Goal: Task Accomplishment & Management: Complete application form

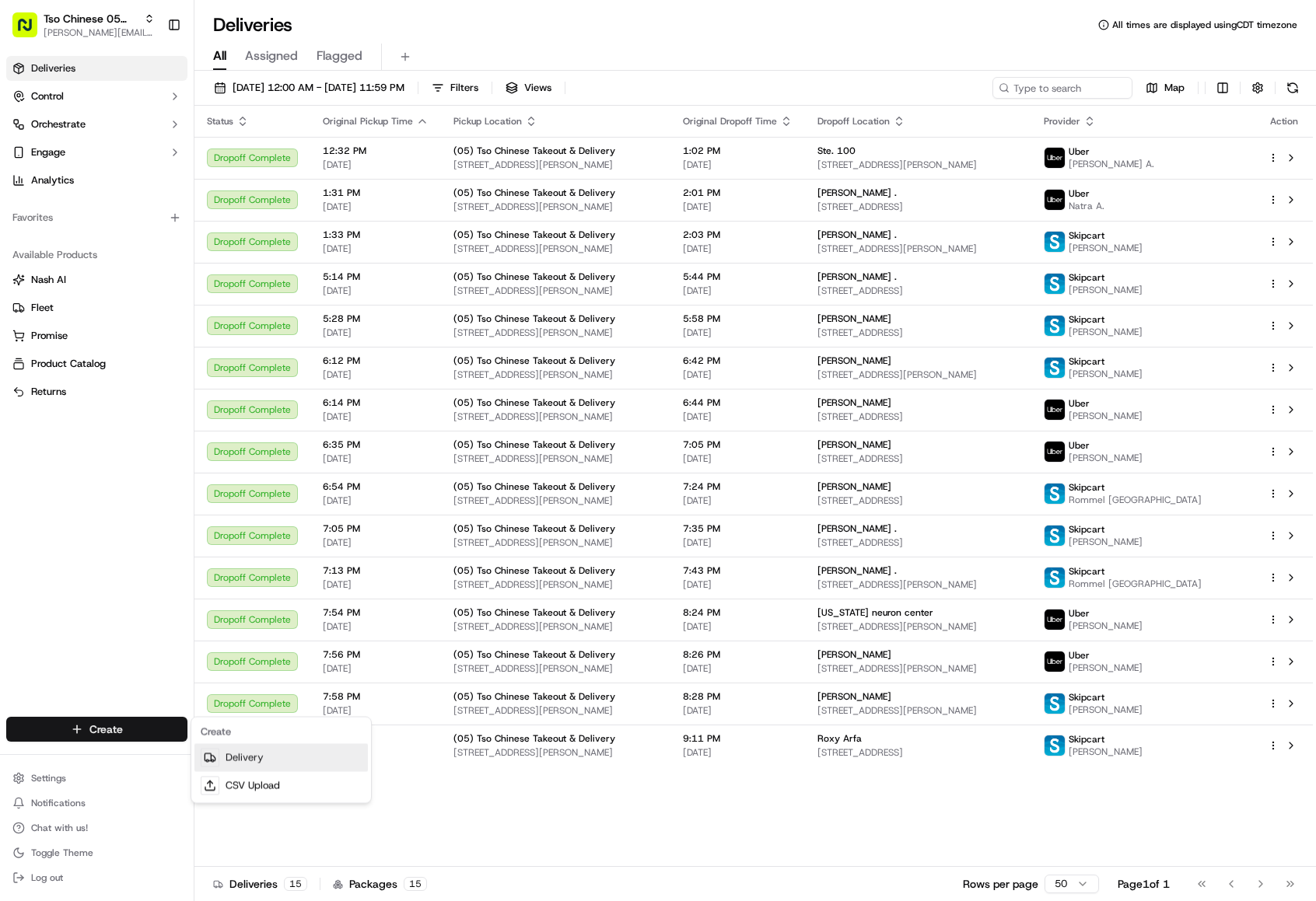
click at [224, 753] on link "Delivery" at bounding box center [281, 757] width 173 height 28
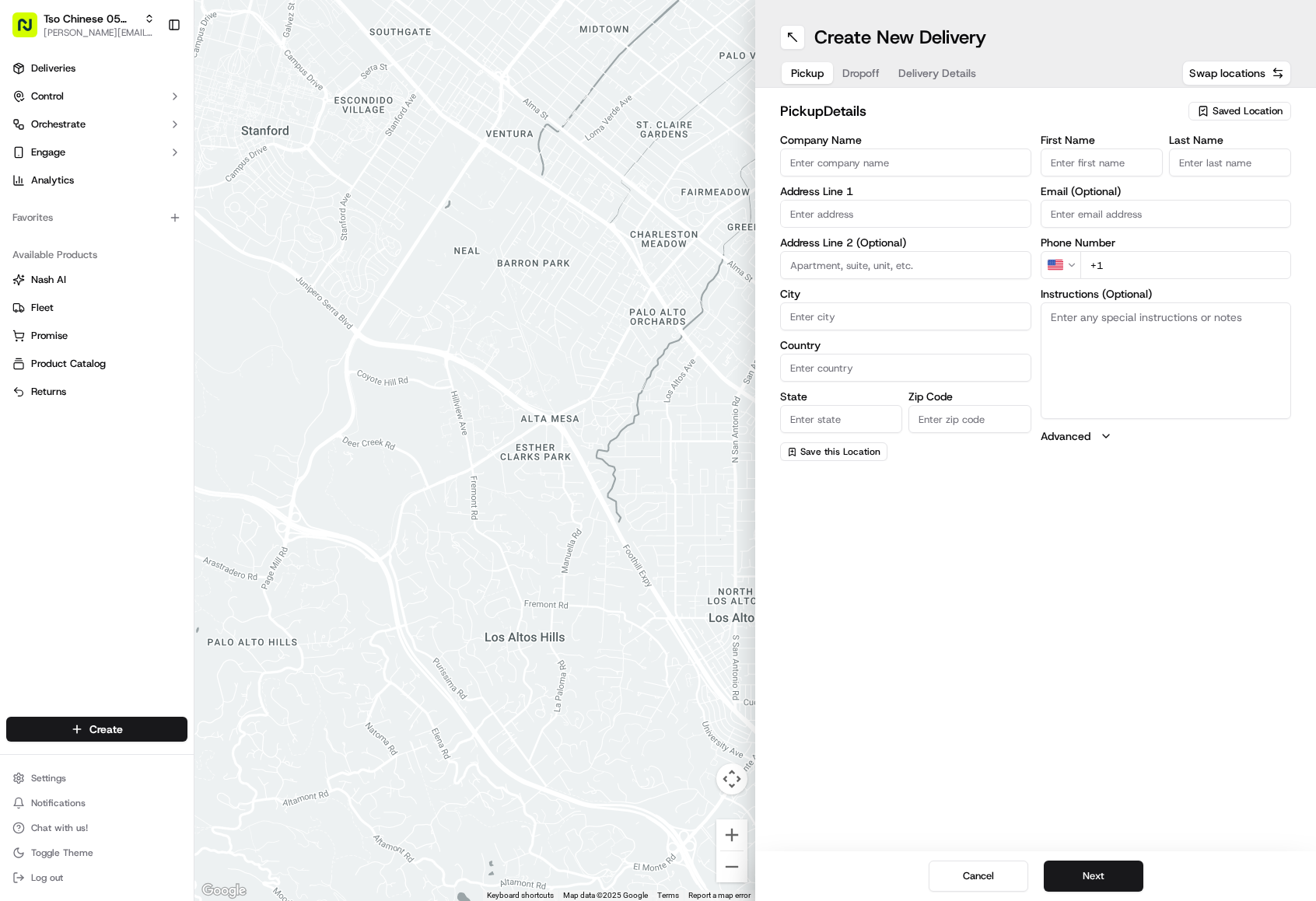
click at [814, 213] on input "text" at bounding box center [905, 214] width 251 height 28
click at [916, 253] on div "[STREET_ADDRESS]" at bounding box center [905, 246] width 243 height 23
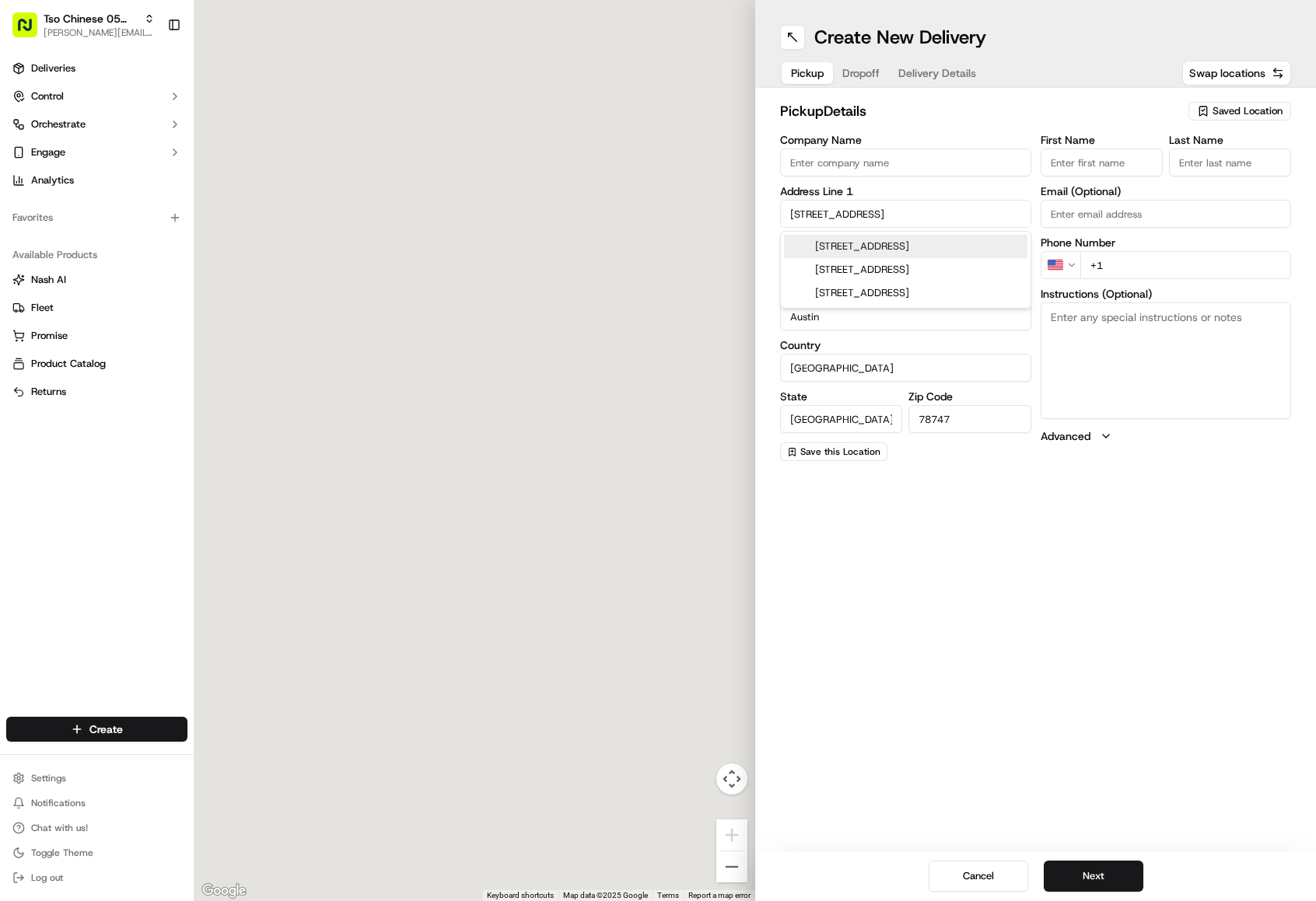
type input "[STREET_ADDRESS]"
type input "Austin"
type input "[GEOGRAPHIC_DATA]"
type input "78747"
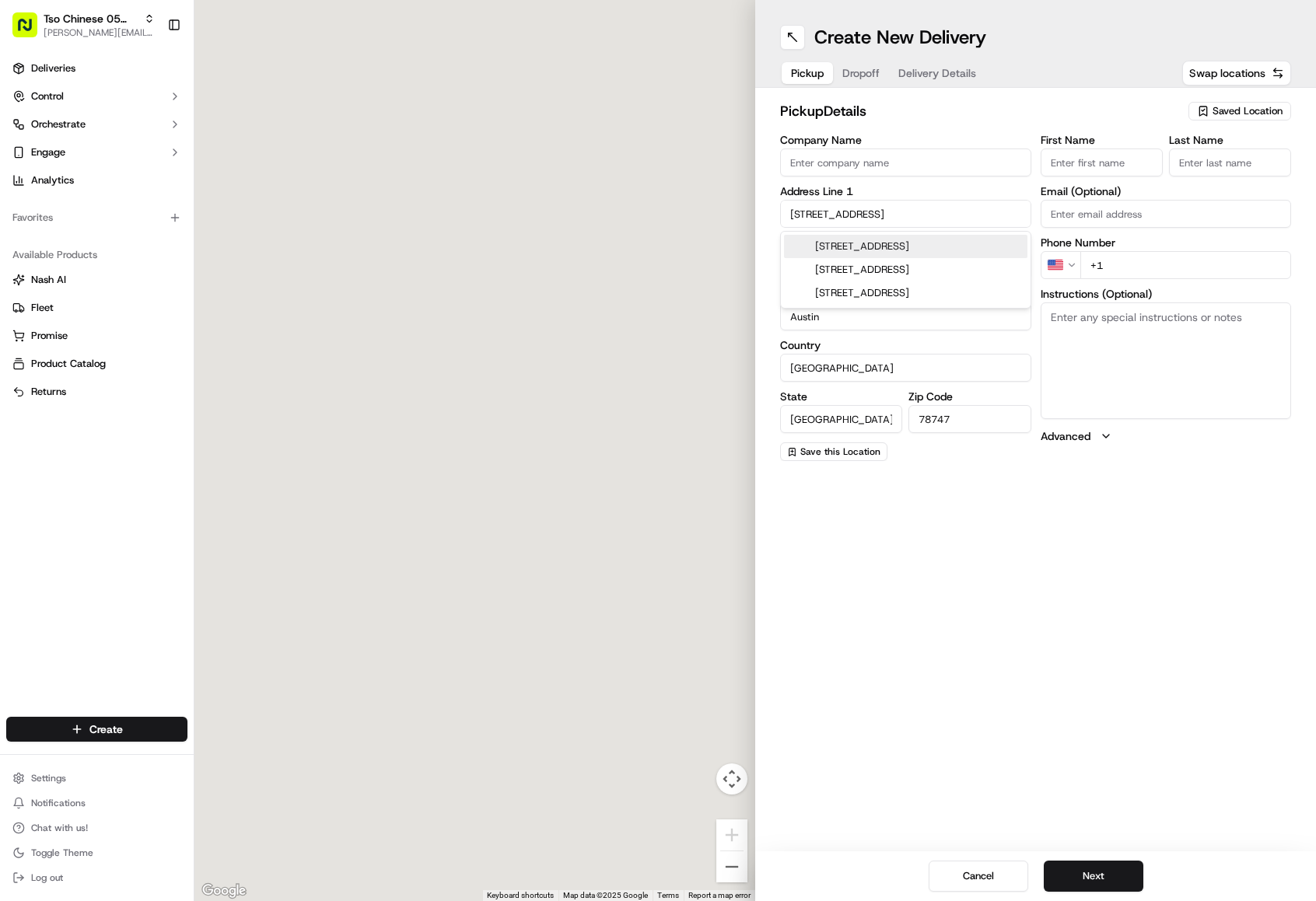
type input "[STREET_ADDRESS]"
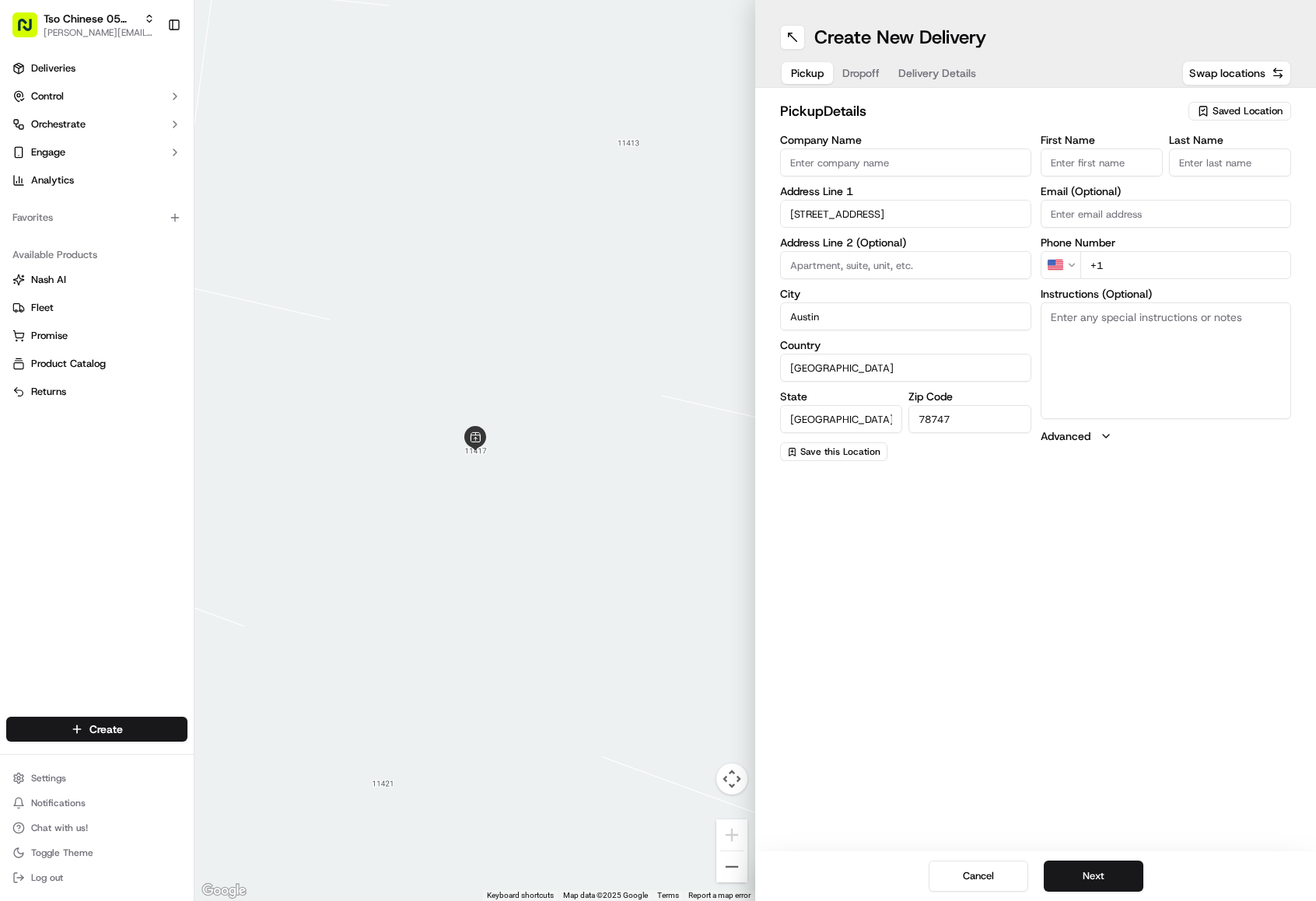
click at [1127, 268] on input "+1" at bounding box center [1186, 264] width 211 height 28
type input "[PHONE_NUMBER]"
click at [1125, 163] on input "First Name" at bounding box center [1102, 162] width 122 height 28
type input "j"
type input "[PERSON_NAME]"
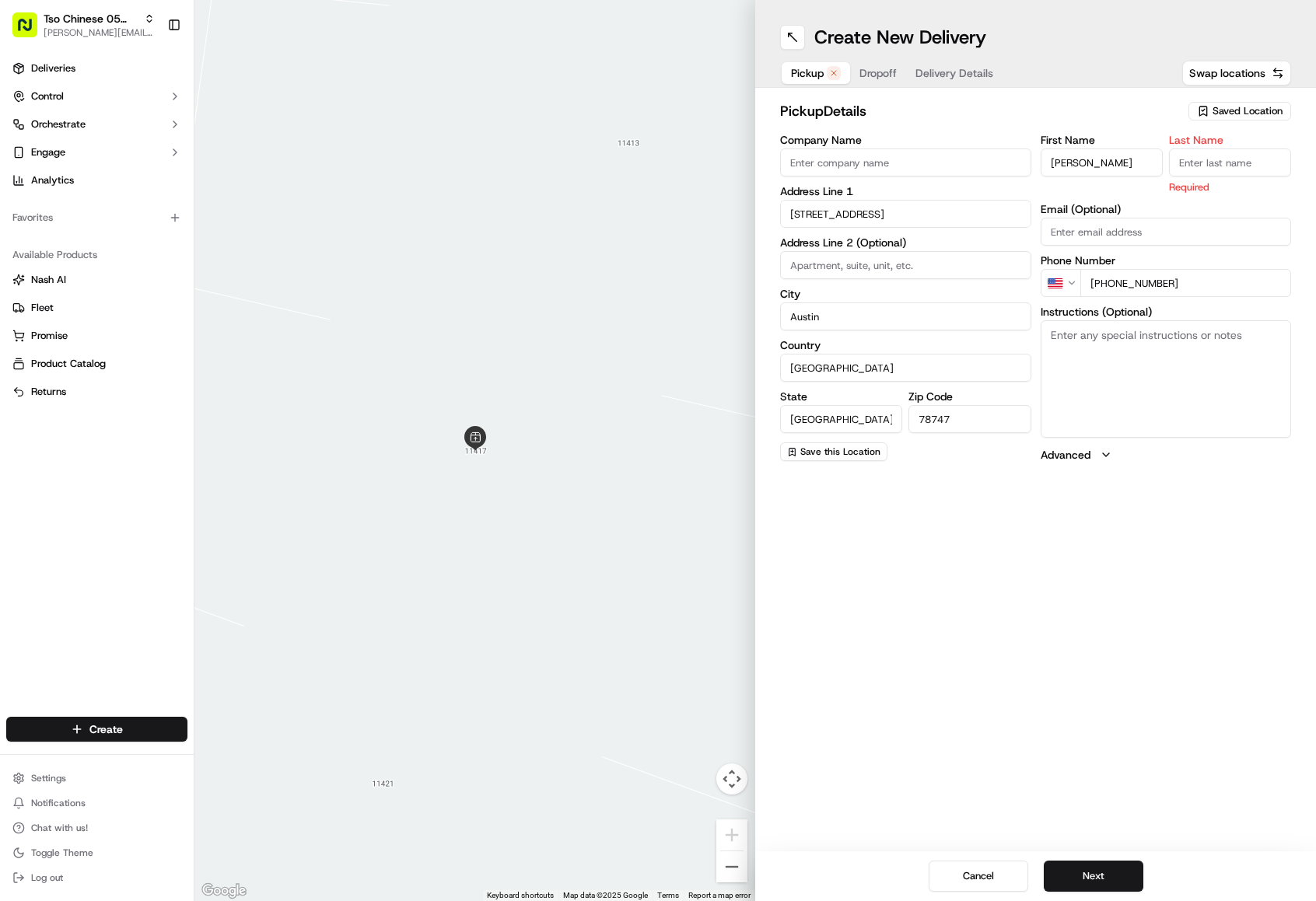
click at [1202, 164] on input "Last Name" at bounding box center [1230, 162] width 122 height 28
click at [1044, 610] on div "Create New Delivery Pickup Dropoff Delivery Details Swap locations pickup Detai…" at bounding box center [1036, 450] width 561 height 901
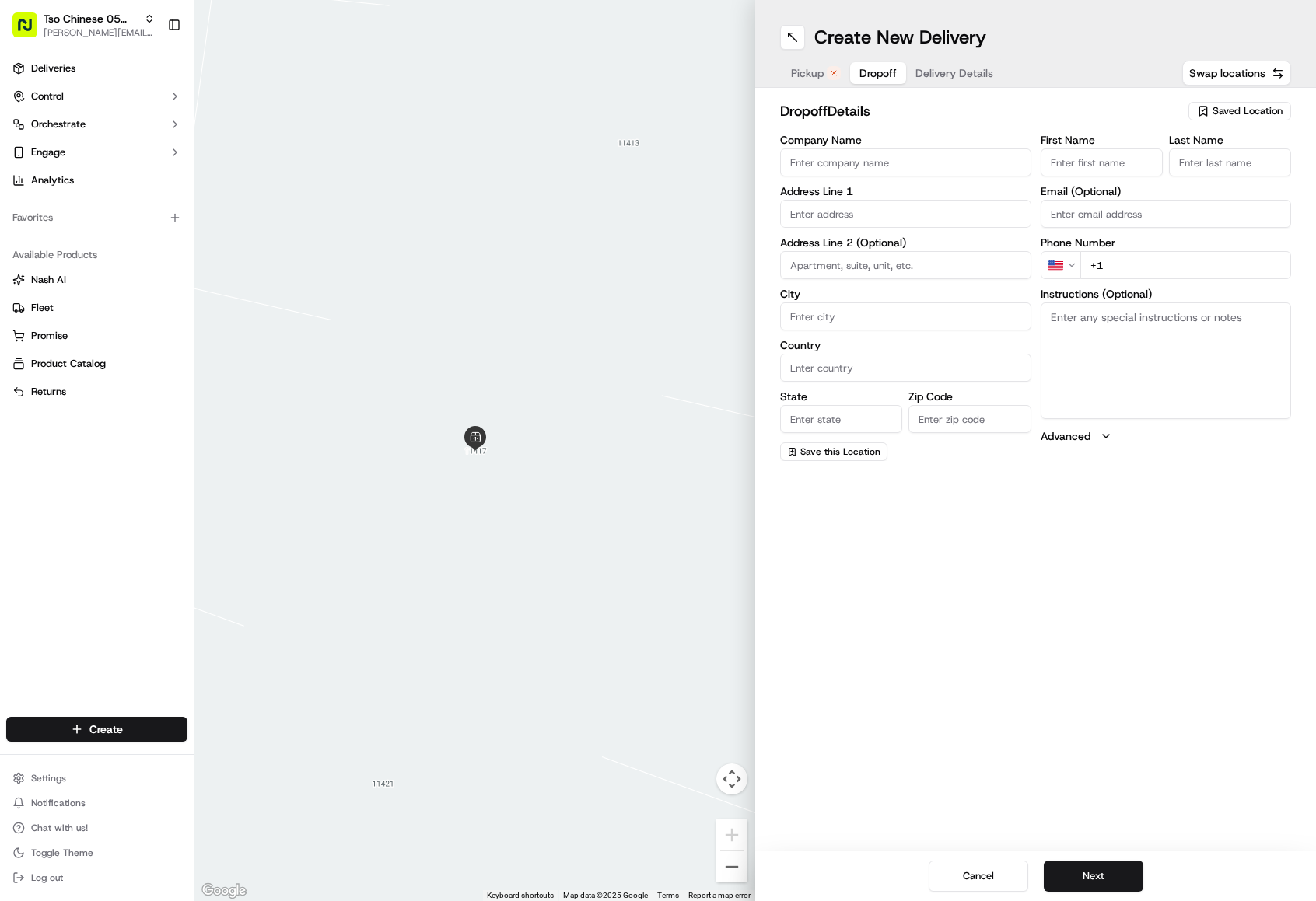
click at [892, 72] on span "Dropoff" at bounding box center [878, 73] width 37 height 16
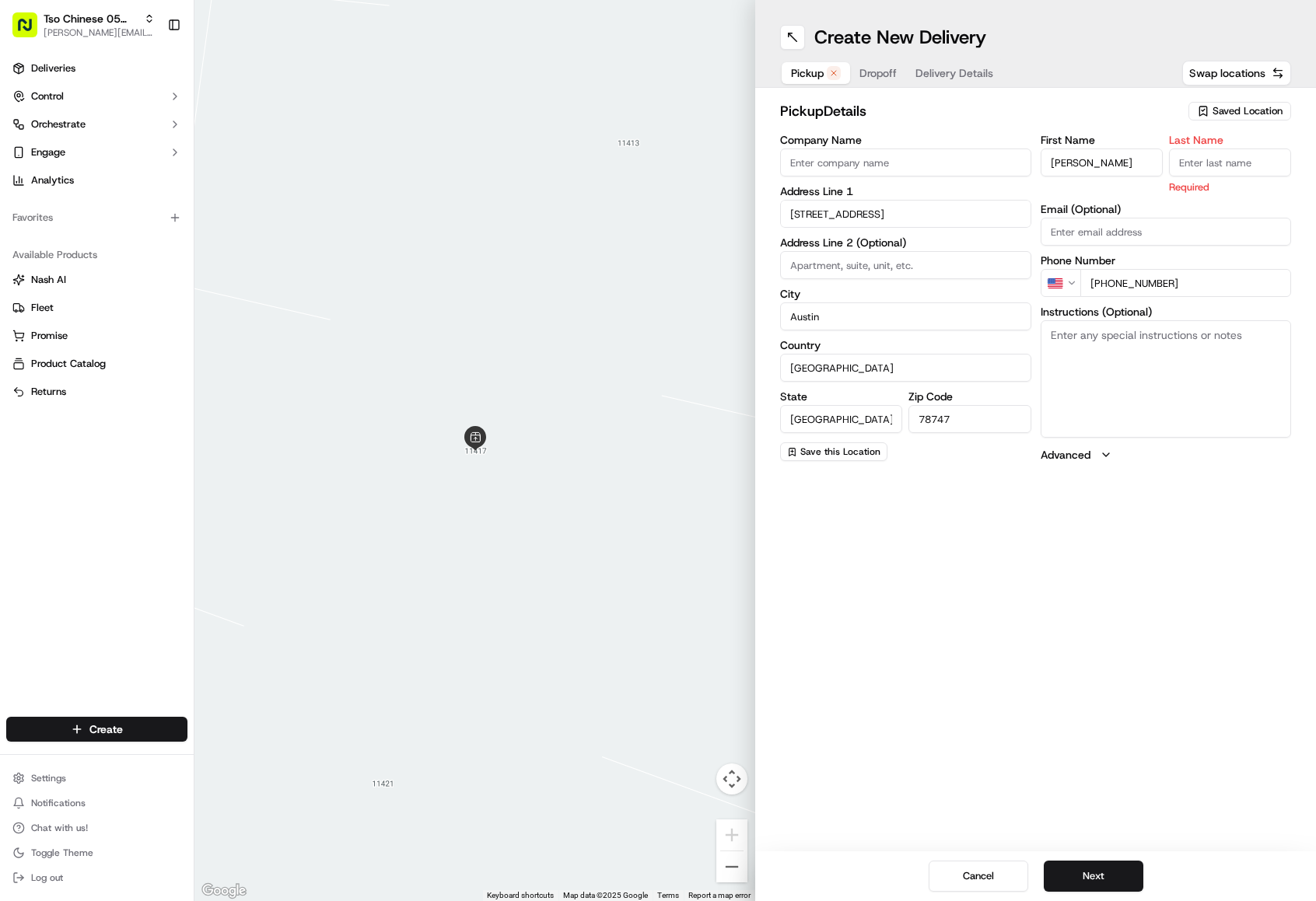
click at [821, 71] on span "Pickup" at bounding box center [807, 73] width 33 height 16
click at [1076, 348] on textarea "Instructions (Optional)" at bounding box center [1166, 378] width 251 height 117
click at [884, 215] on input "[STREET_ADDRESS]" at bounding box center [905, 214] width 251 height 28
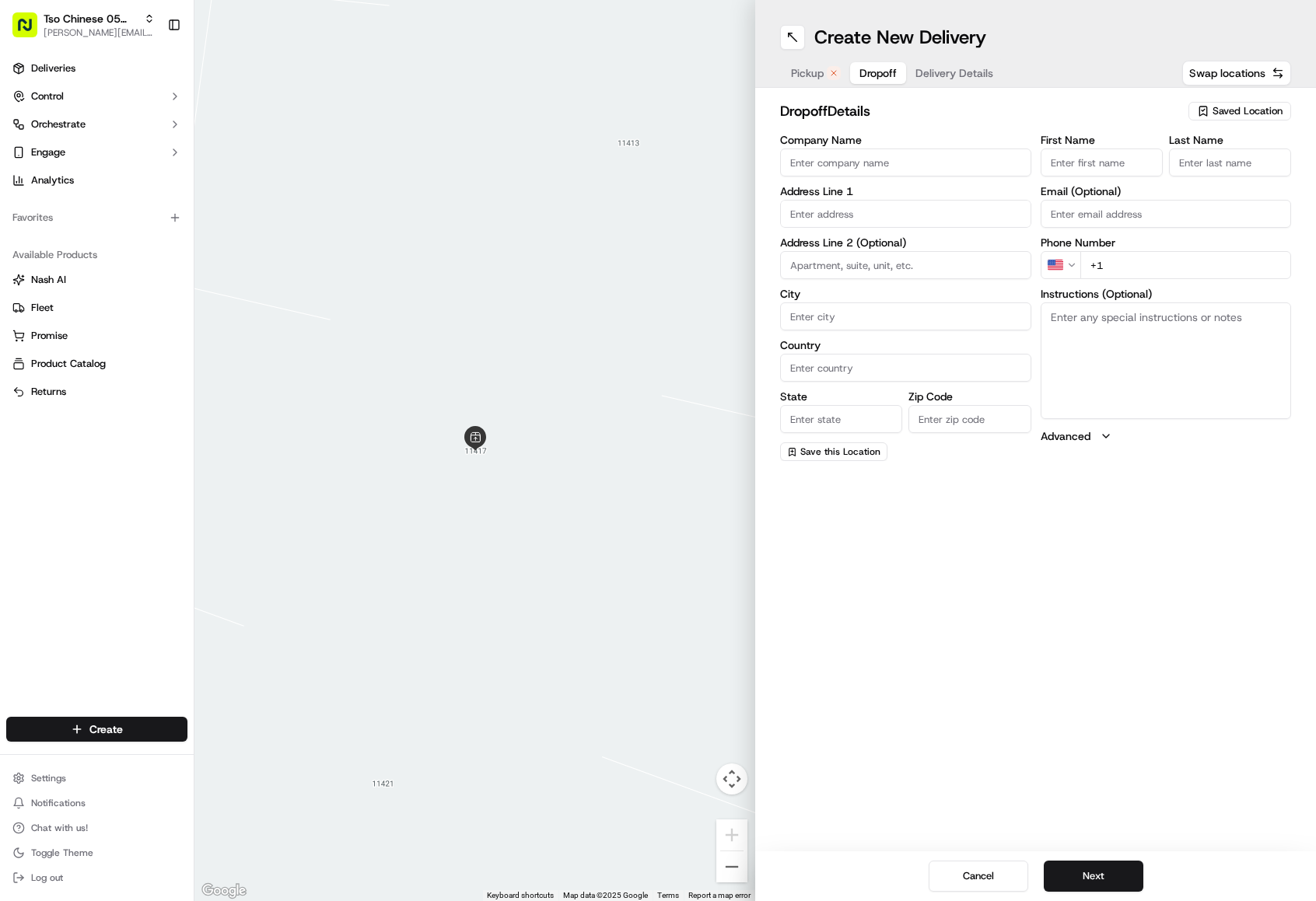
click at [893, 72] on span "Dropoff" at bounding box center [878, 73] width 37 height 16
click at [903, 204] on input "text" at bounding box center [905, 214] width 251 height 28
paste input "[STREET_ADDRESS]"
click at [940, 256] on div "[STREET_ADDRESS]" at bounding box center [905, 246] width 243 height 23
type input "[STREET_ADDRESS]"
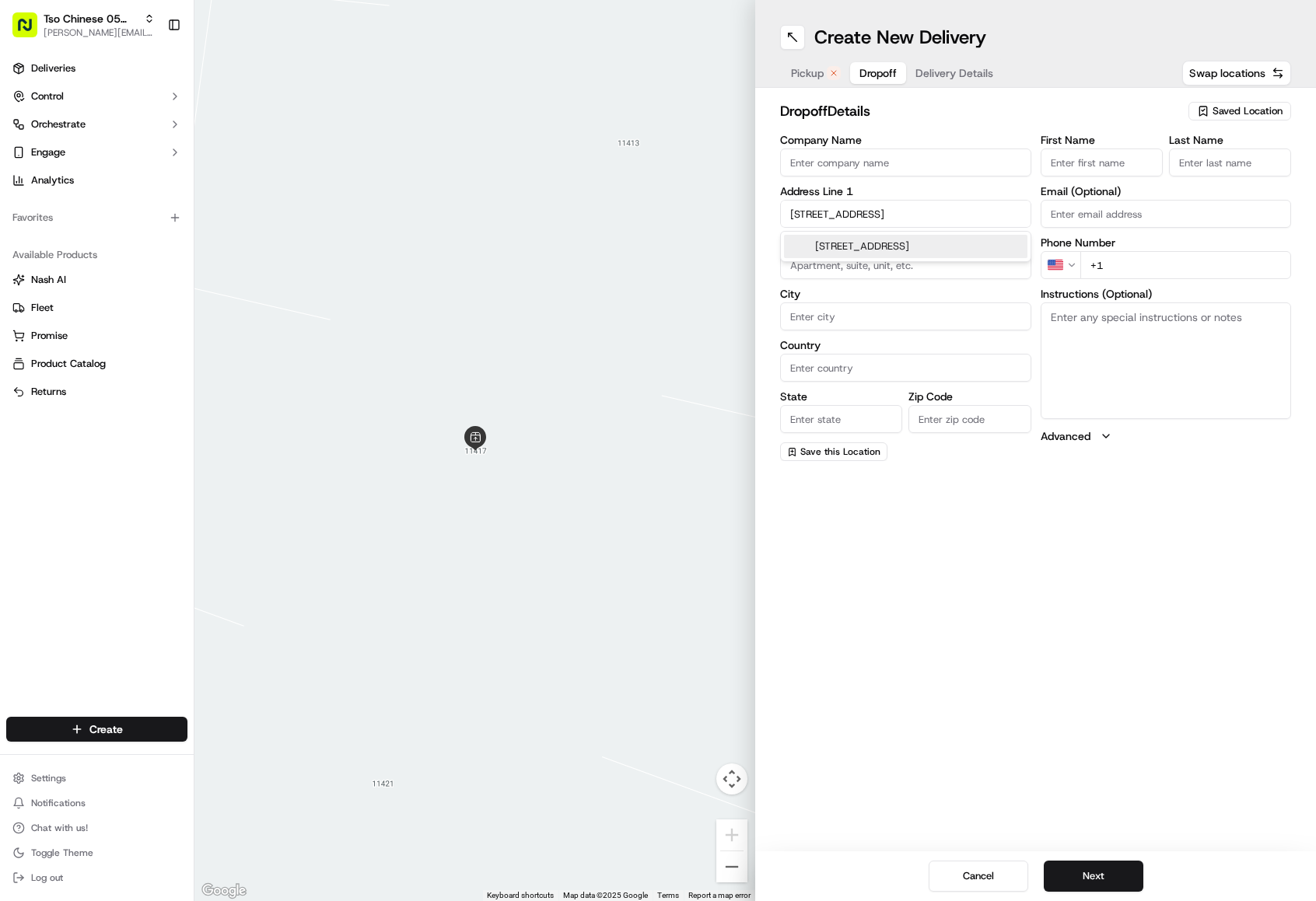
type input "Austin"
type input "[GEOGRAPHIC_DATA]"
type input "78747"
type input "[STREET_ADDRESS]"
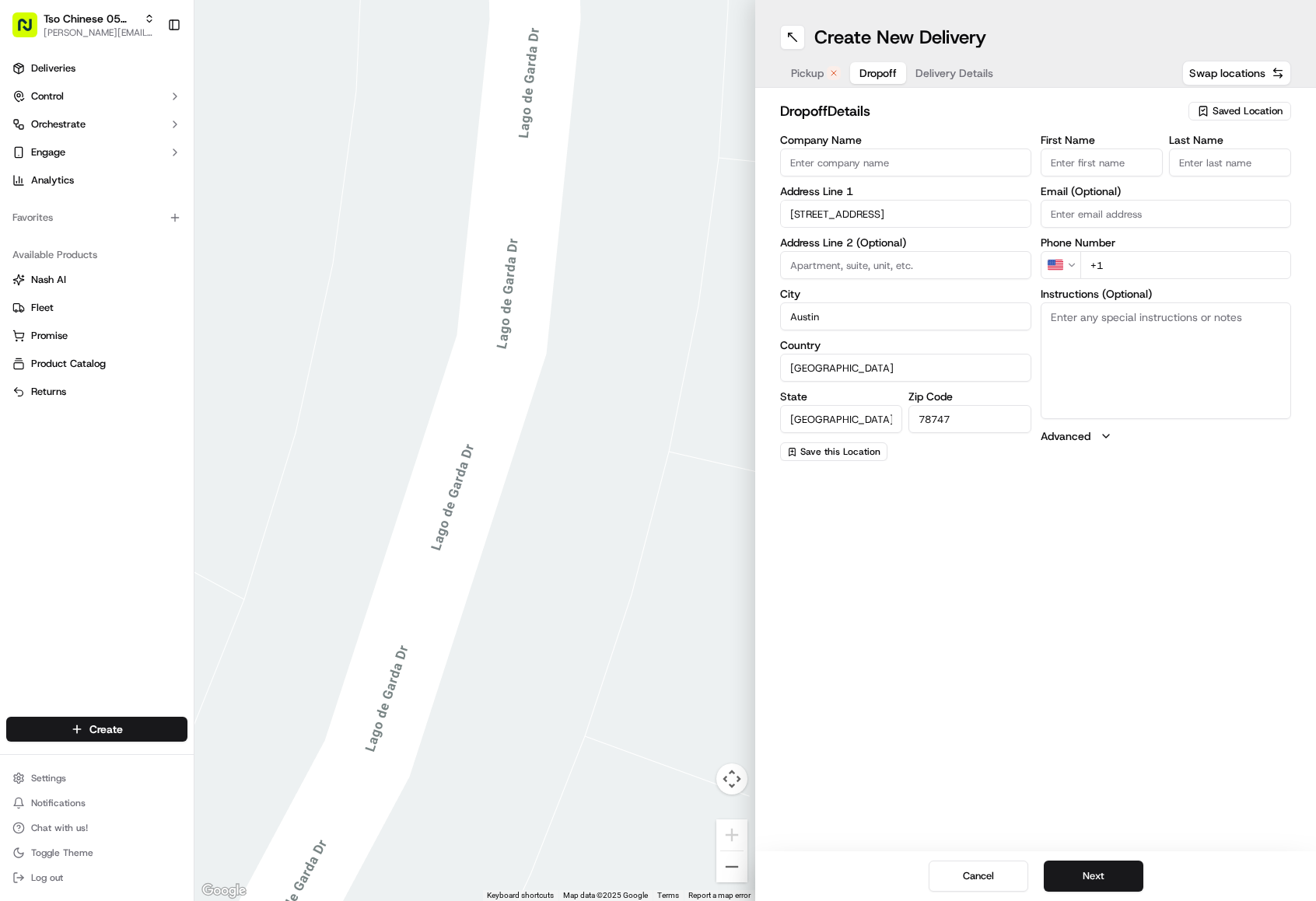
click at [1121, 271] on input "+1" at bounding box center [1186, 264] width 211 height 28
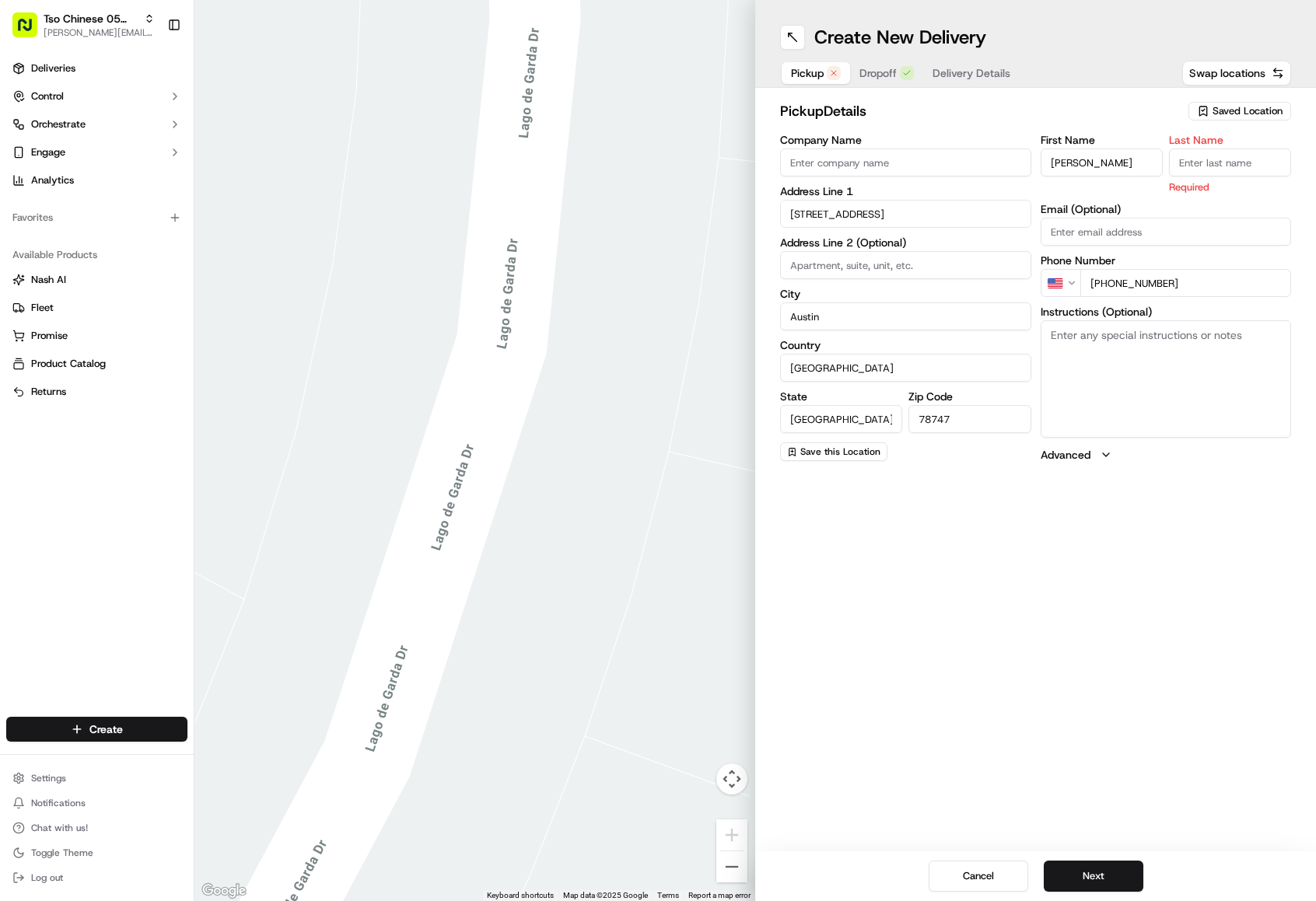
click at [819, 71] on span "Pickup" at bounding box center [807, 73] width 33 height 16
click at [1213, 170] on input "Last Name" at bounding box center [1230, 162] width 122 height 28
type input "."
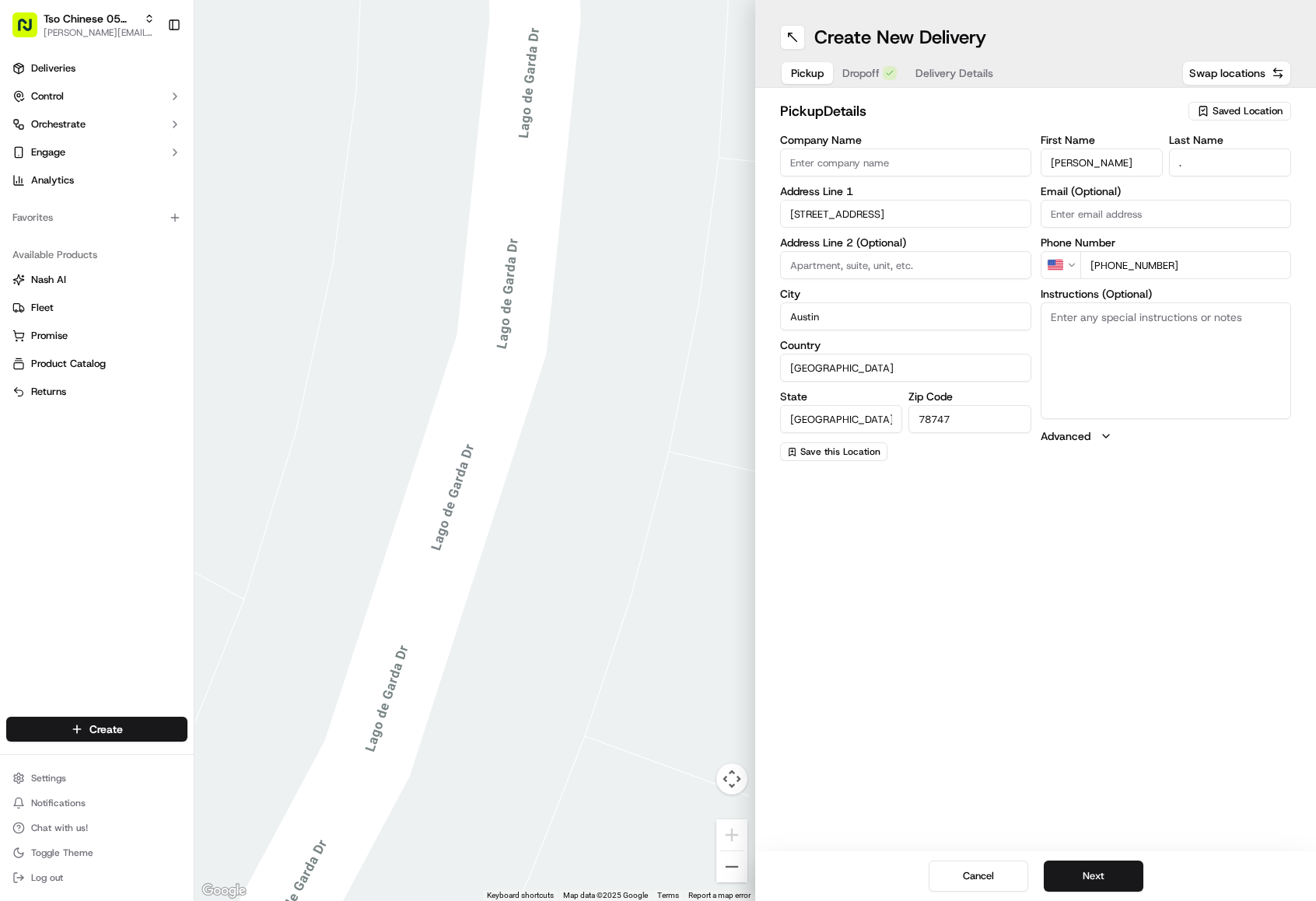
click at [1105, 124] on div "pickup Details Saved Location" at bounding box center [1035, 114] width 511 height 28
click at [805, 66] on span "Pickup" at bounding box center [807, 73] width 33 height 16
click at [1218, 113] on span "Saved Location" at bounding box center [1247, 111] width 70 height 14
click at [1206, 172] on span "(05) Tso Chinese Takeout & Delivery (05)" at bounding box center [1213, 170] width 191 height 14
type input "(05) Tso Chinese Takeout & Delivery"
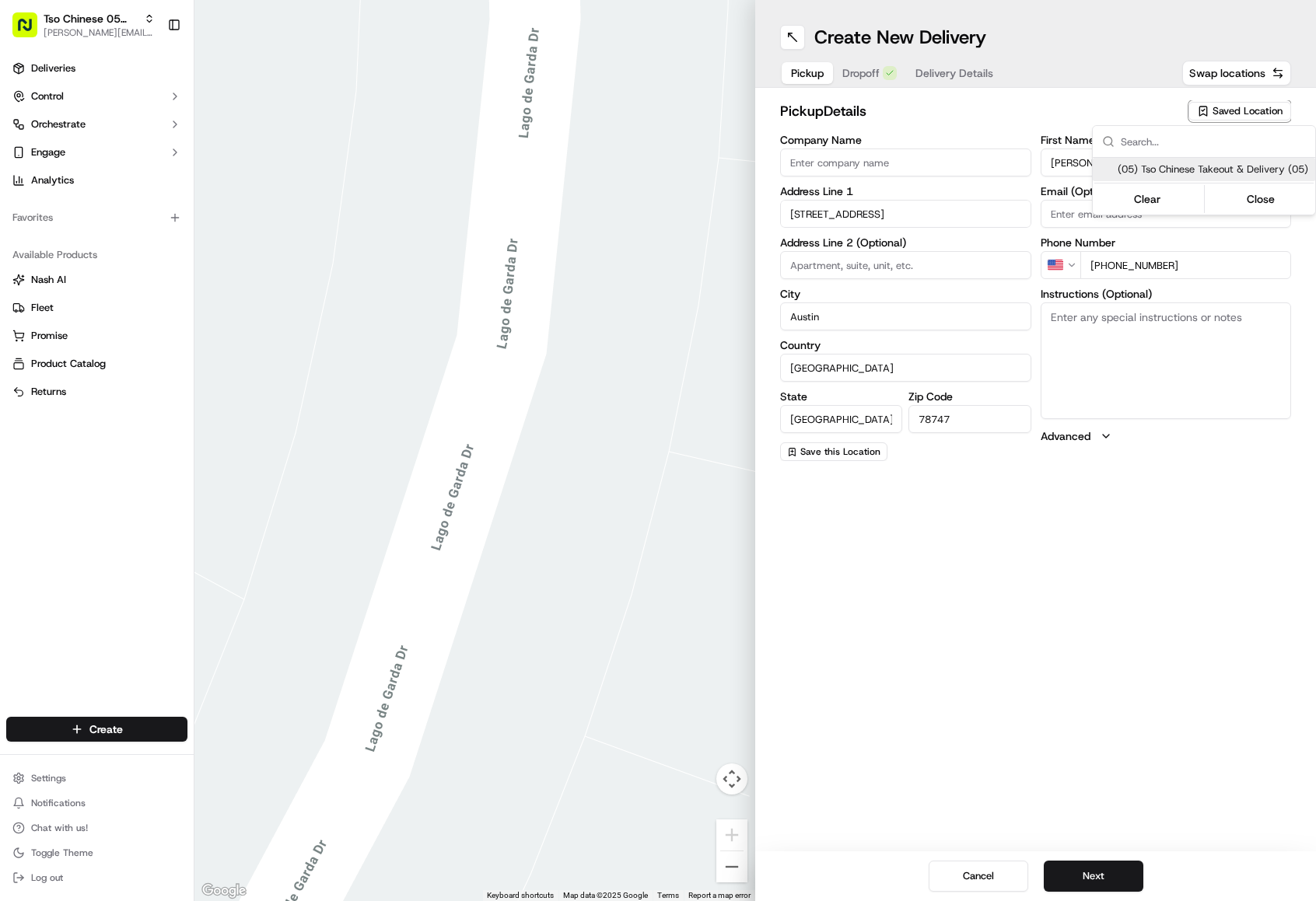
type input "[STREET_ADDRESS][PERSON_NAME]"
type input "Ste 100"
type input "US"
type input "78748"
type input "Tso Chinese"
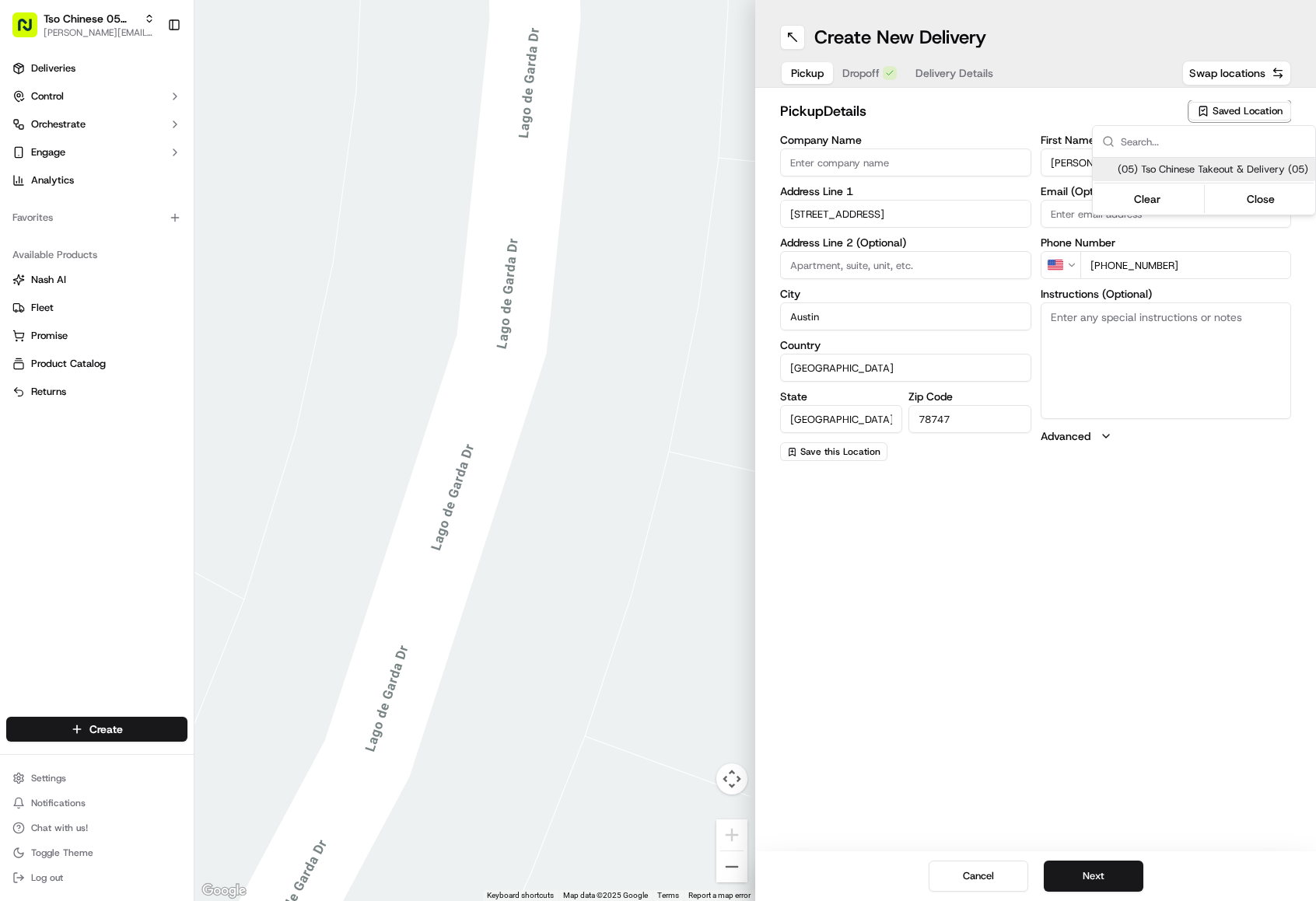
type input "[PERSON_NAME] Manager"
type input "[EMAIL_ADDRESS][DOMAIN_NAME]"
type input "[PHONE_NUMBER]"
type textarea "Submit a picture displaying address & food as Proof of Delivery. Envía una foto…"
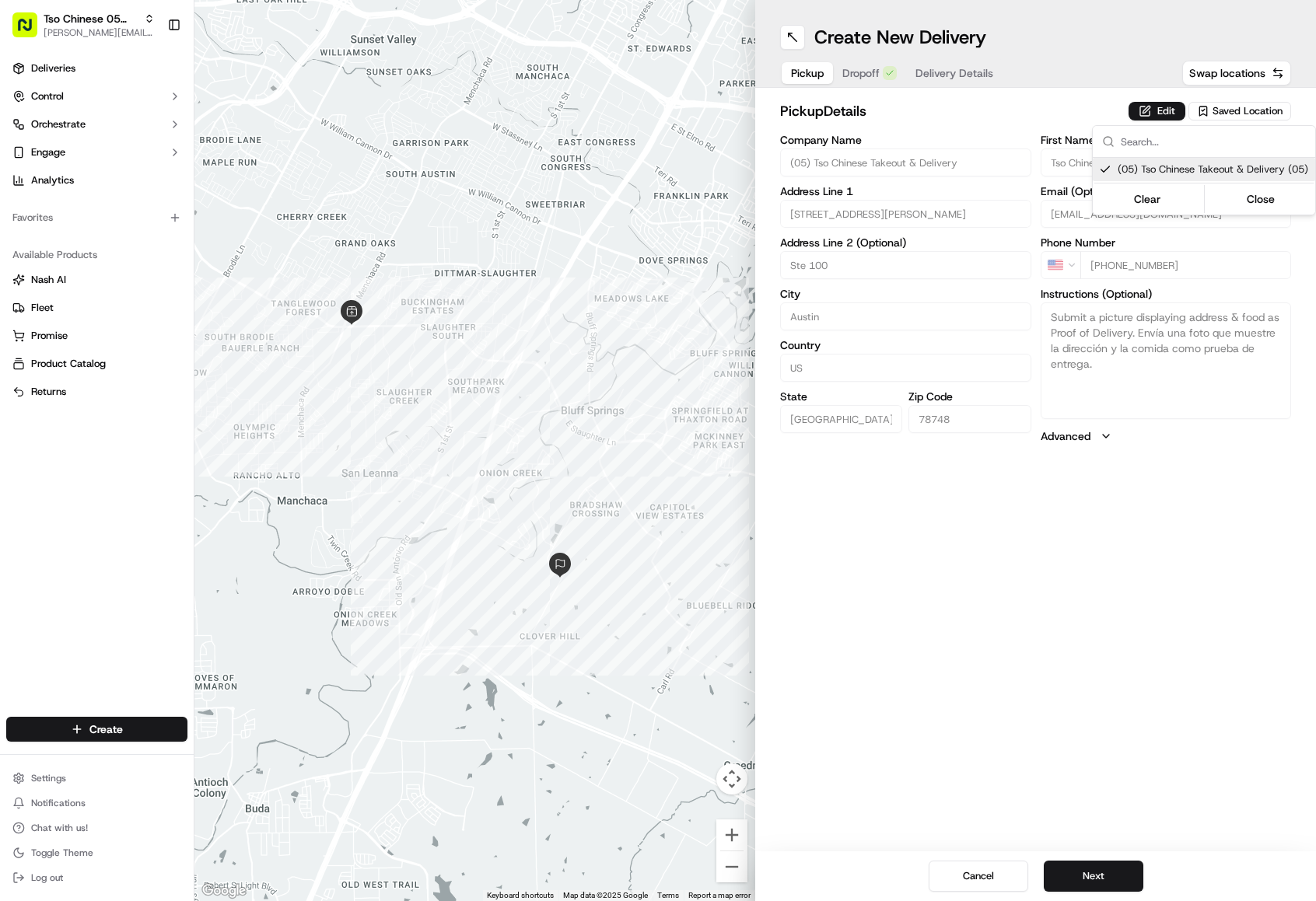
click at [935, 109] on html "Tso Chinese 05 Menchaca [EMAIL_ADDRESS][DOMAIN_NAME] Toggle Sidebar Deliveries …" at bounding box center [658, 450] width 1316 height 901
click at [872, 76] on span "Dropoff" at bounding box center [860, 73] width 37 height 16
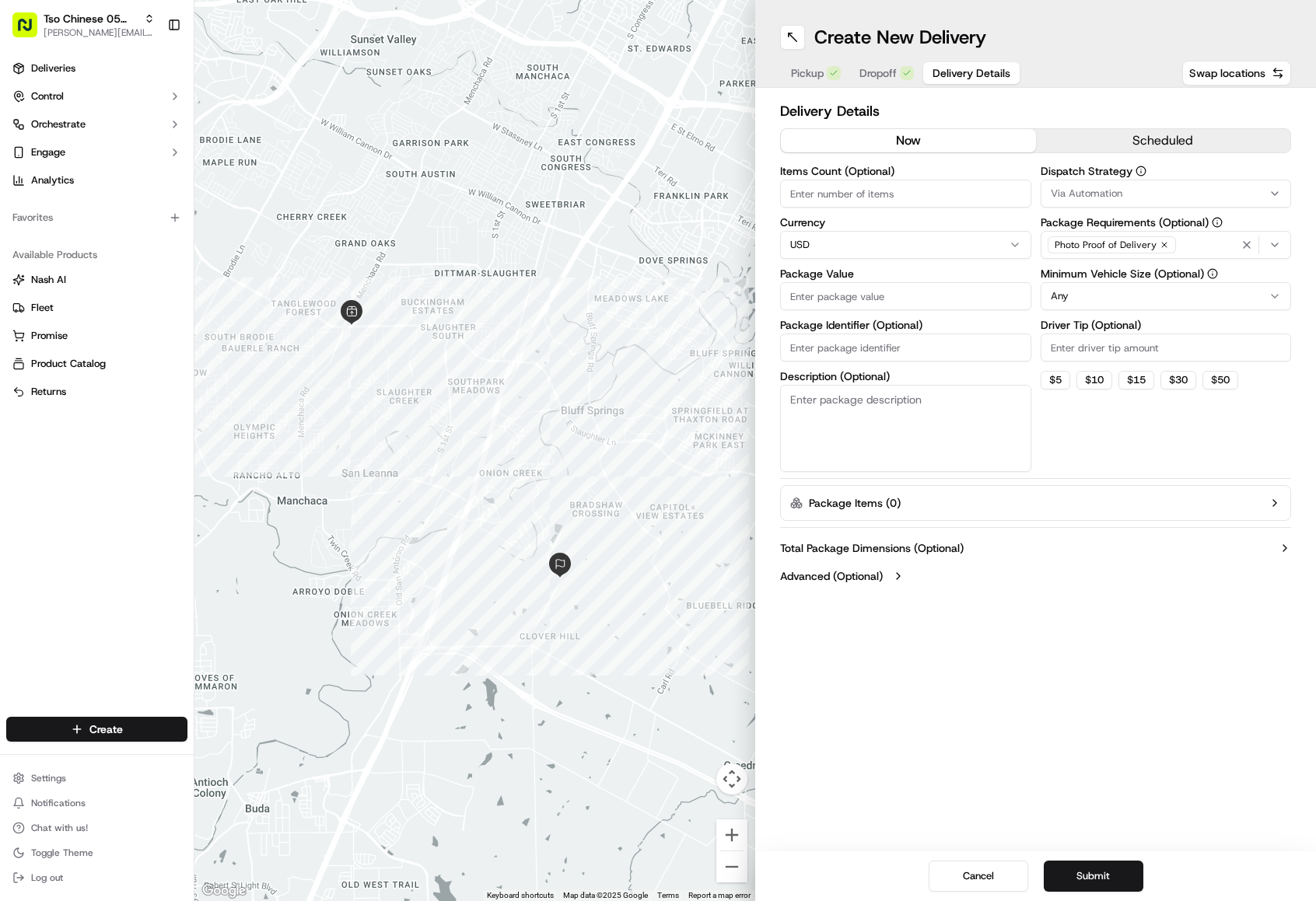
click at [961, 67] on span "Delivery Details" at bounding box center [971, 73] width 78 height 16
click at [1113, 352] on input "Driver Tip (Optional)" at bounding box center [1166, 347] width 251 height 28
type input "2.00"
click at [1108, 194] on span "Via Automation" at bounding box center [1086, 194] width 71 height 14
click at [1128, 279] on span "Tso [PERSON_NAME] Strategy" at bounding box center [1161, 279] width 191 height 14
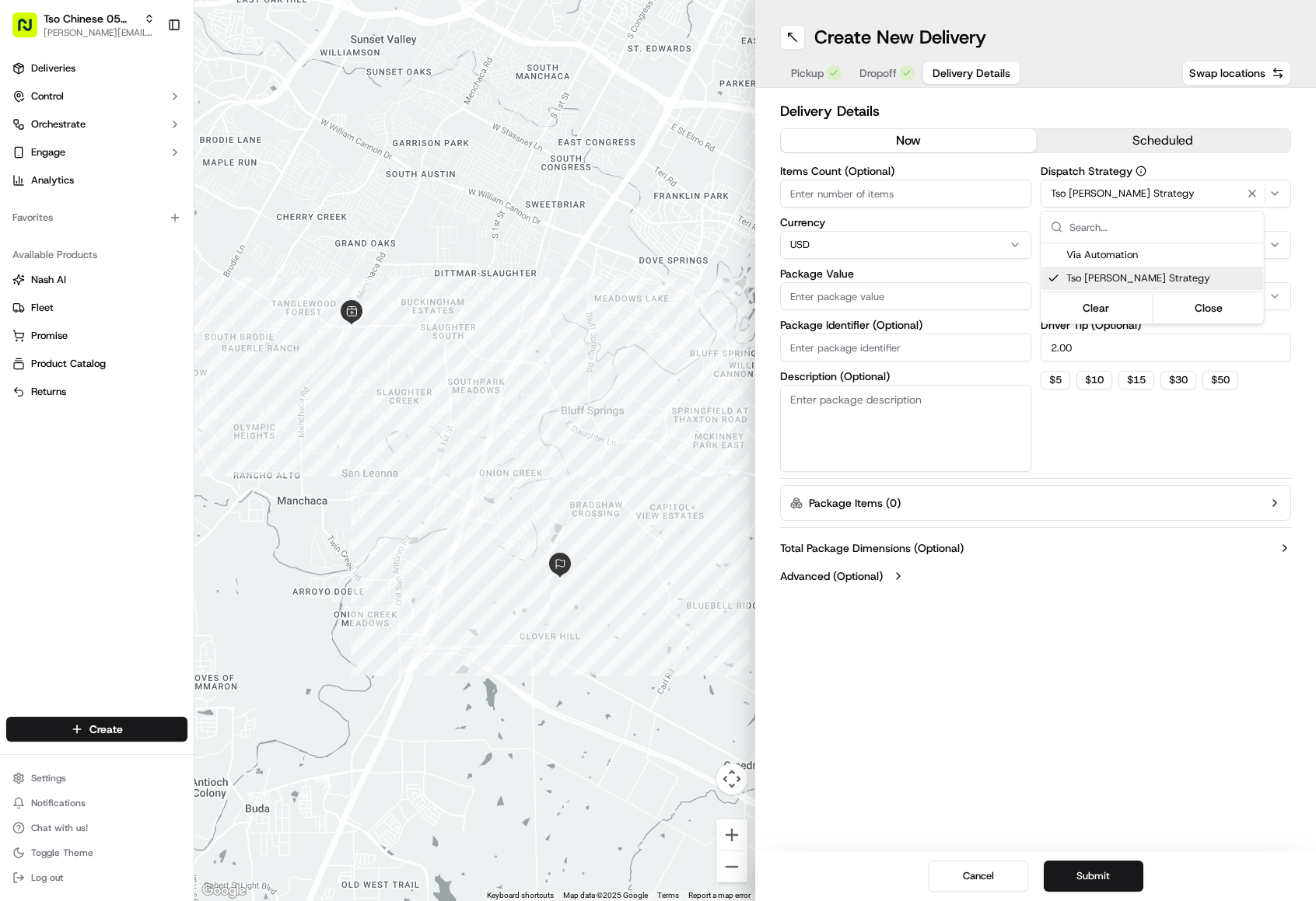
click at [1105, 457] on html "Tso Chinese 05 Menchaca [EMAIL_ADDRESS][DOMAIN_NAME] Toggle Sidebar Deliveries …" at bounding box center [658, 450] width 1316 height 901
click at [947, 345] on input "Package Identifier (Optional)" at bounding box center [905, 347] width 251 height 28
type input "z"
type input "rm"
click at [965, 206] on input "Items Count (Optional)" at bounding box center [905, 193] width 251 height 28
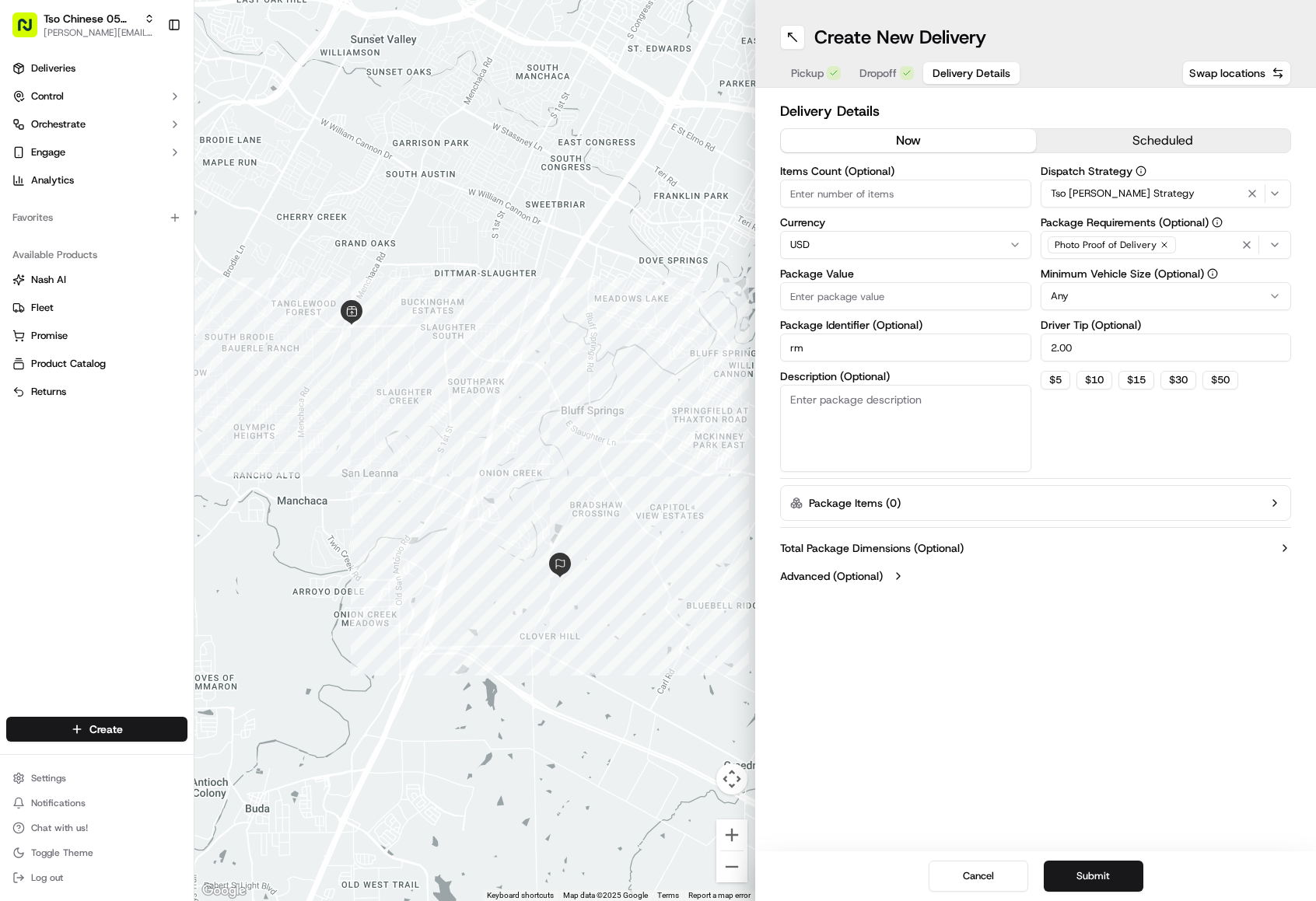
type input "2"
click at [1094, 441] on div "Dispatch Strategy Tso [PERSON_NAME] Strategy Package Requirements (Optional) Ph…" at bounding box center [1166, 319] width 251 height 306
click at [817, 78] on span "Pickup" at bounding box center [807, 73] width 33 height 16
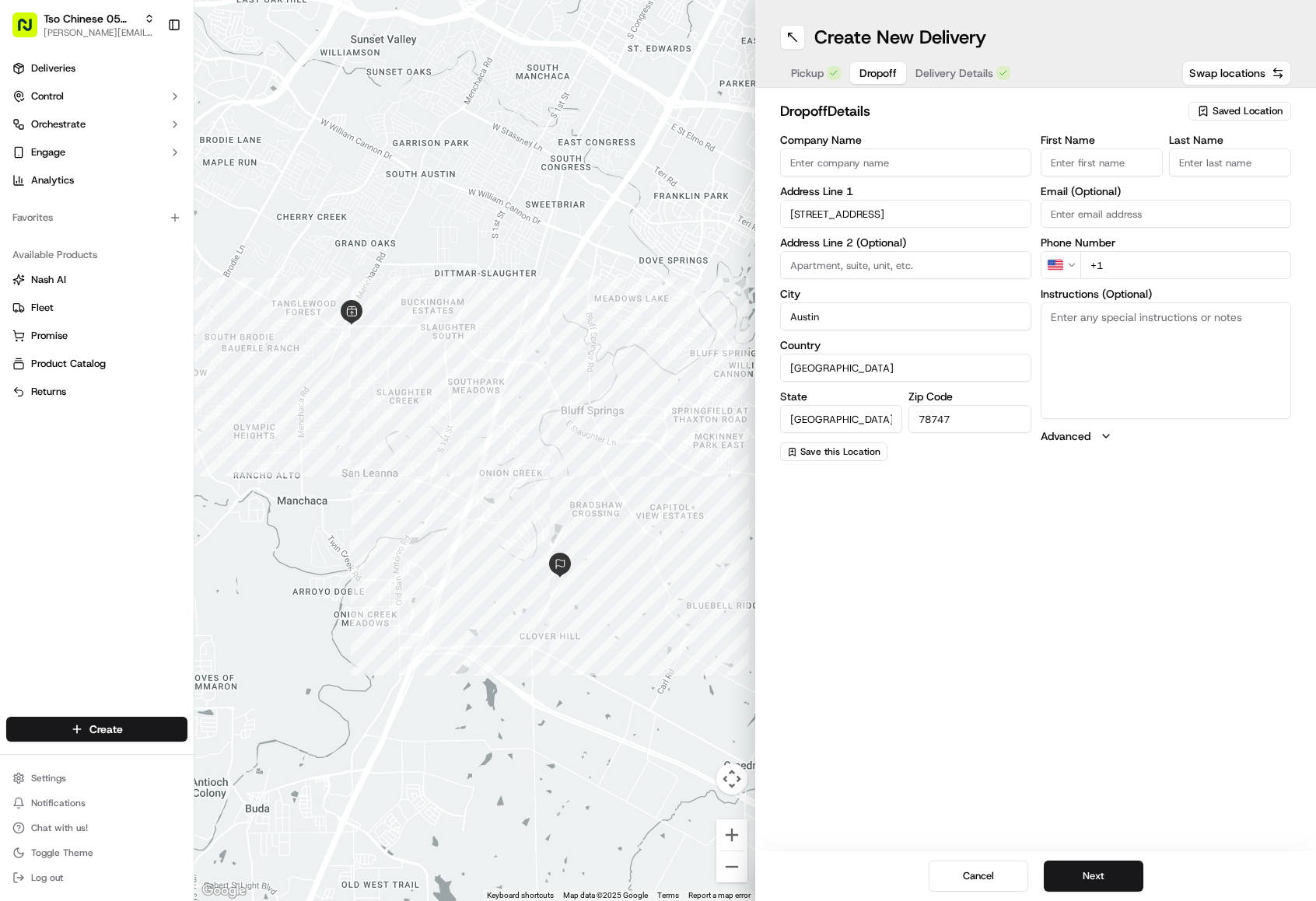
click at [881, 67] on button "Dropoff" at bounding box center [878, 72] width 56 height 21
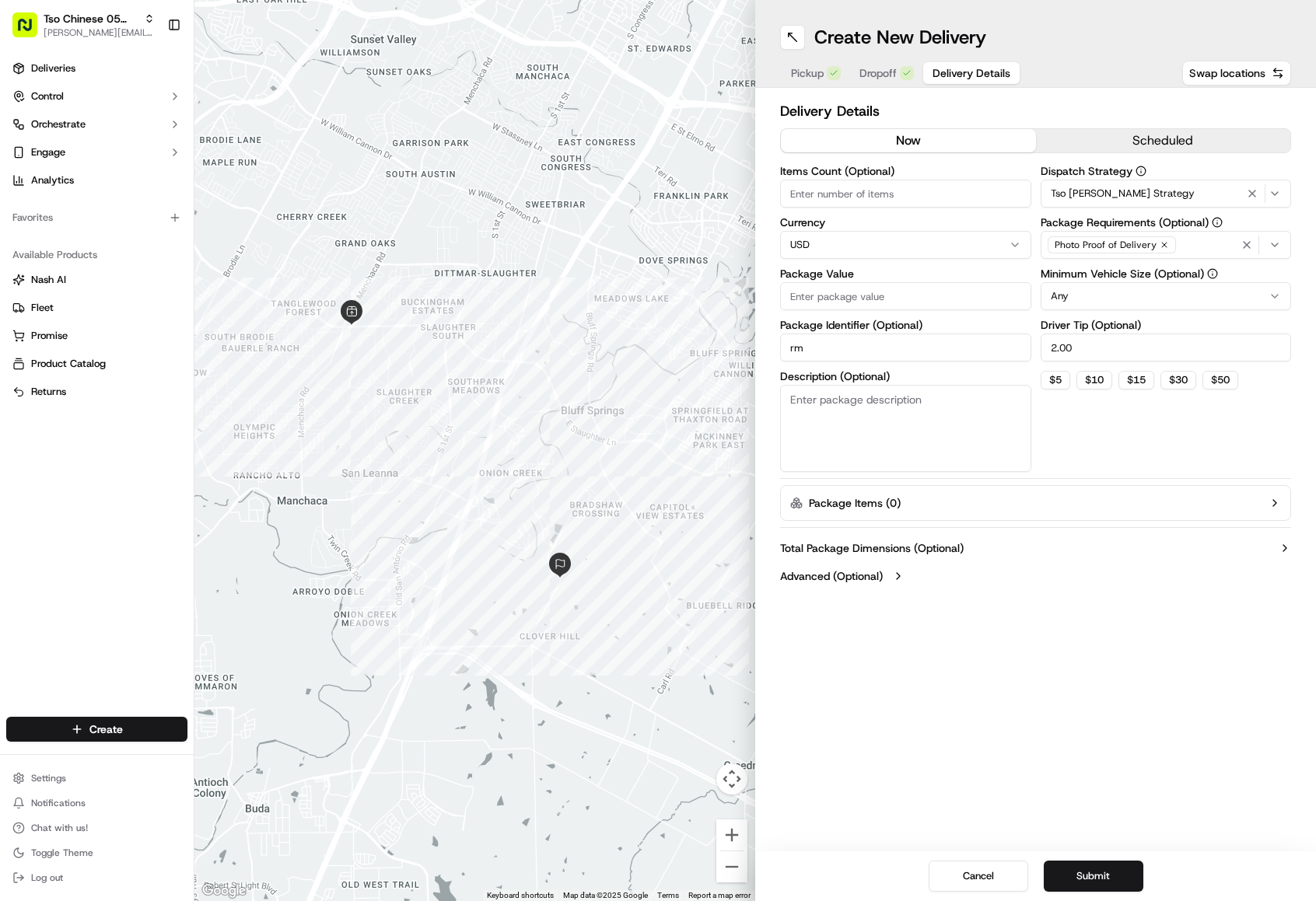
click at [934, 69] on span "Delivery Details" at bounding box center [971, 73] width 78 height 16
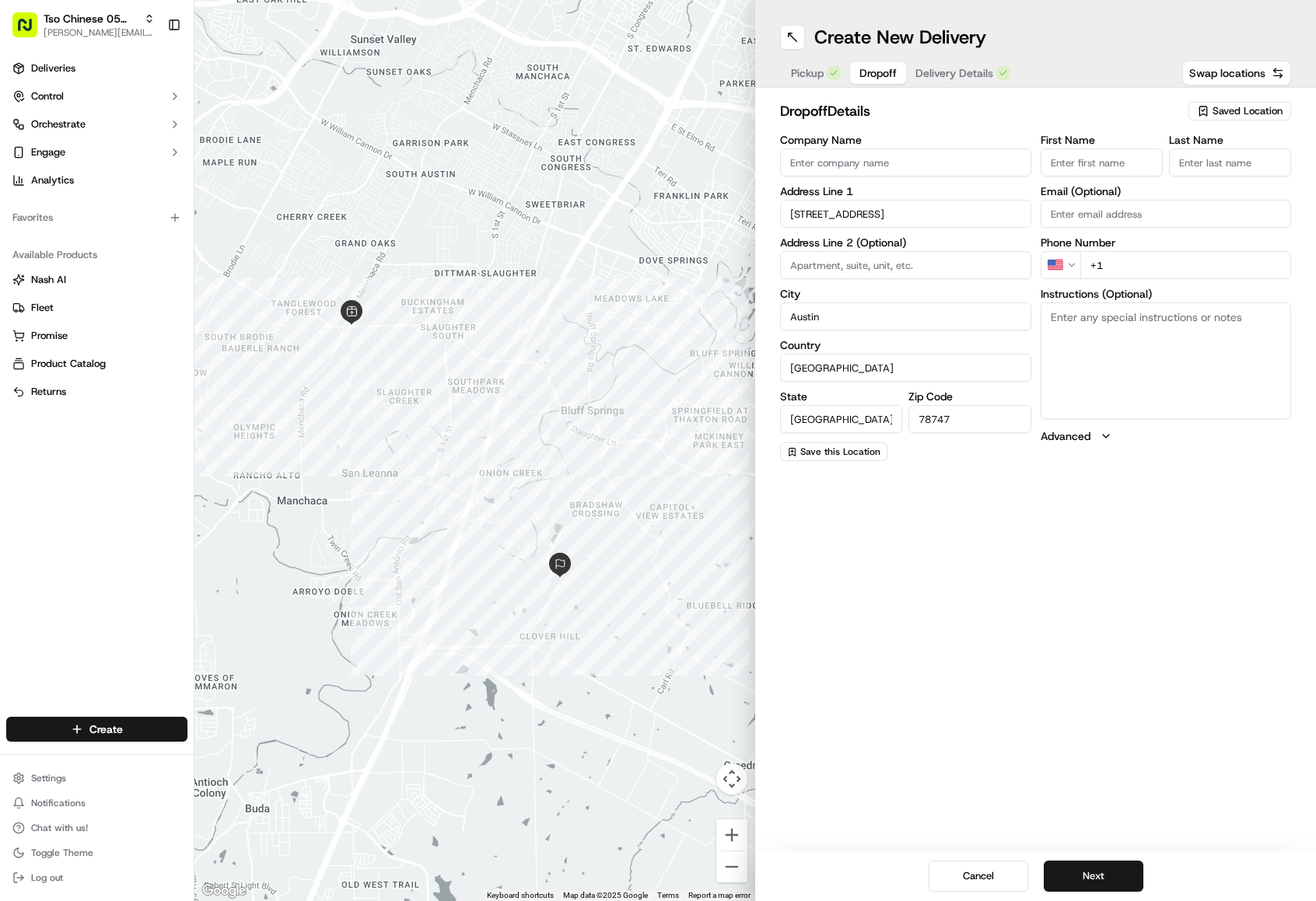
click at [883, 67] on span "Dropoff" at bounding box center [878, 73] width 37 height 16
click at [1068, 883] on button "Next" at bounding box center [1093, 876] width 99 height 31
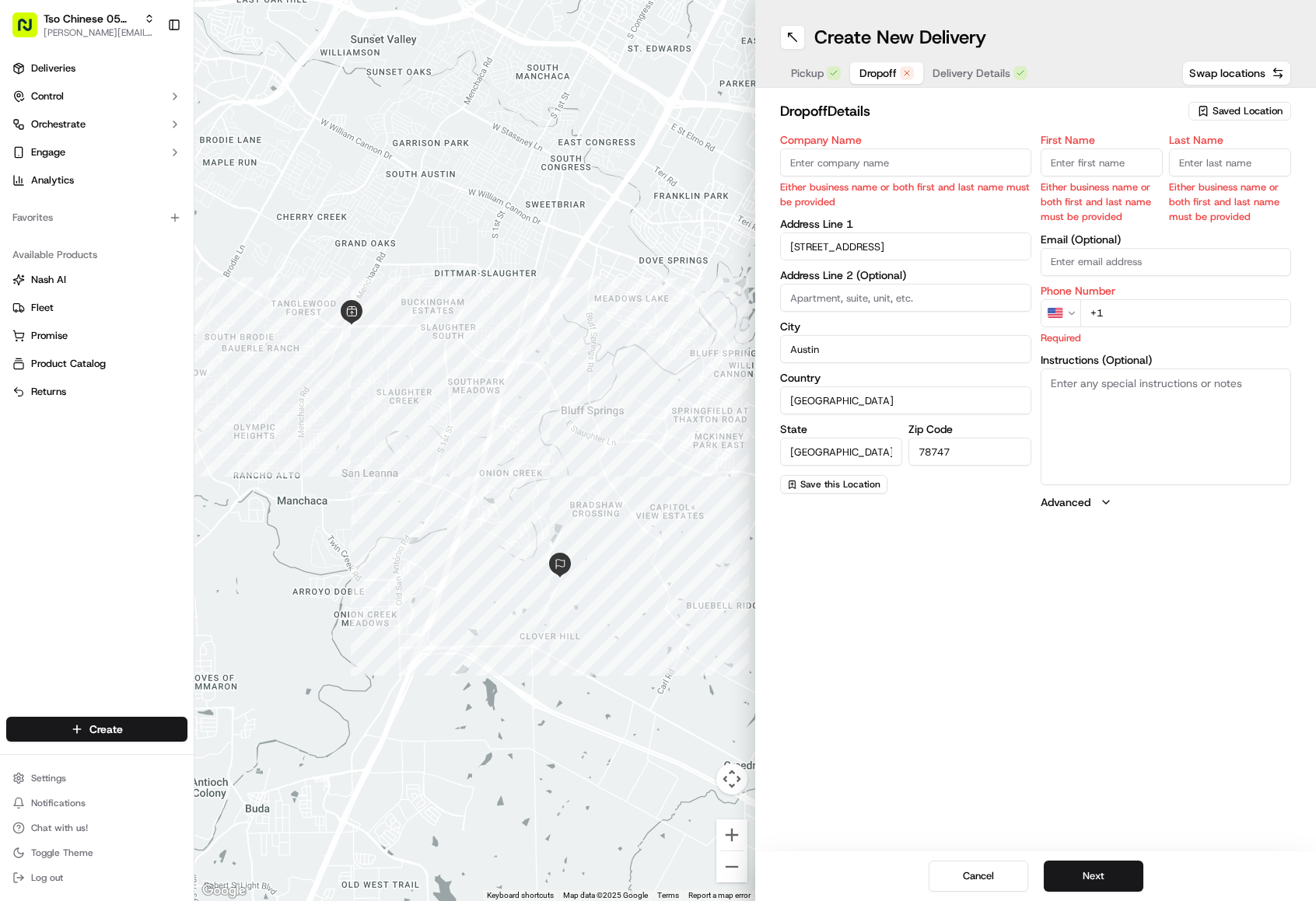
click at [1158, 333] on p "Required" at bounding box center [1166, 337] width 251 height 15
click at [1156, 332] on p "Required" at bounding box center [1166, 337] width 251 height 15
click at [1140, 312] on input "+1" at bounding box center [1186, 313] width 211 height 28
type input "[PHONE_NUMBER]"
click at [1015, 617] on div "Create New Delivery Pickup Dropoff Delivery Details Swap locations dropoff Deta…" at bounding box center [1036, 450] width 561 height 901
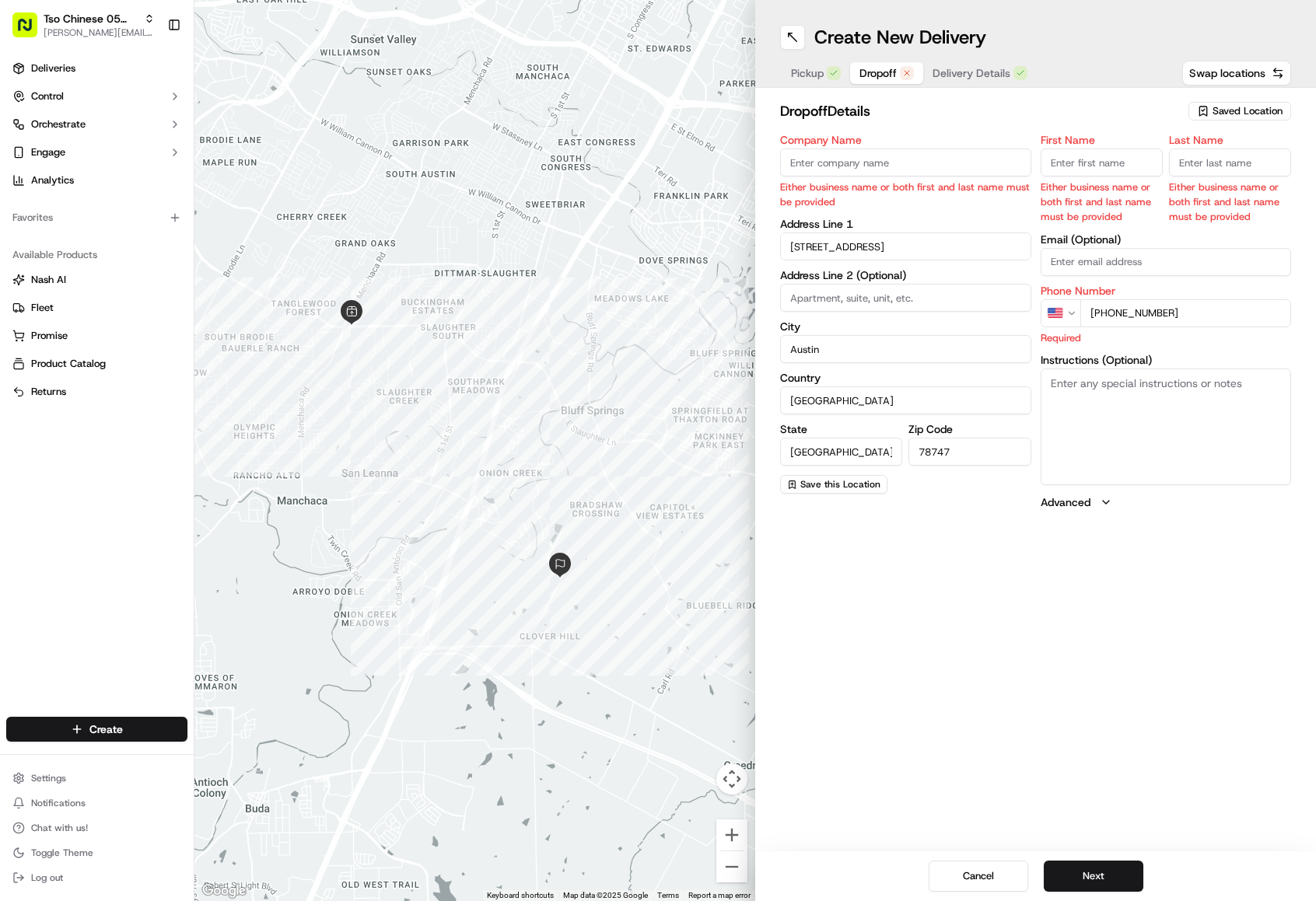
click at [1086, 161] on input "First Name" at bounding box center [1102, 162] width 122 height 28
type input "[PERSON_NAME]"
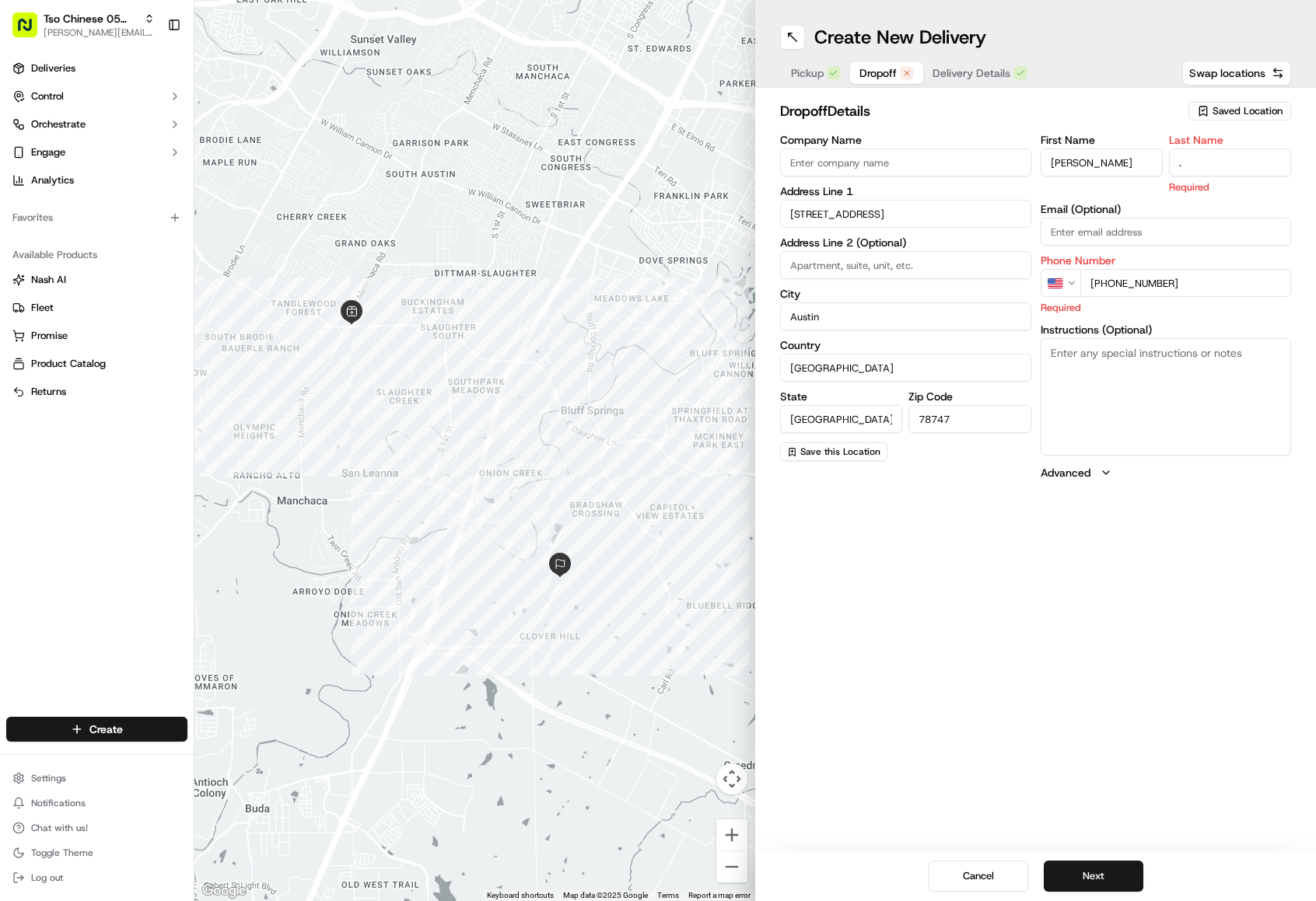
type input "."
click at [1028, 147] on div "Company Name" at bounding box center [905, 155] width 251 height 42
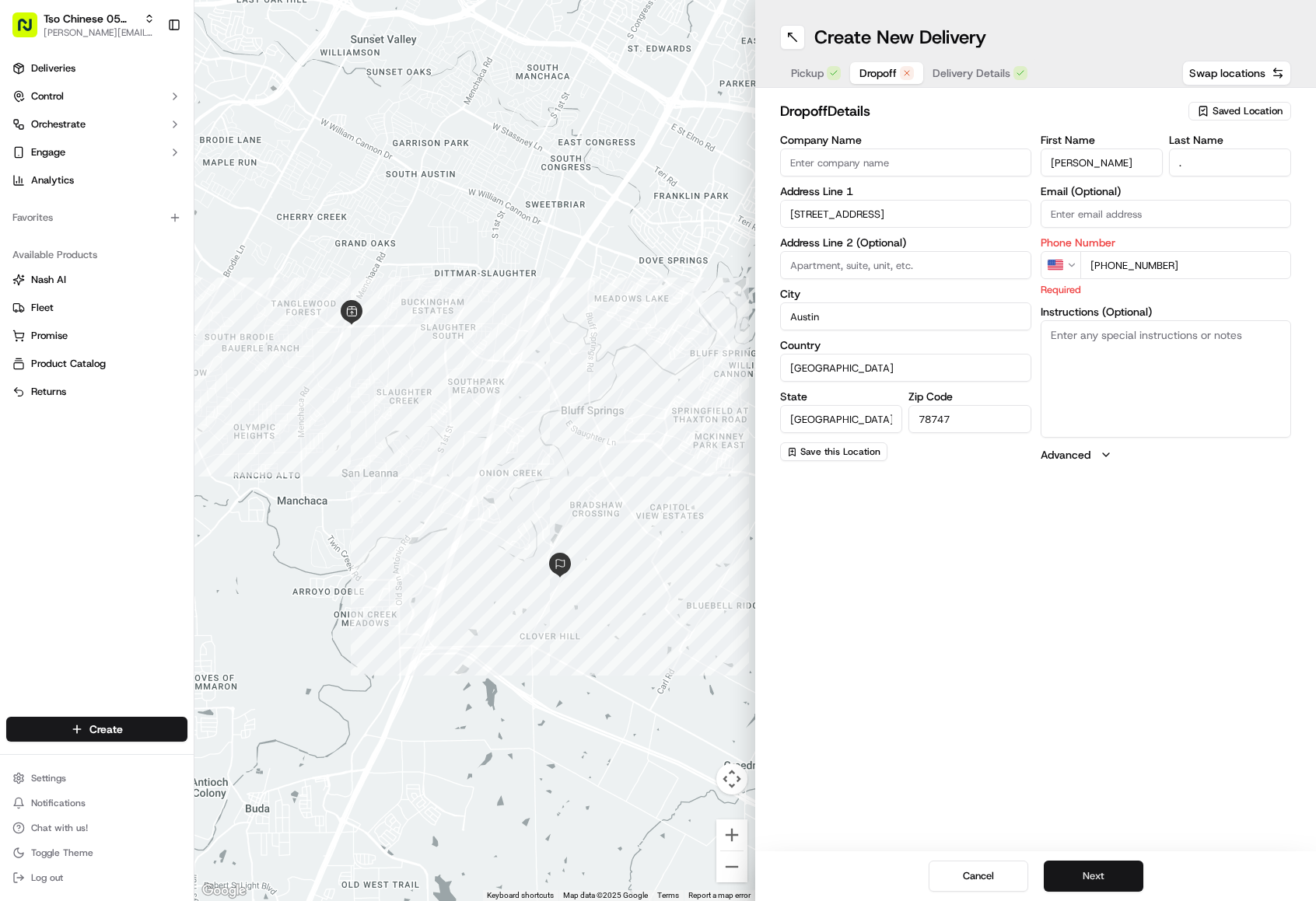
click at [1087, 875] on button "Next" at bounding box center [1093, 876] width 99 height 31
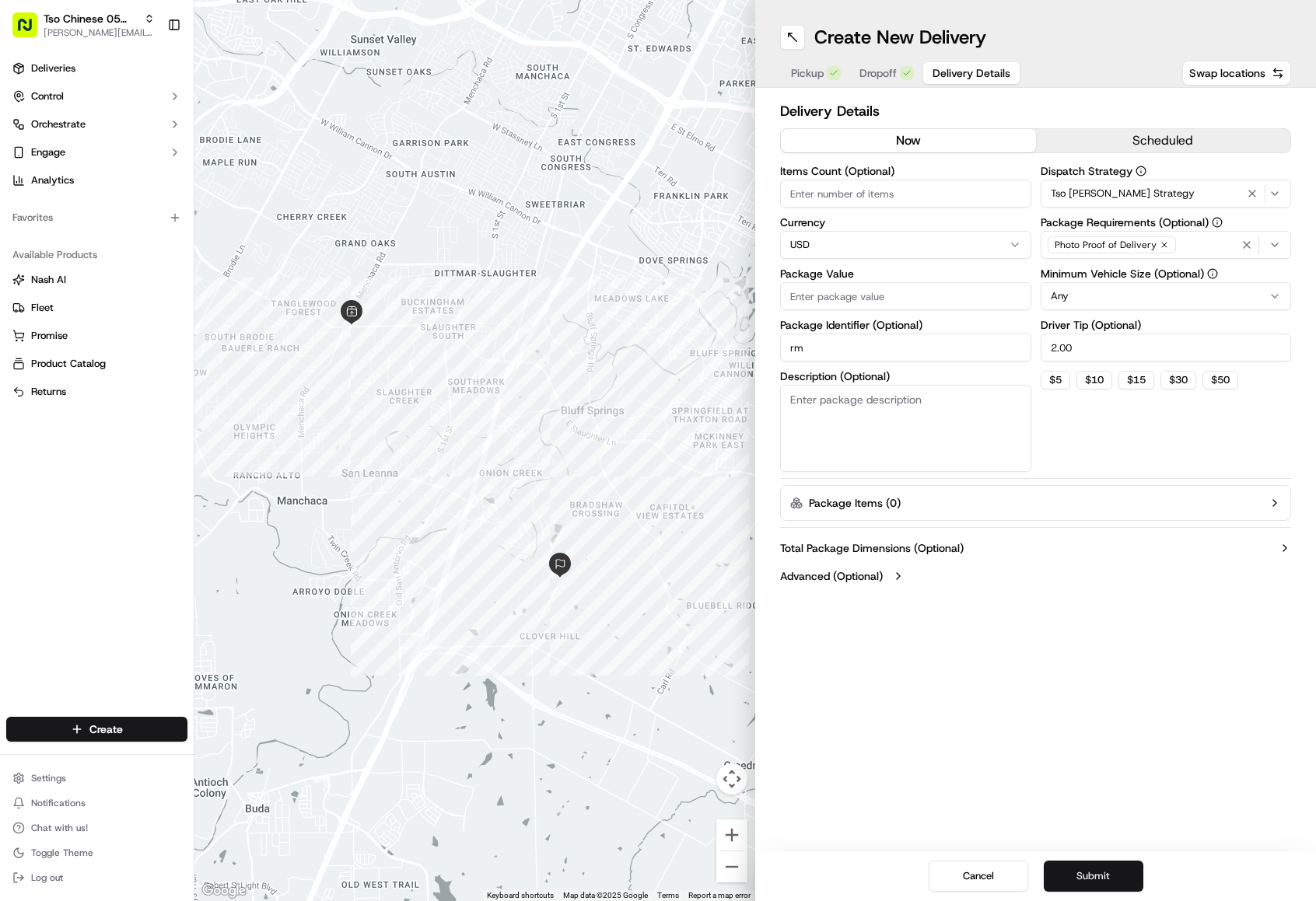
click at [1087, 876] on button "Submit" at bounding box center [1093, 876] width 99 height 31
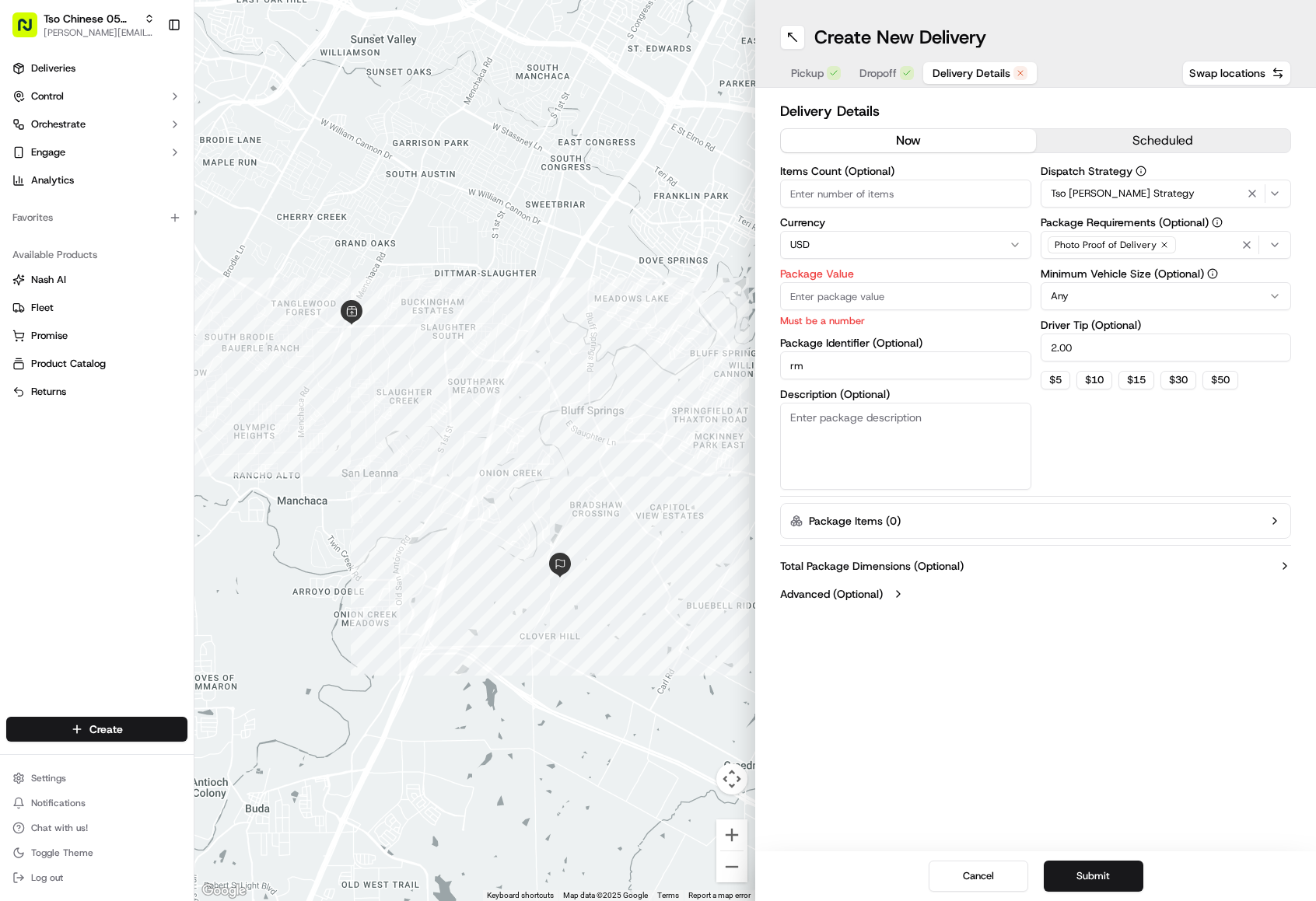
click at [956, 292] on input "Package Value" at bounding box center [905, 295] width 251 height 28
type input "2"
type input "20.00"
click at [1134, 479] on div "Dispatch Strategy Tso [PERSON_NAME] Strategy Package Requirements (Optional) Ph…" at bounding box center [1166, 328] width 251 height 324
click at [1091, 874] on button "Submit" at bounding box center [1093, 876] width 99 height 31
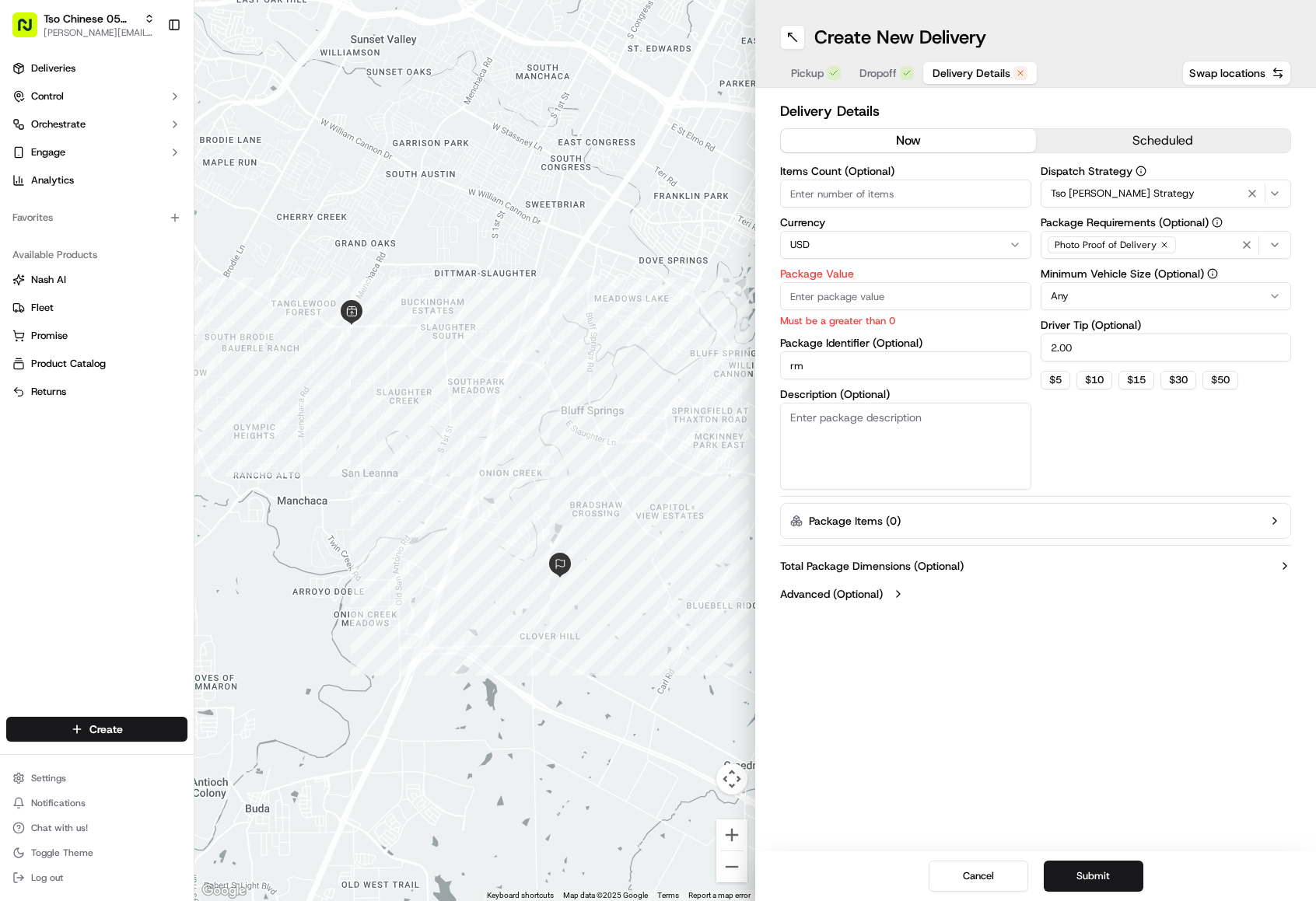
click at [896, 310] on div "Package Value Must be a greater than 0" at bounding box center [905, 298] width 251 height 60
click at [1035, 425] on div "Items Count (Optional) Currency USD Package Value Must be a greater than 0 Pack…" at bounding box center [1035, 328] width 511 height 324
click at [1076, 876] on button "Submit" at bounding box center [1093, 876] width 99 height 31
click at [938, 301] on input "Package Value" at bounding box center [905, 295] width 251 height 28
type input "20.00"
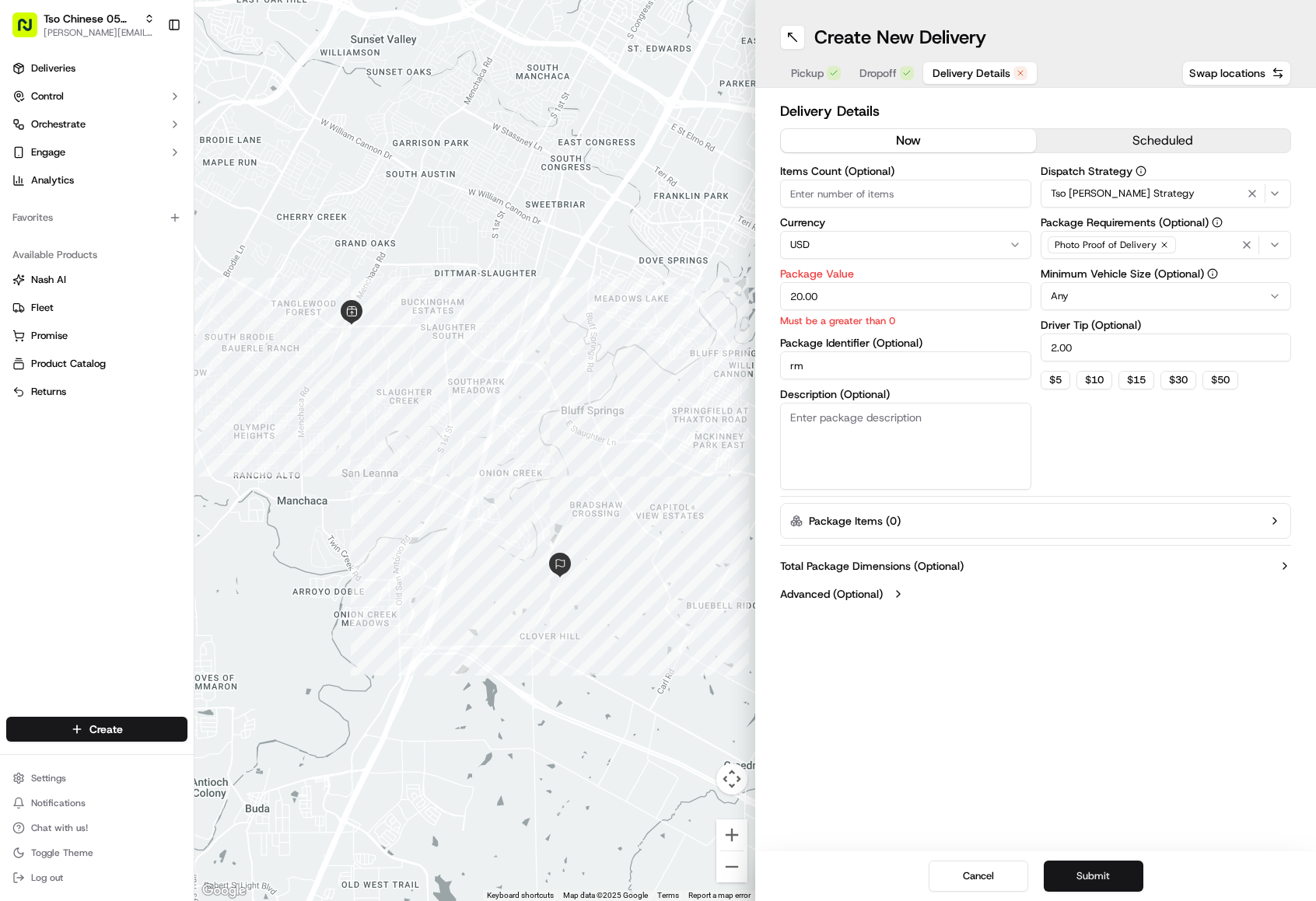
click at [1086, 875] on button "Submit" at bounding box center [1093, 876] width 99 height 31
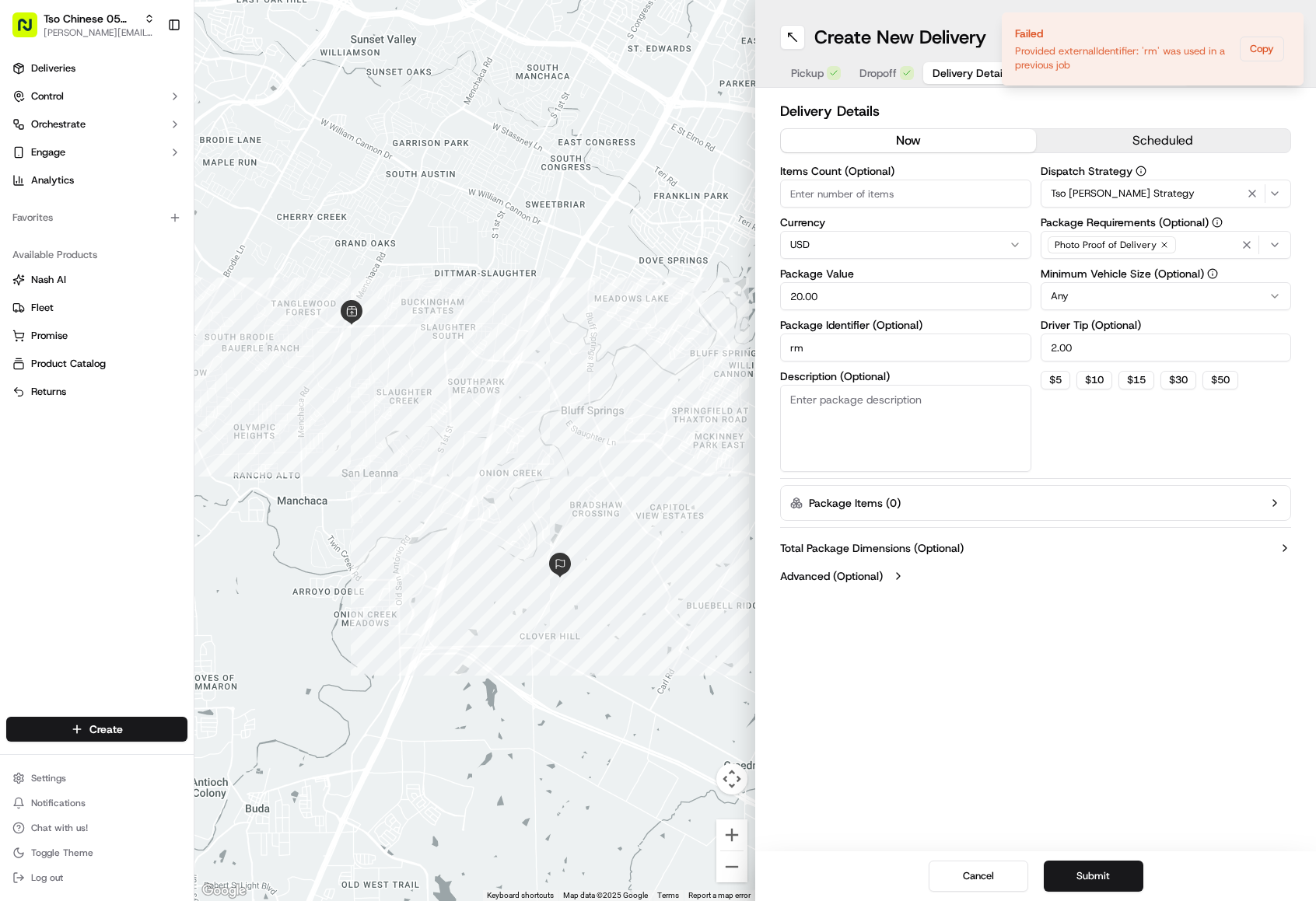
click at [843, 355] on input "rm" at bounding box center [905, 347] width 251 height 28
click at [833, 356] on input "rm16" at bounding box center [905, 347] width 251 height 28
type input "rm91625"
click at [1120, 442] on div "Dispatch Strategy Tso [PERSON_NAME] Strategy Package Requirements (Optional) Ph…" at bounding box center [1166, 319] width 251 height 306
click at [1072, 872] on button "Submit" at bounding box center [1093, 876] width 99 height 31
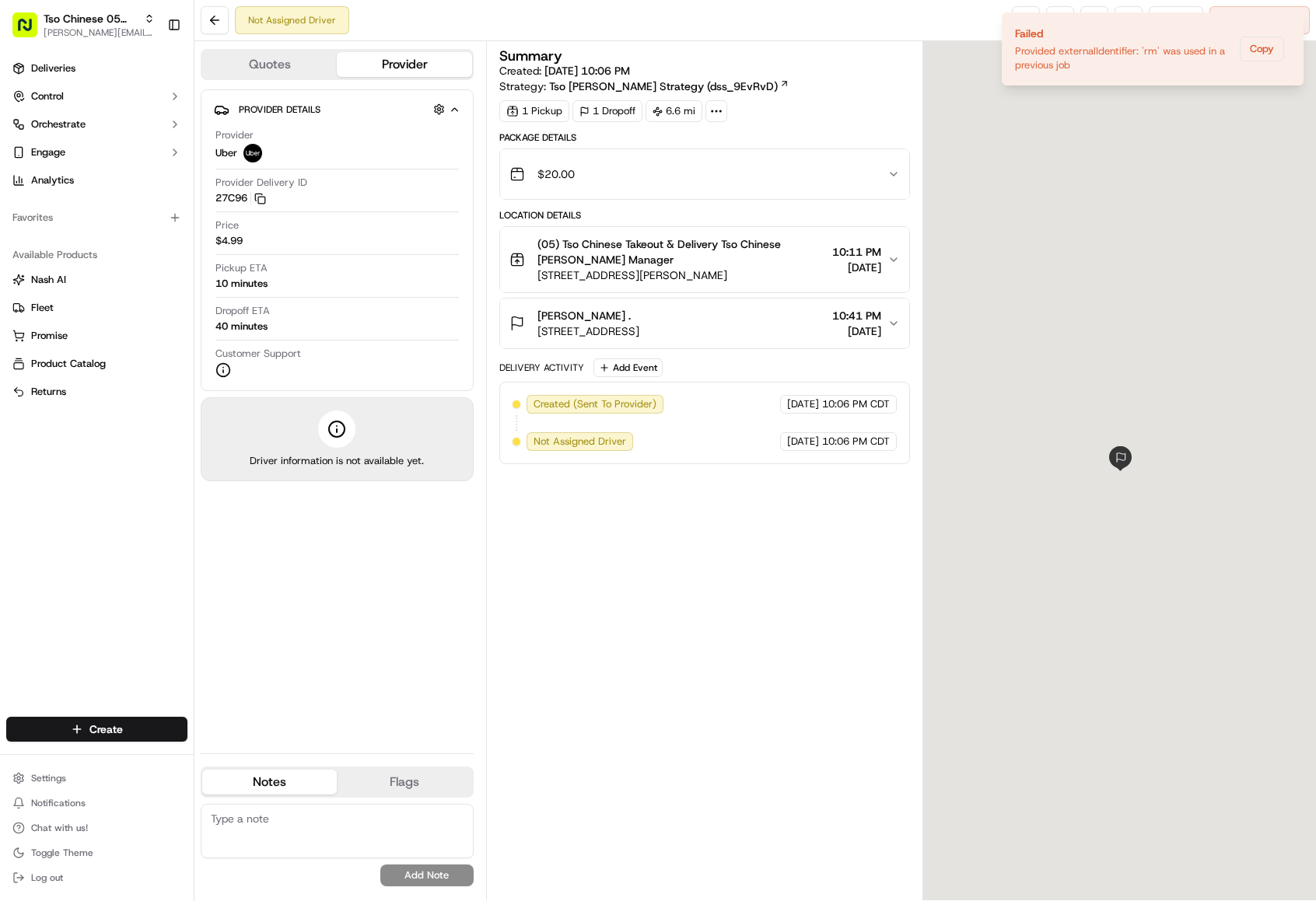
click at [697, 251] on span "(05) Tso Chinese Takeout & Delivery Tso Chinese [PERSON_NAME] Manager" at bounding box center [681, 252] width 288 height 31
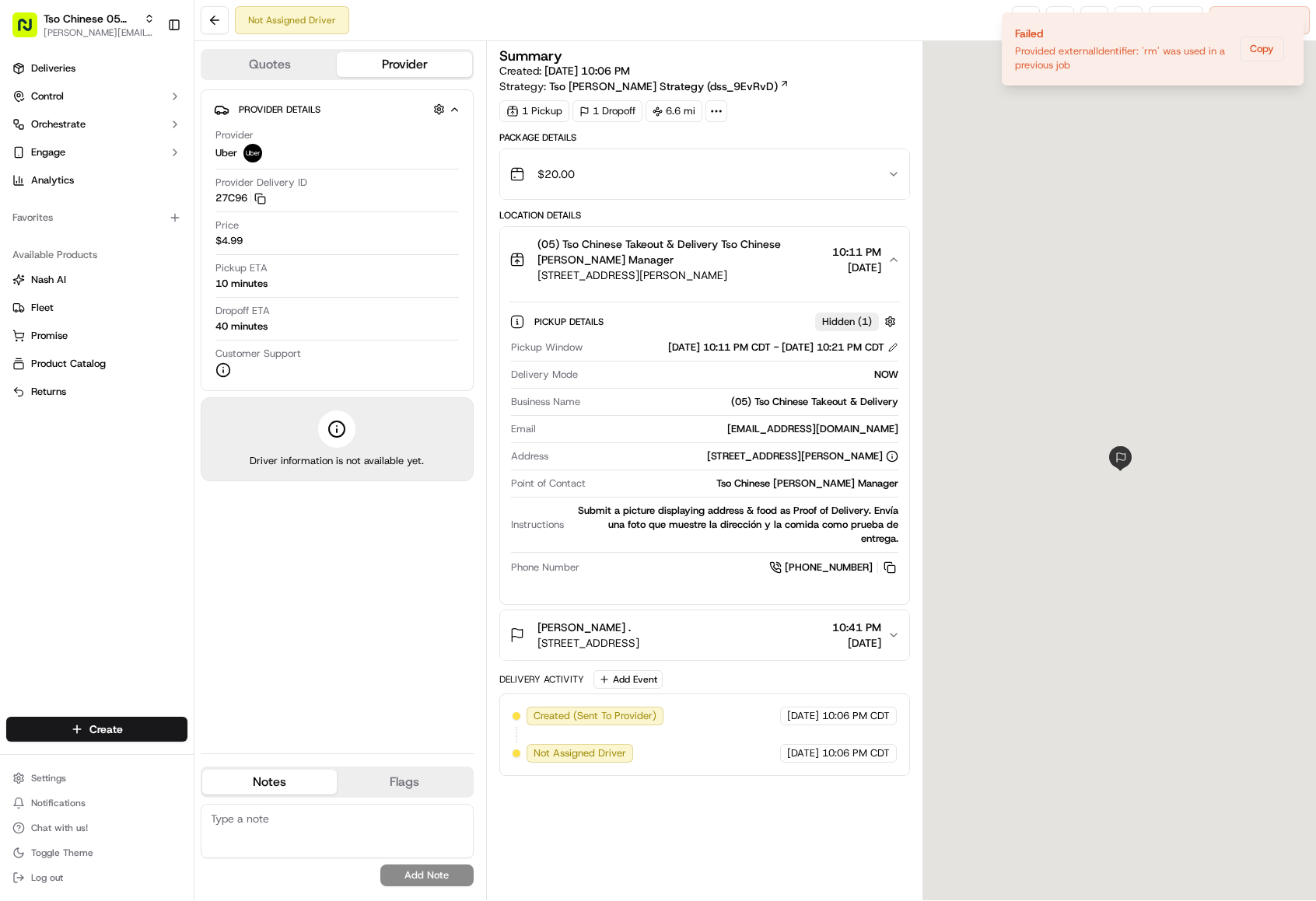
click at [783, 242] on span "(05) Tso Chinese Takeout & Delivery Tso Chinese [PERSON_NAME] Manager" at bounding box center [681, 252] width 288 height 31
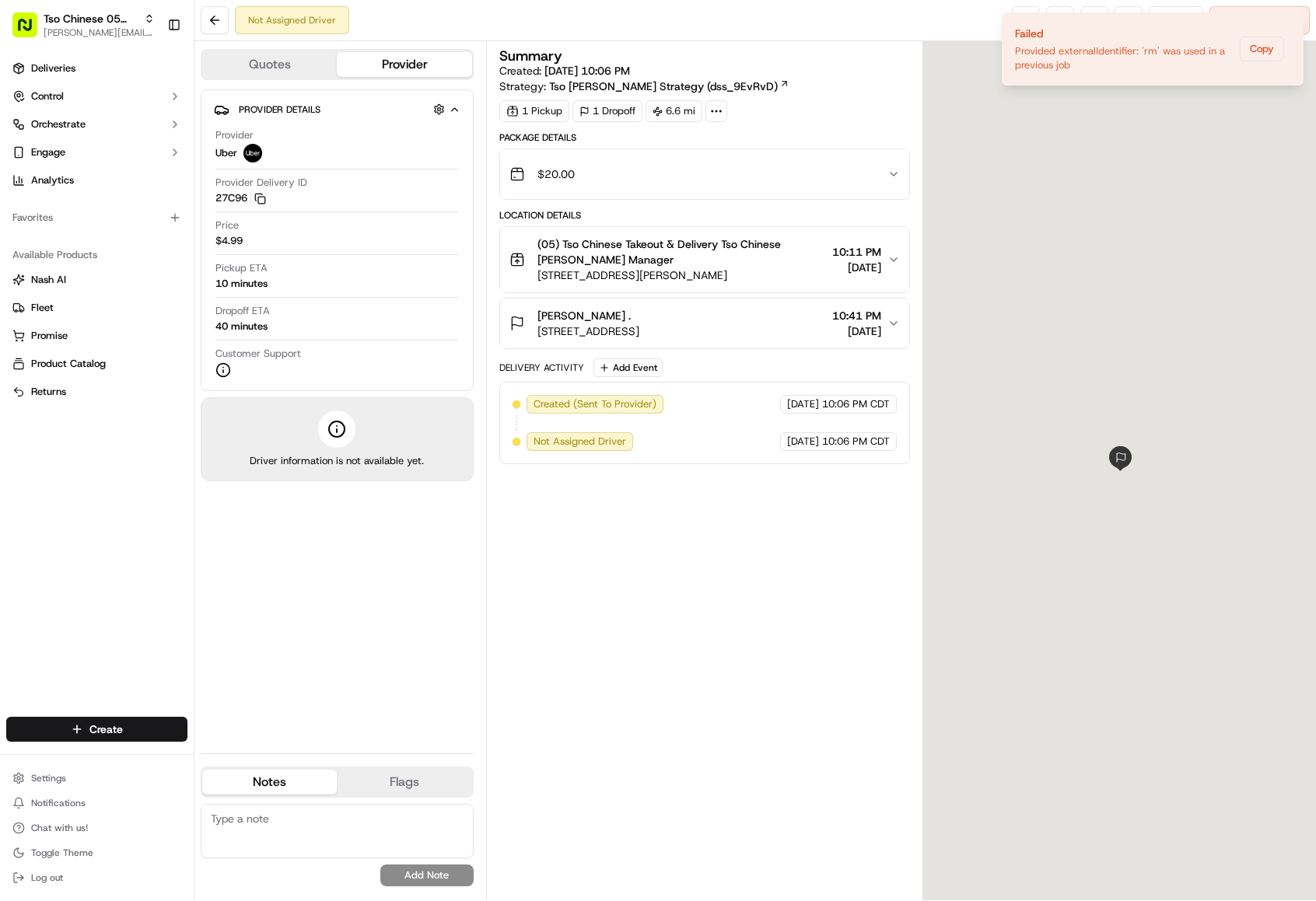
click at [639, 314] on div "[PERSON_NAME] ." at bounding box center [589, 316] width 102 height 16
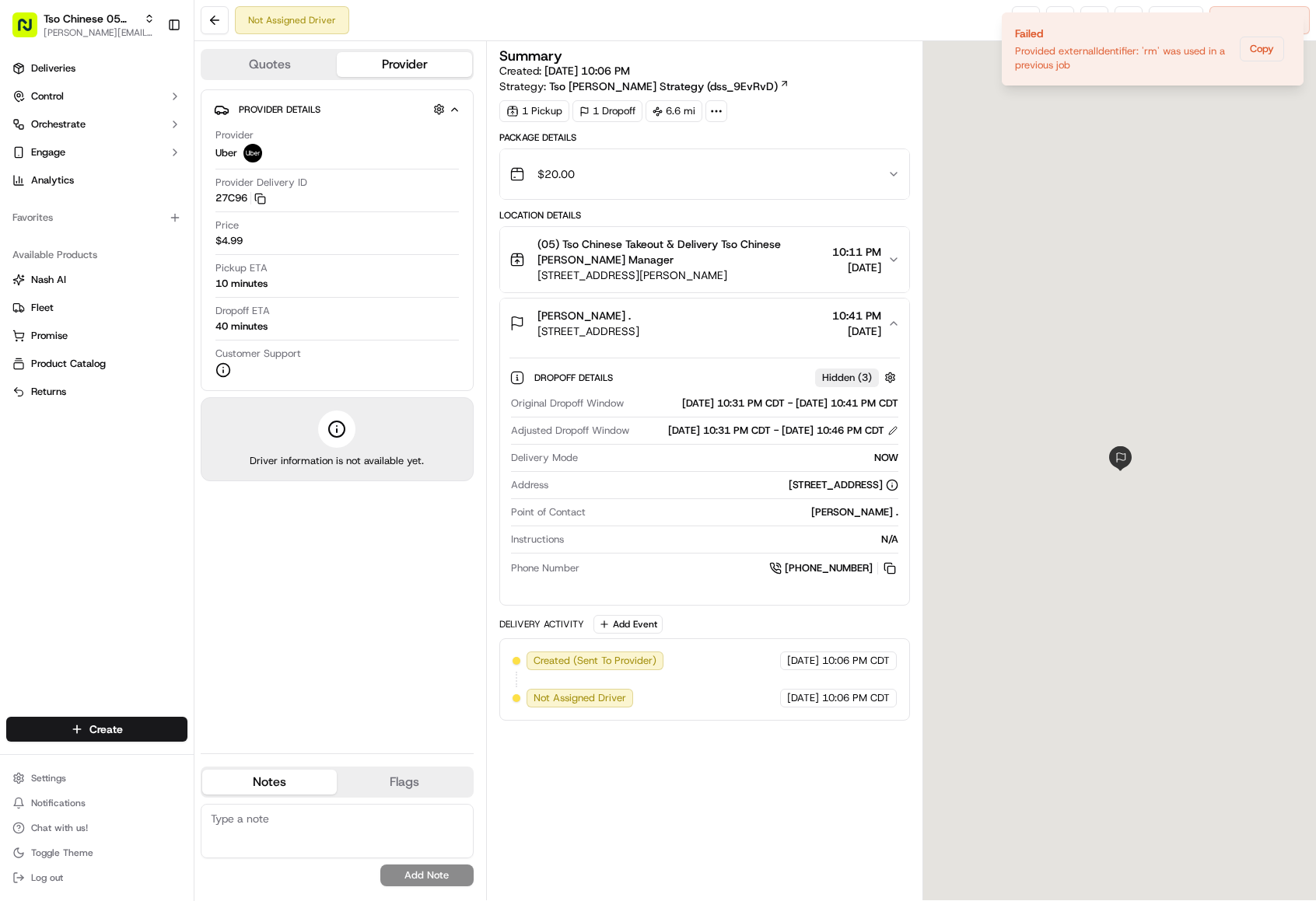
click at [751, 253] on span "(05) Tso Chinese Takeout & Delivery Tso Chinese [PERSON_NAME] Manager" at bounding box center [681, 252] width 288 height 31
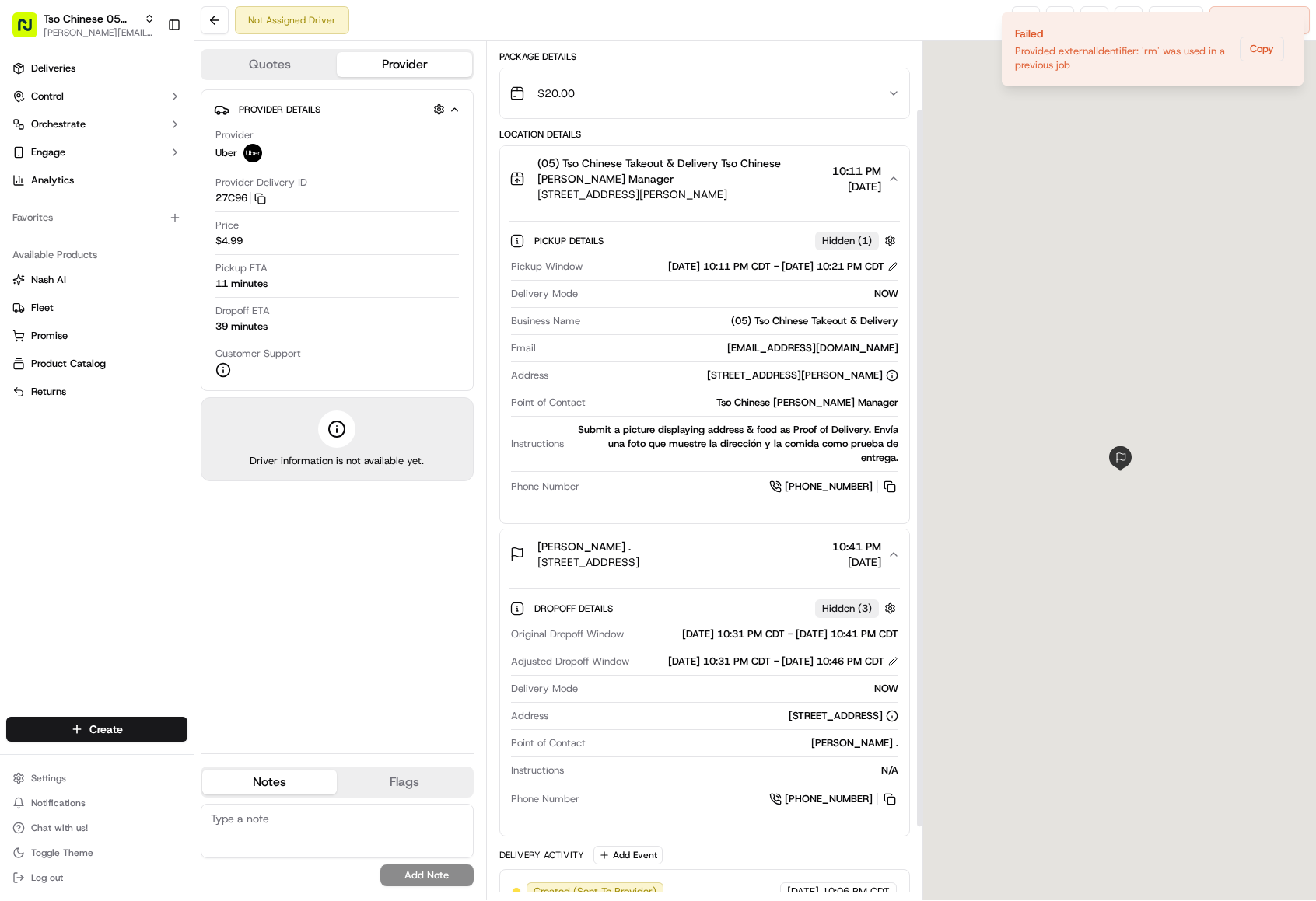
scroll to position [167, 0]
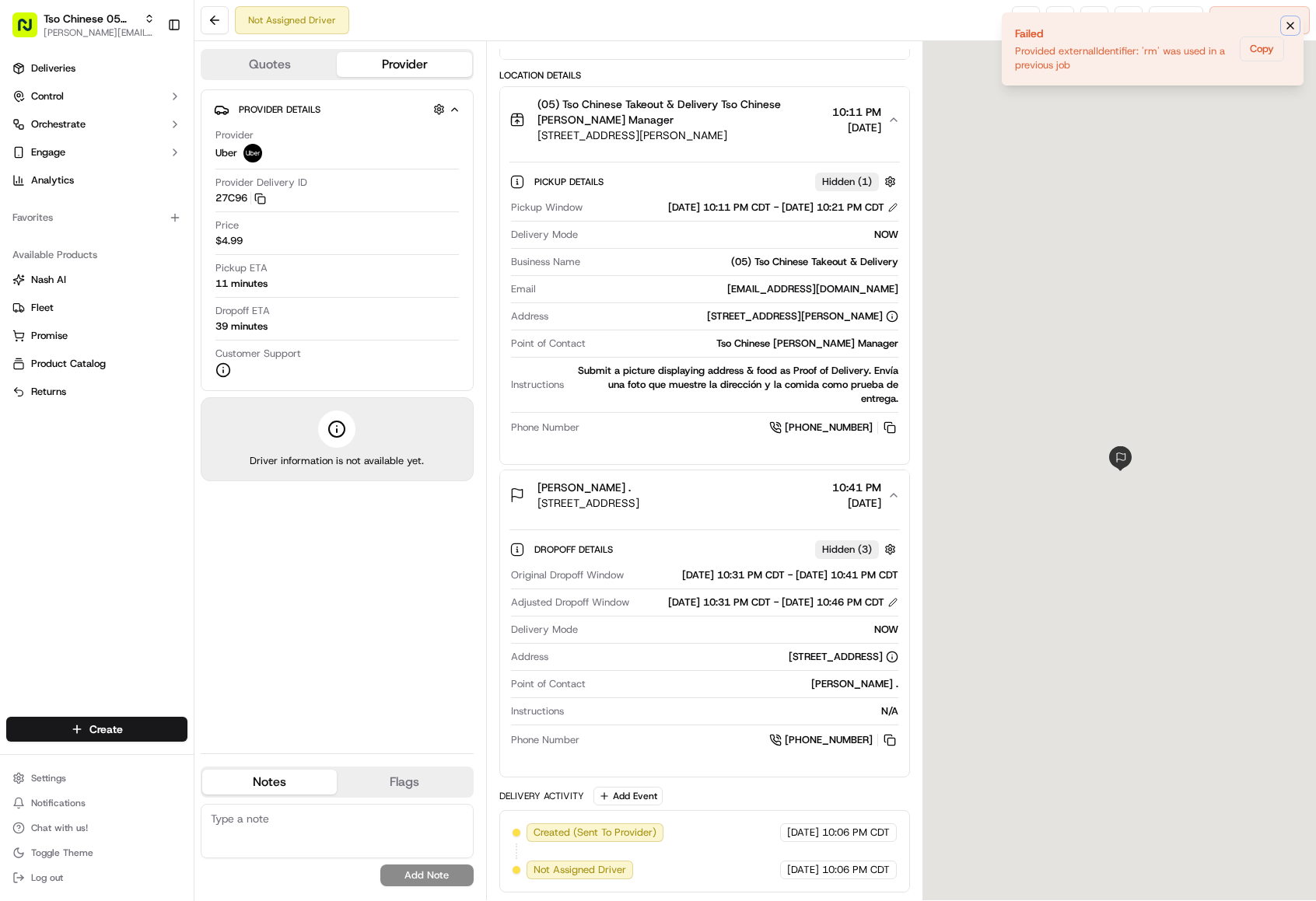
click at [1285, 21] on icon "Notifications (F8)" at bounding box center [1290, 25] width 13 height 13
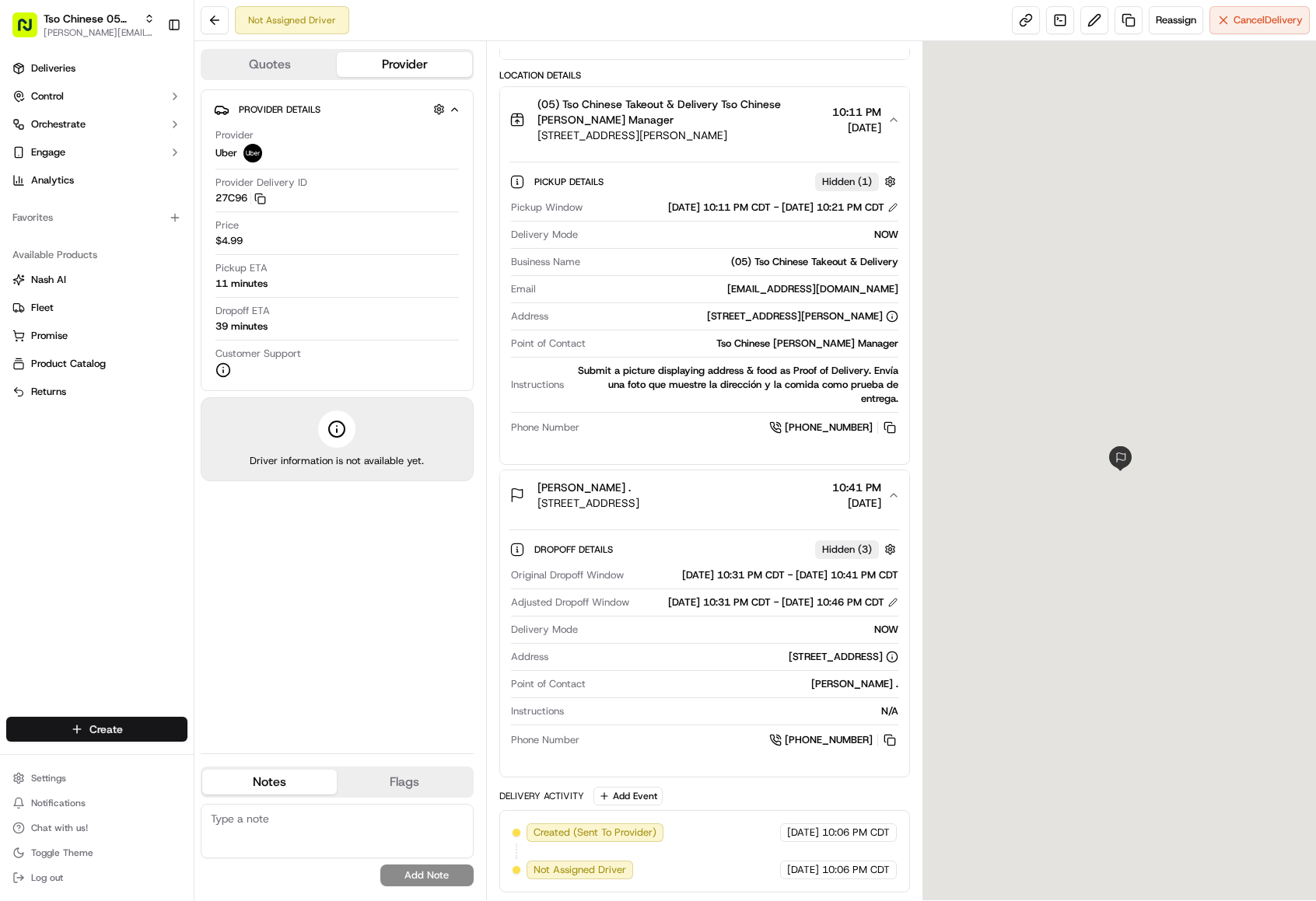
click at [145, 731] on html "Tso Chinese 05 Menchaca [EMAIL_ADDRESS][DOMAIN_NAME] Toggle Sidebar Deliveries …" at bounding box center [658, 450] width 1316 height 901
click at [239, 763] on link "Delivery" at bounding box center [281, 757] width 173 height 28
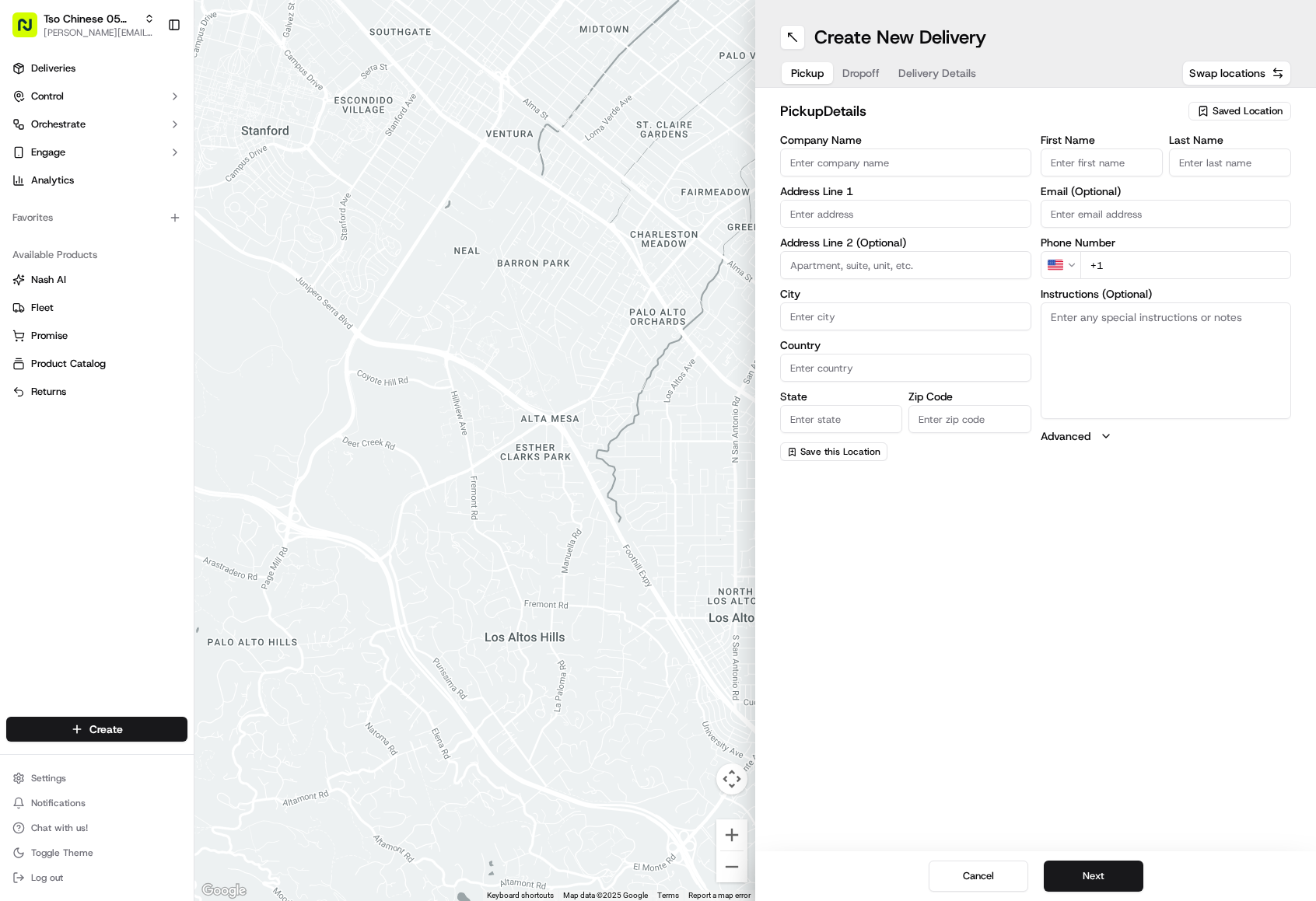
click at [1234, 107] on span "Saved Location" at bounding box center [1247, 111] width 70 height 14
click at [1203, 176] on span "(05) Tso Chinese Takeout & Delivery (05)" at bounding box center [1213, 170] width 191 height 14
type input "(05) Tso Chinese Takeout & Delivery"
type input "Ste 100"
type input "Austin"
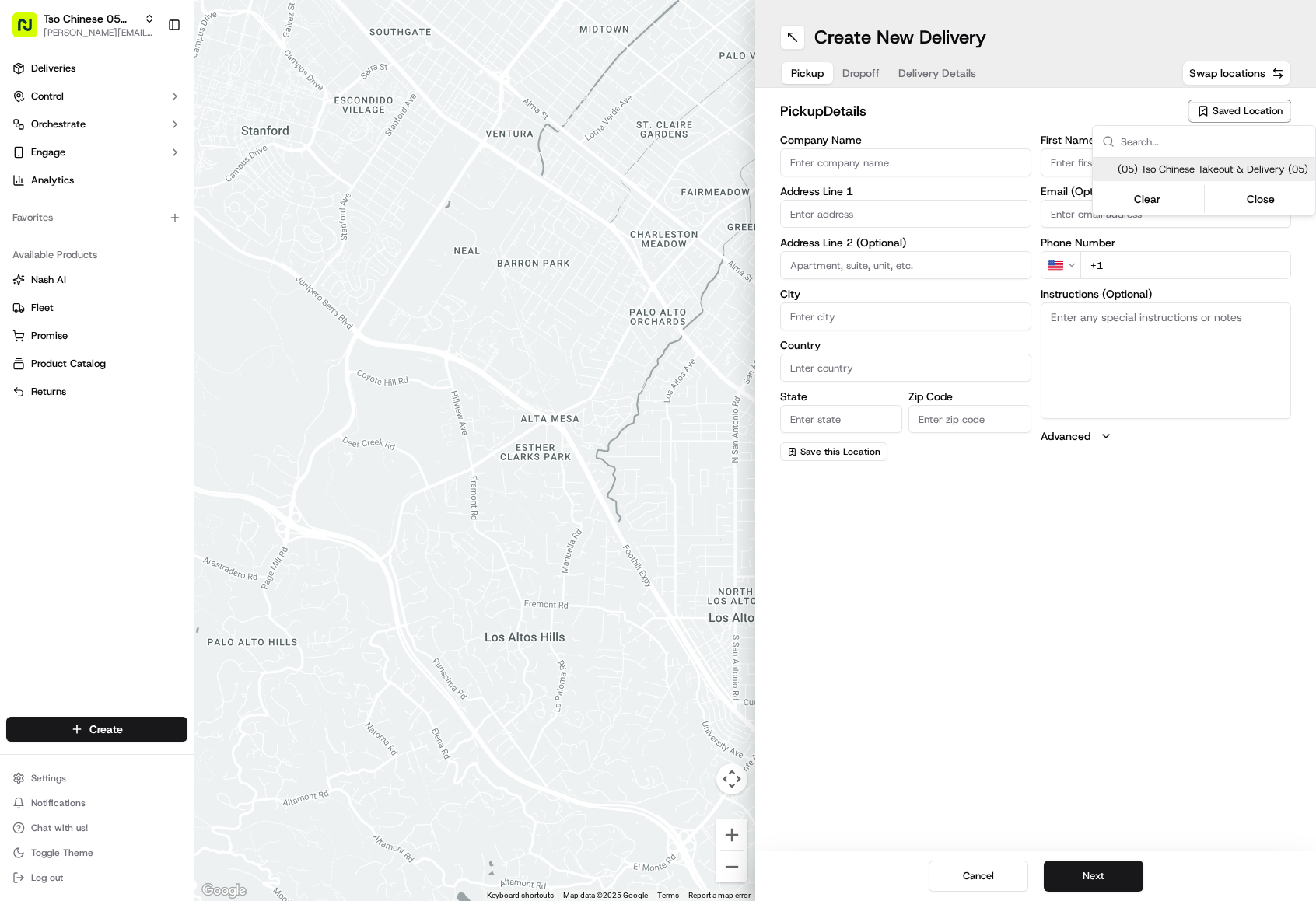
type input "US"
type input "[GEOGRAPHIC_DATA]"
type input "78748"
type input "Tso Chinese"
type input "[PERSON_NAME] Manager"
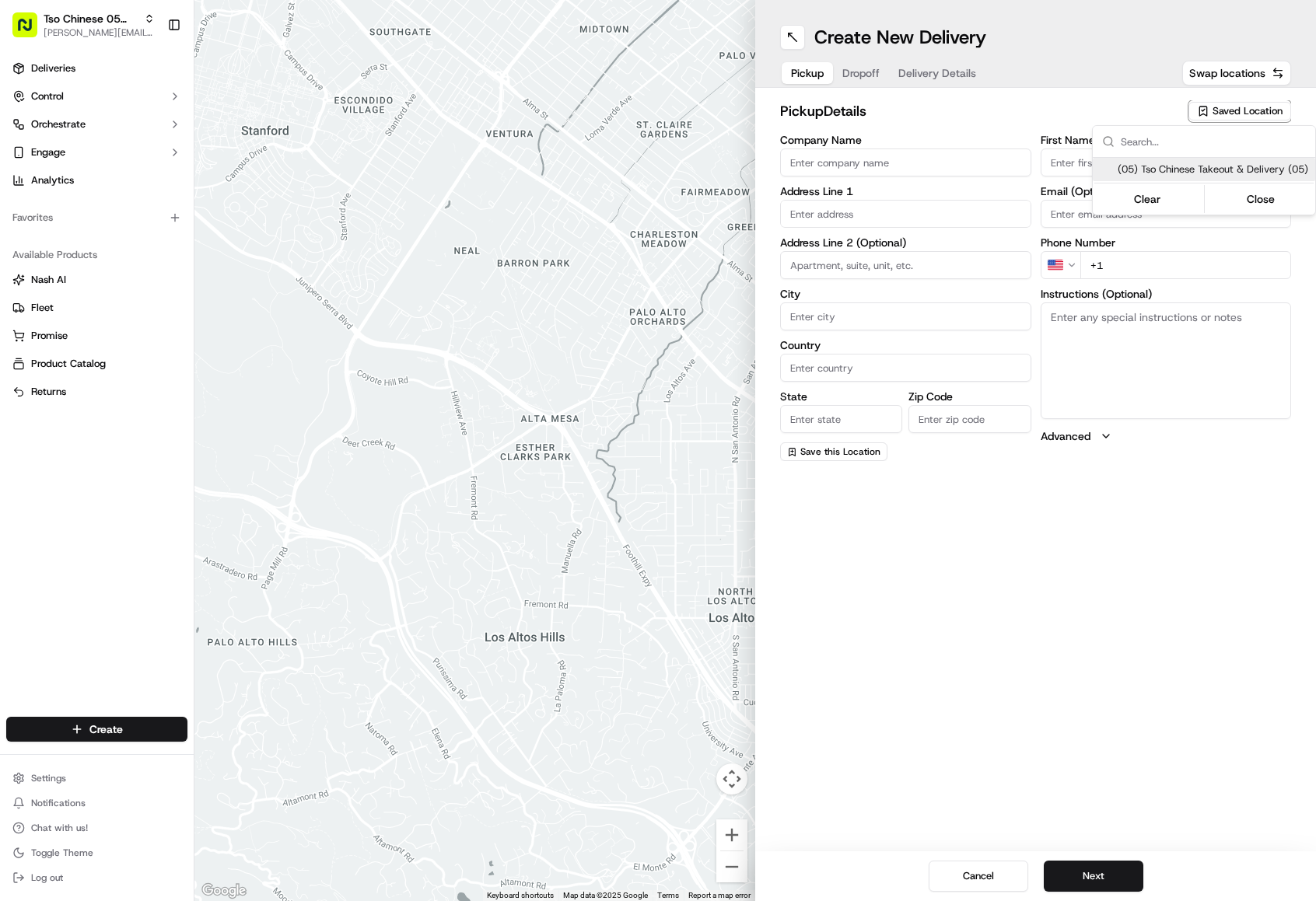
type input "[EMAIL_ADDRESS][DOMAIN_NAME]"
type input "[PHONE_NUMBER]"
type textarea "Submit a picture displaying address & food as Proof of Delivery. Envía una foto…"
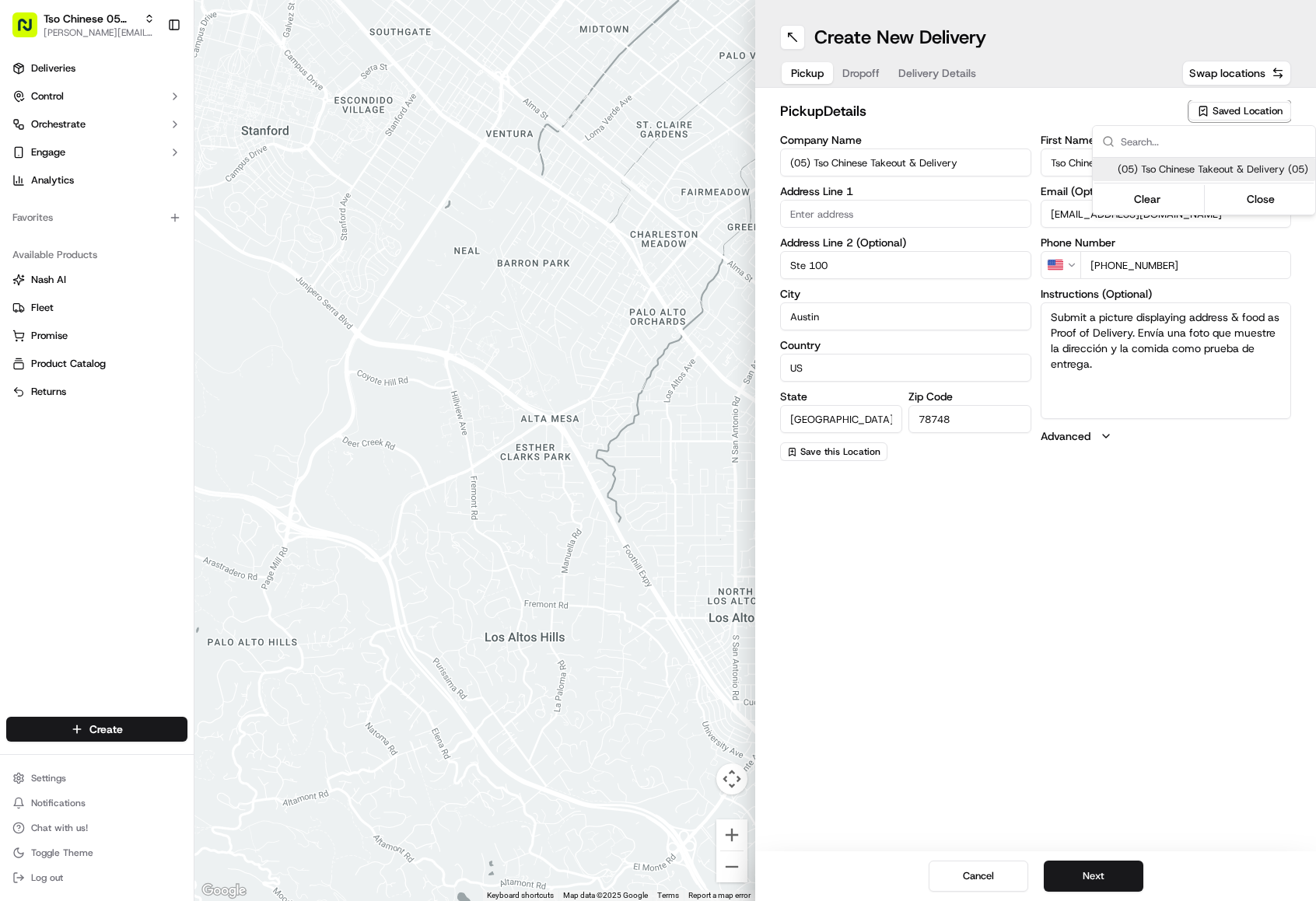
type input "[STREET_ADDRESS][PERSON_NAME]"
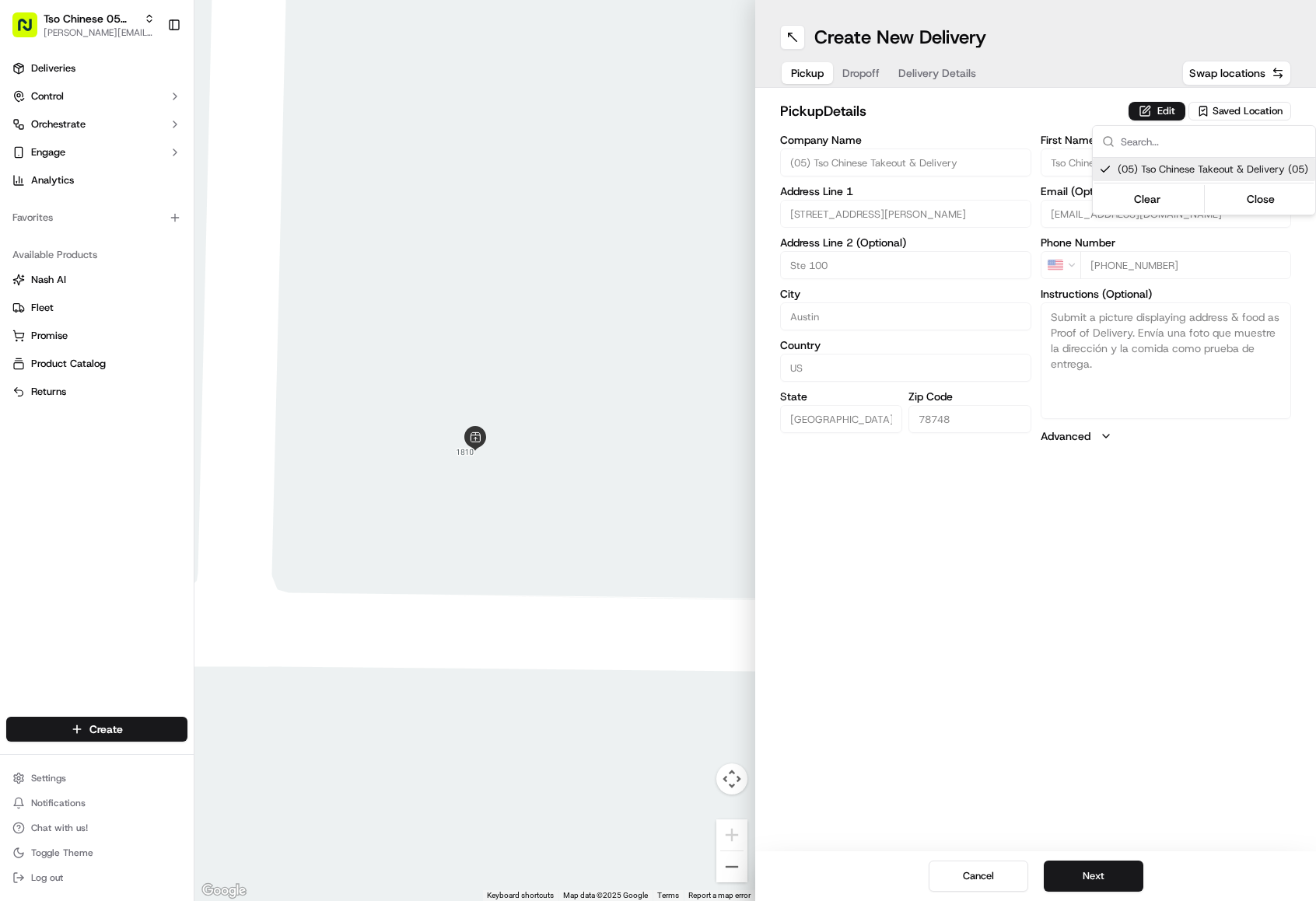
click at [1032, 120] on html "Tso Chinese 05 Menchaca [EMAIL_ADDRESS][DOMAIN_NAME] Toggle Sidebar Deliveries …" at bounding box center [658, 450] width 1316 height 901
click at [1117, 890] on button "Next" at bounding box center [1093, 876] width 99 height 31
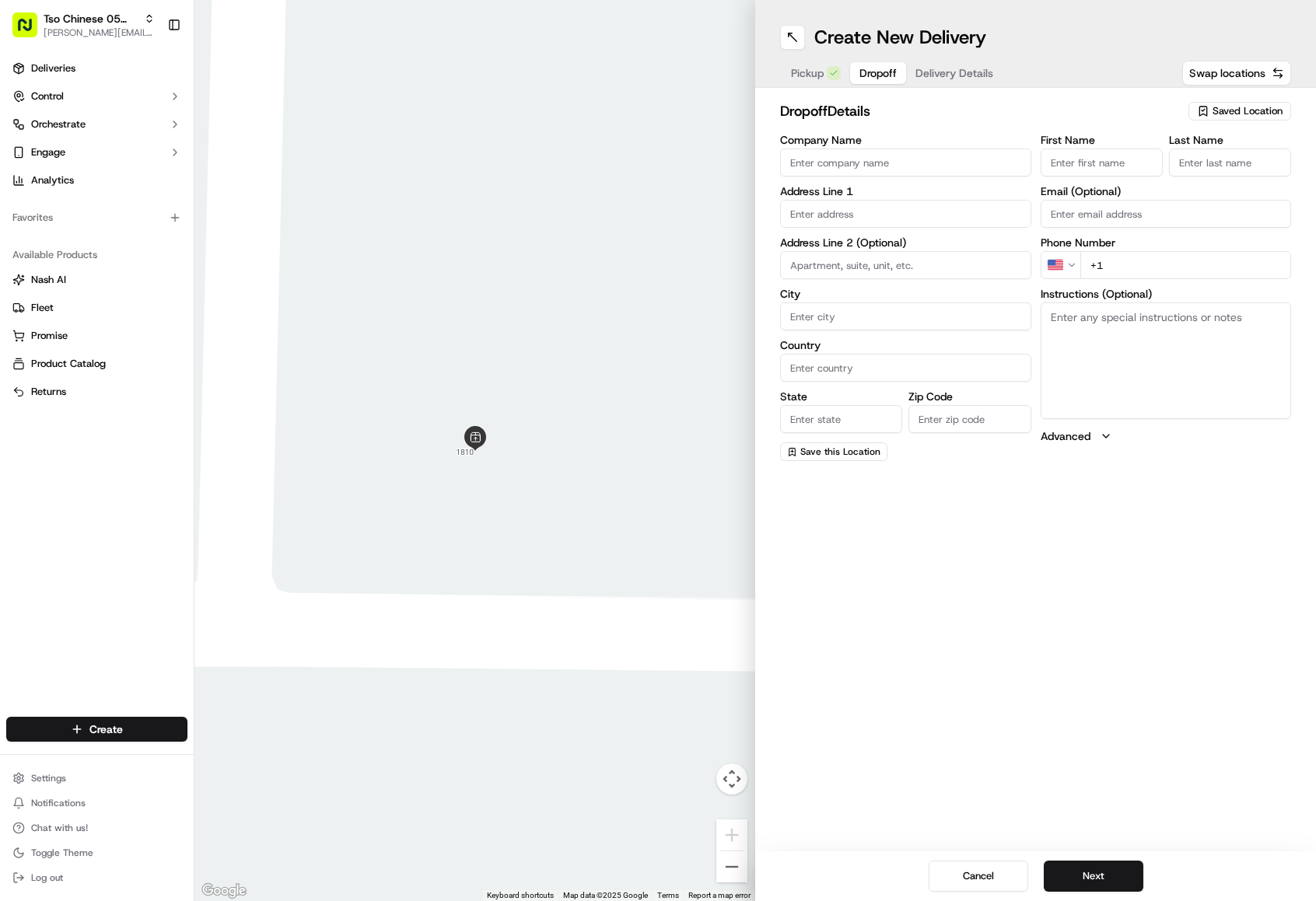
click at [1110, 160] on input "First Name" at bounding box center [1102, 162] width 122 height 28
paste input "[PERSON_NAME]"
type input "[PERSON_NAME]"
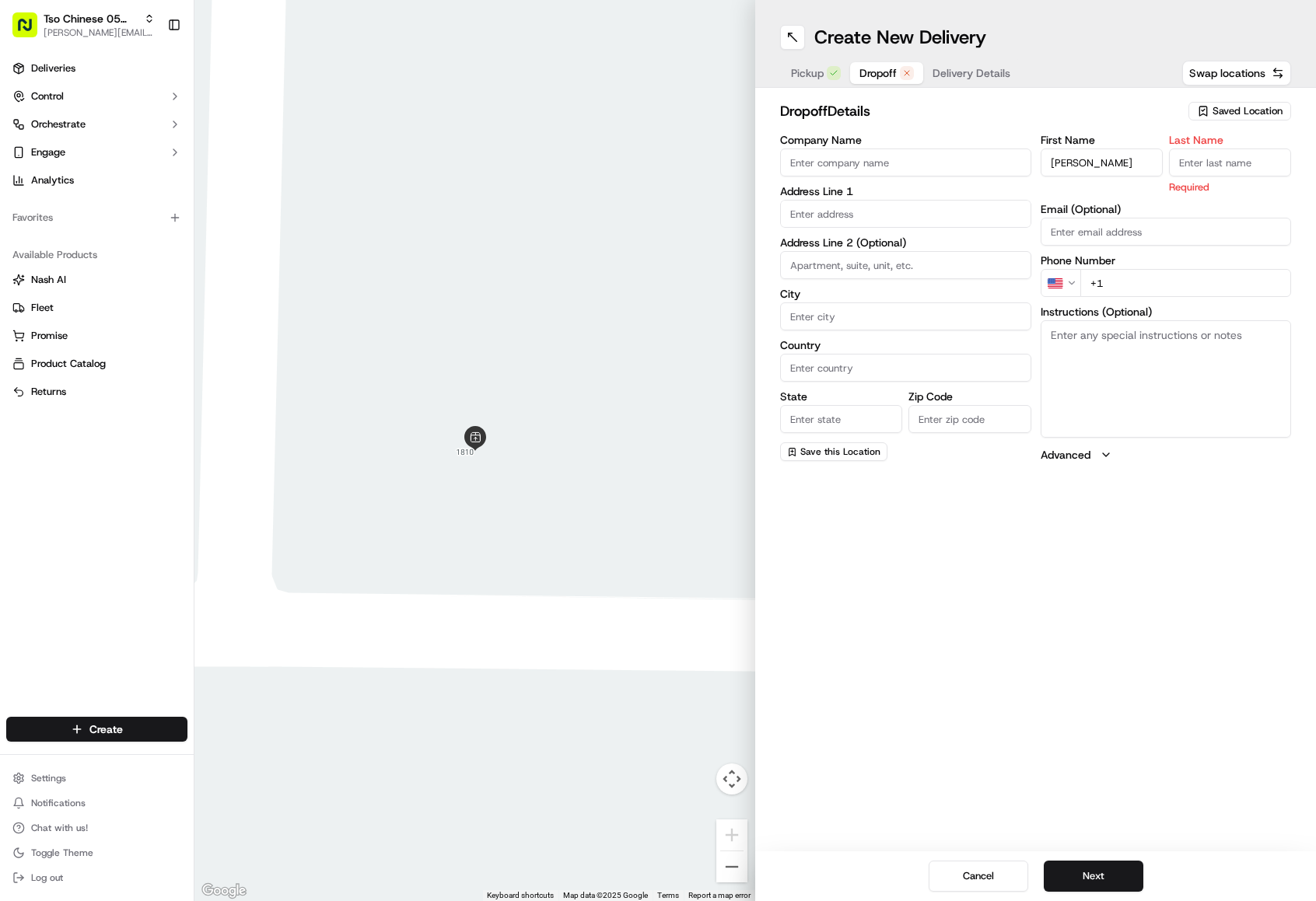
click at [953, 158] on input "Company Name" at bounding box center [905, 162] width 251 height 28
paste input "[PERSON_NAME]"
type input "[PERSON_NAME]"
click at [1217, 162] on input "Last Name" at bounding box center [1230, 162] width 122 height 28
type input "."
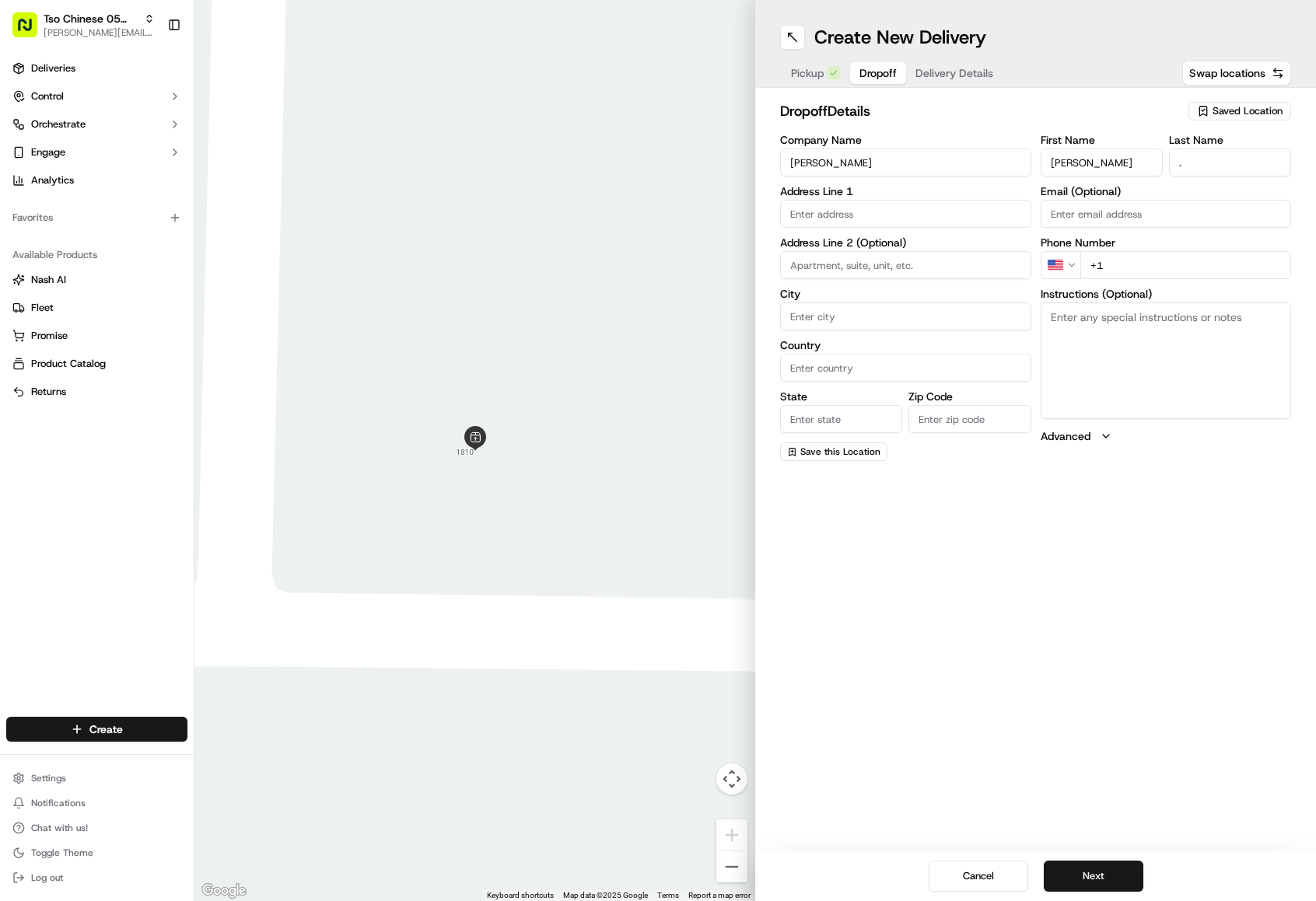
click at [1127, 259] on input "+1" at bounding box center [1186, 264] width 211 height 28
paste input "[PHONE_NUMBER]"
type input "[PHONE_NUMBER]"
click at [907, 216] on input "text" at bounding box center [905, 214] width 251 height 28
paste input "[STREET_ADDRESS]"
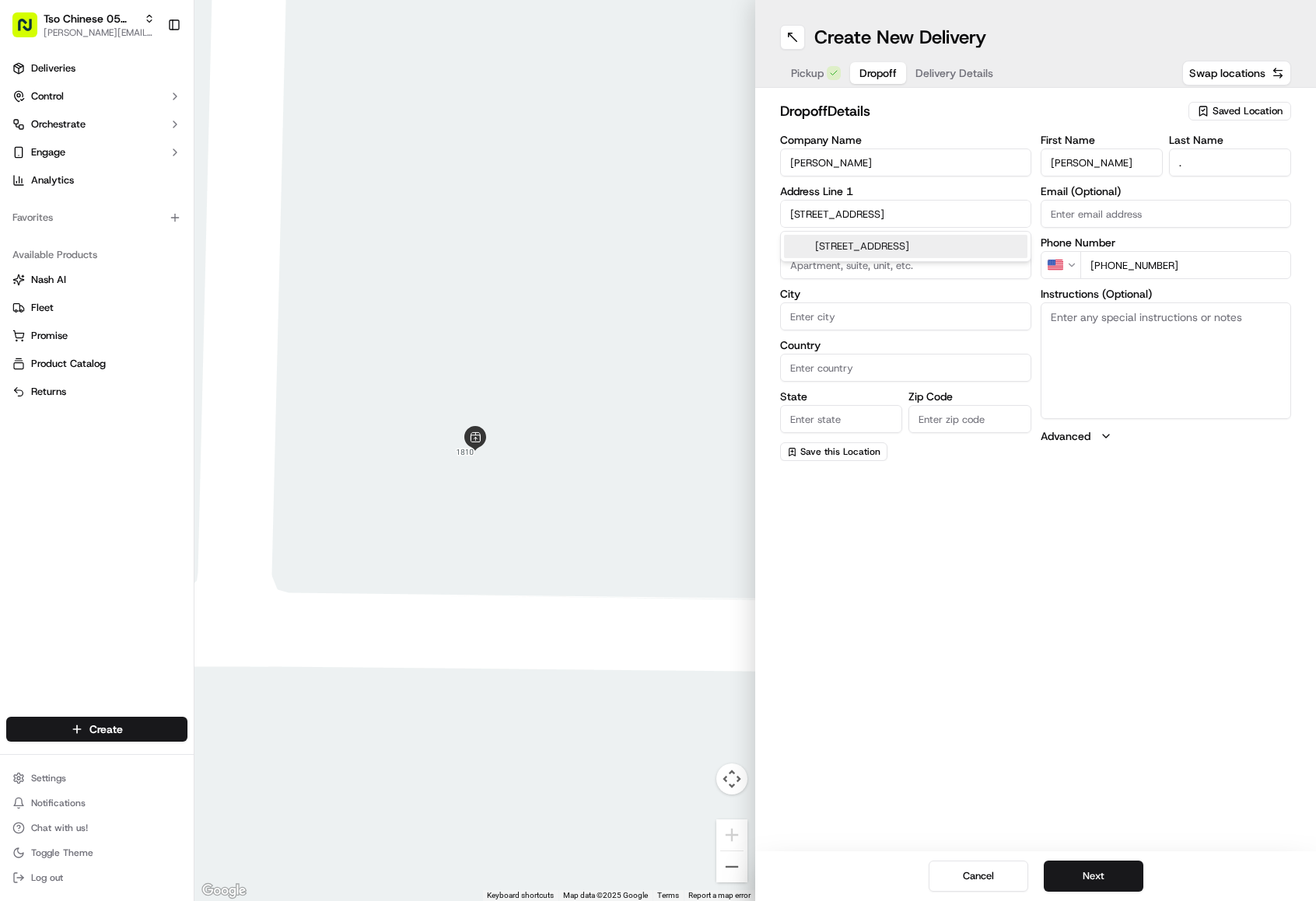
type input "[STREET_ADDRESS]"
drag, startPoint x: 1256, startPoint y: 460, endPoint x: 1107, endPoint y: 311, distance: 210.7
click at [1107, 311] on textarea "Instructions (Optional)" at bounding box center [1166, 360] width 251 height 117
paste textarea "Unit 109 Corner condo pinehurst and [GEOGRAPHIC_DATA]"
type textarea "Unit 109 Corner condo pinehurst and [GEOGRAPHIC_DATA]"
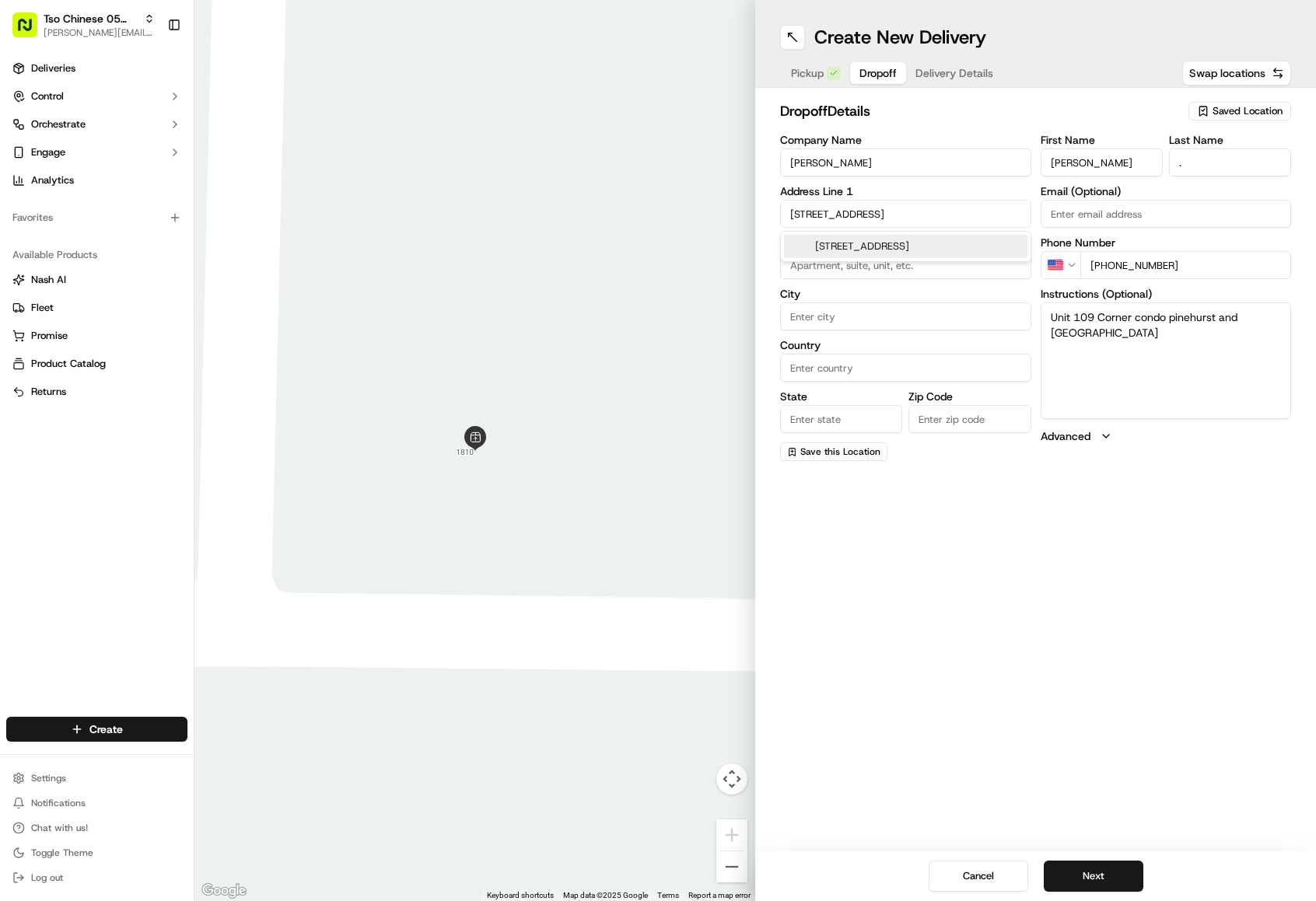
click at [924, 219] on input "[STREET_ADDRESS]" at bounding box center [905, 214] width 251 height 28
click at [938, 252] on div "[STREET_ADDRESS]" at bounding box center [905, 246] width 243 height 23
type input "[STREET_ADDRESS]"
type input "Austin"
type input "[GEOGRAPHIC_DATA]"
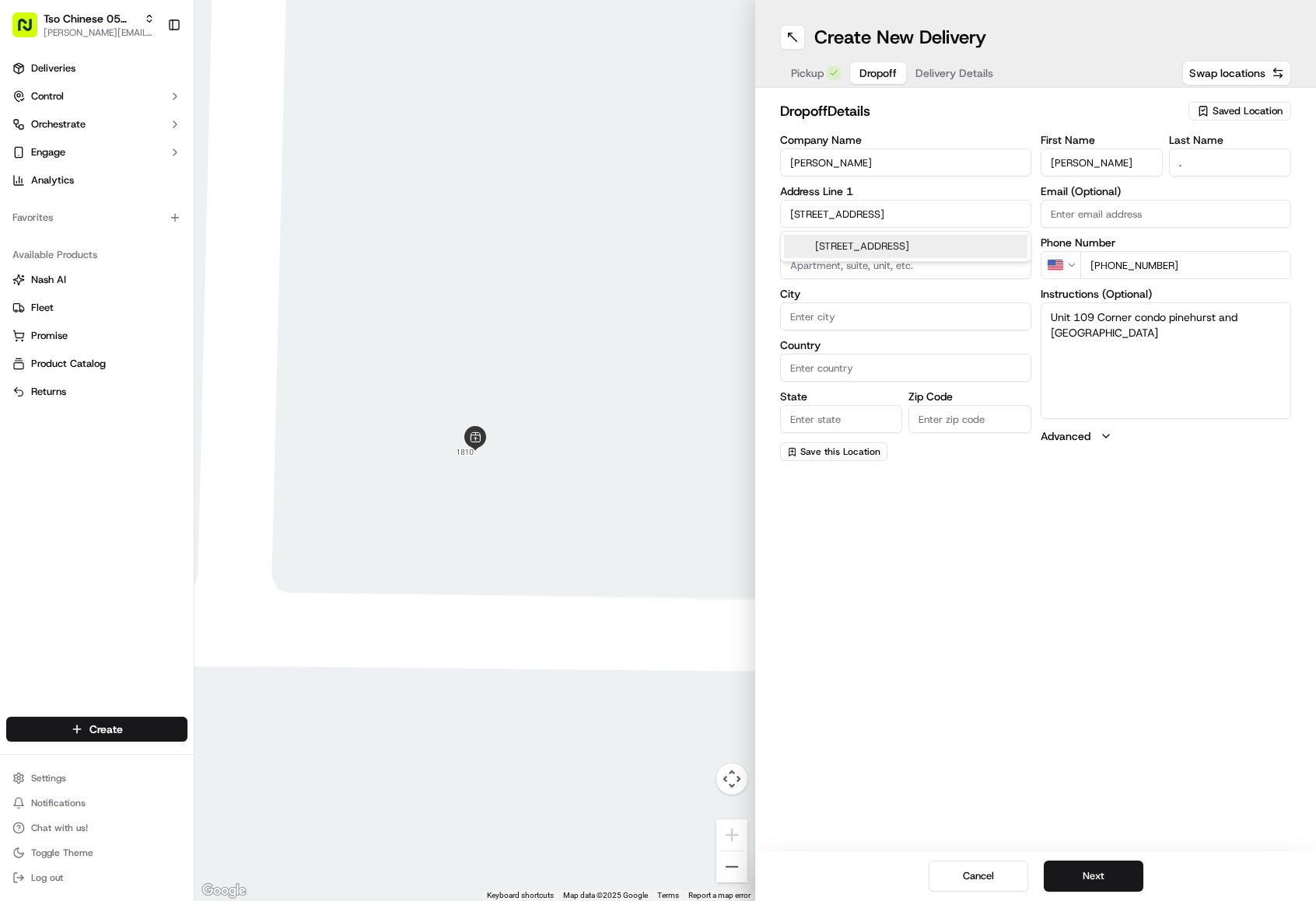
type input "[GEOGRAPHIC_DATA]"
type input "78747"
type input "[STREET_ADDRESS]"
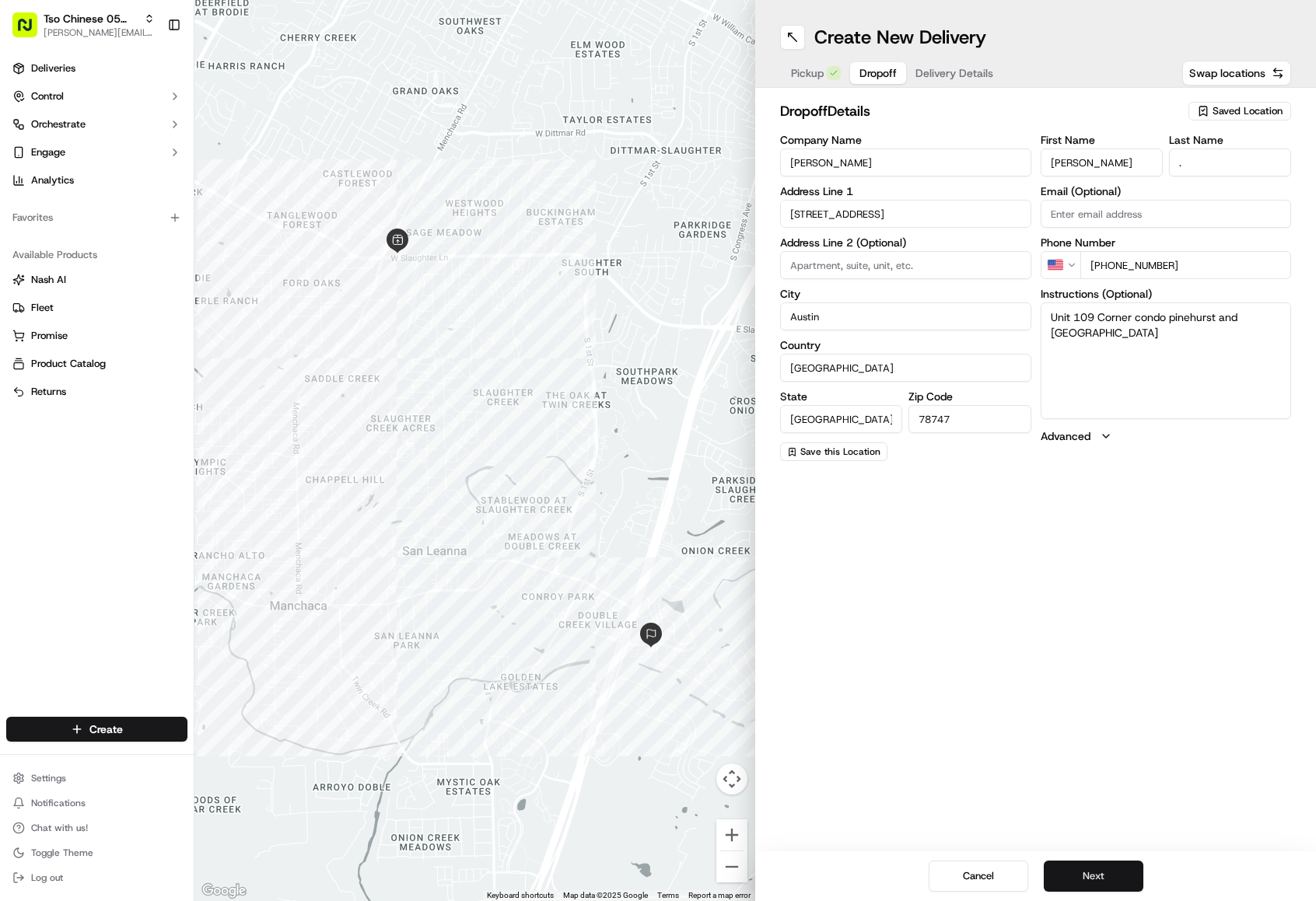
click at [1105, 872] on button "Next" at bounding box center [1093, 876] width 99 height 31
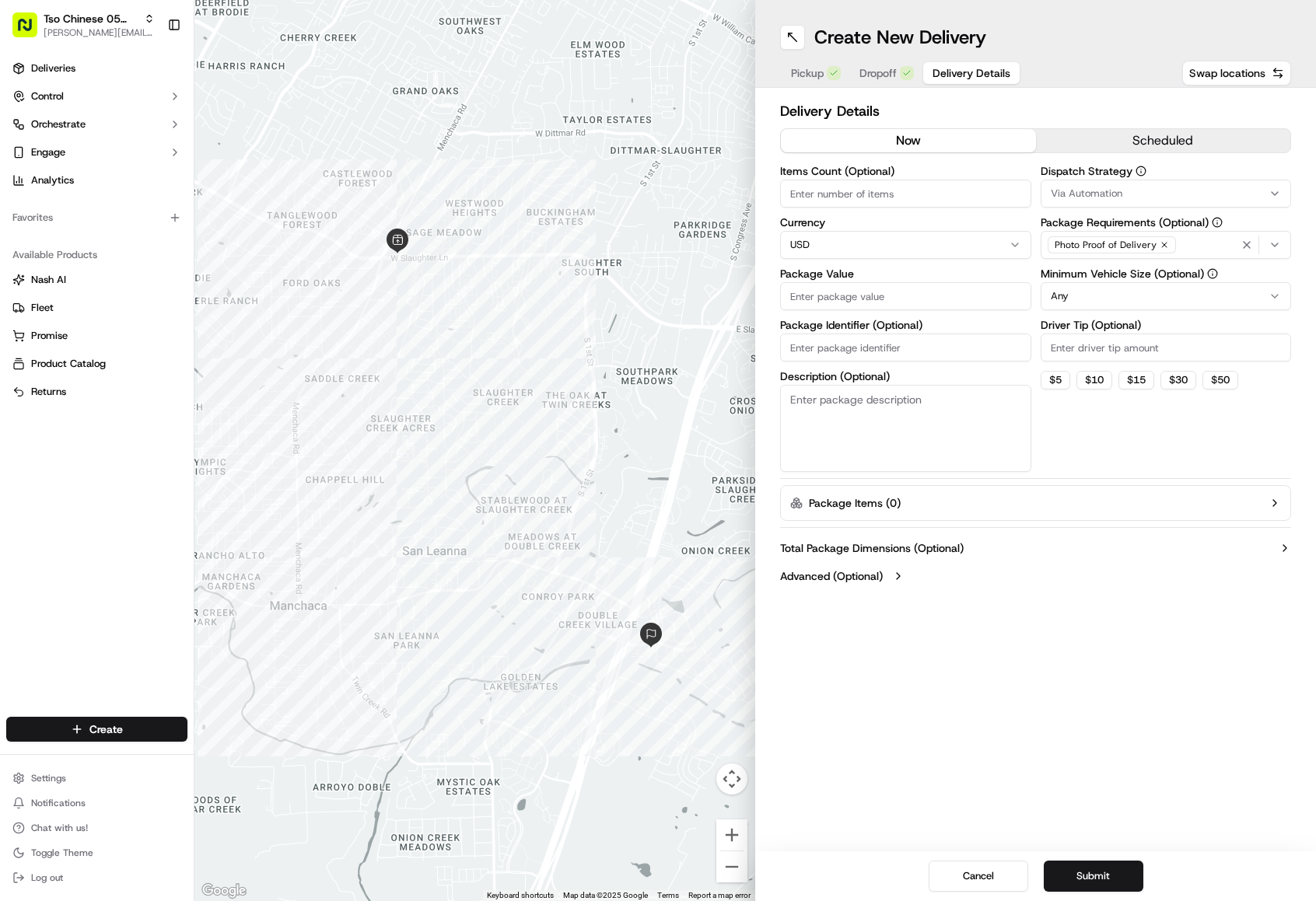
click at [1091, 183] on button "Via Automation" at bounding box center [1166, 193] width 251 height 28
click at [1102, 274] on span "Tso [PERSON_NAME] Strategy" at bounding box center [1161, 279] width 191 height 14
click at [1010, 214] on html "Tso Chinese 05 Menchaca [EMAIL_ADDRESS][DOMAIN_NAME] Toggle Sidebar Deliveries …" at bounding box center [658, 450] width 1316 height 901
click at [1100, 301] on html "Tso Chinese 05 Menchaca [EMAIL_ADDRESS][DOMAIN_NAME] Toggle Sidebar Deliveries …" at bounding box center [658, 450] width 1316 height 901
click at [1093, 344] on input "Driver Tip (Optional)" at bounding box center [1166, 347] width 251 height 28
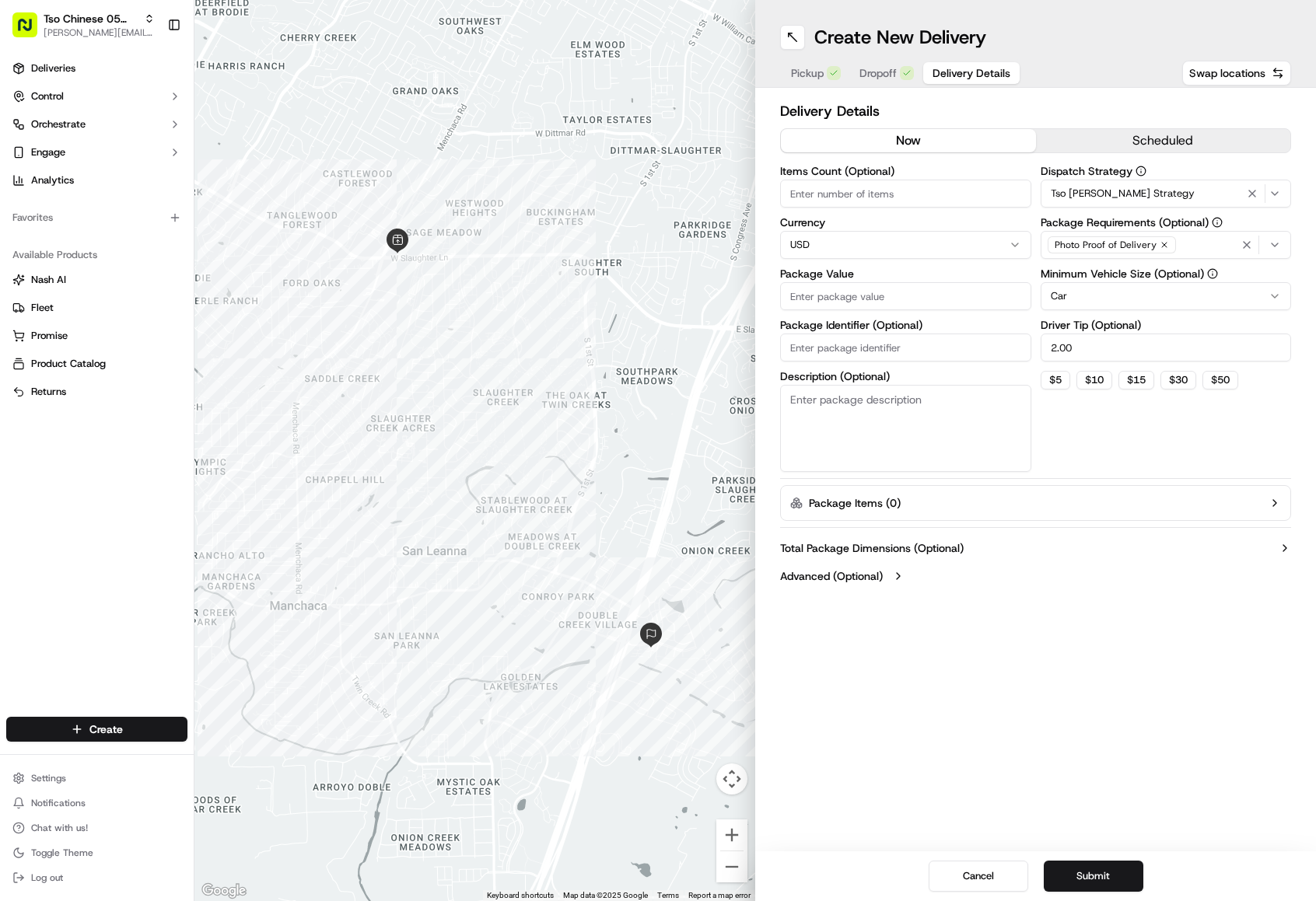
type input "2.00"
click at [835, 306] on input "Package Value" at bounding box center [905, 295] width 251 height 28
type input "38.86"
click at [910, 197] on input "Items Count (Optional)" at bounding box center [905, 193] width 251 height 28
type input "4"
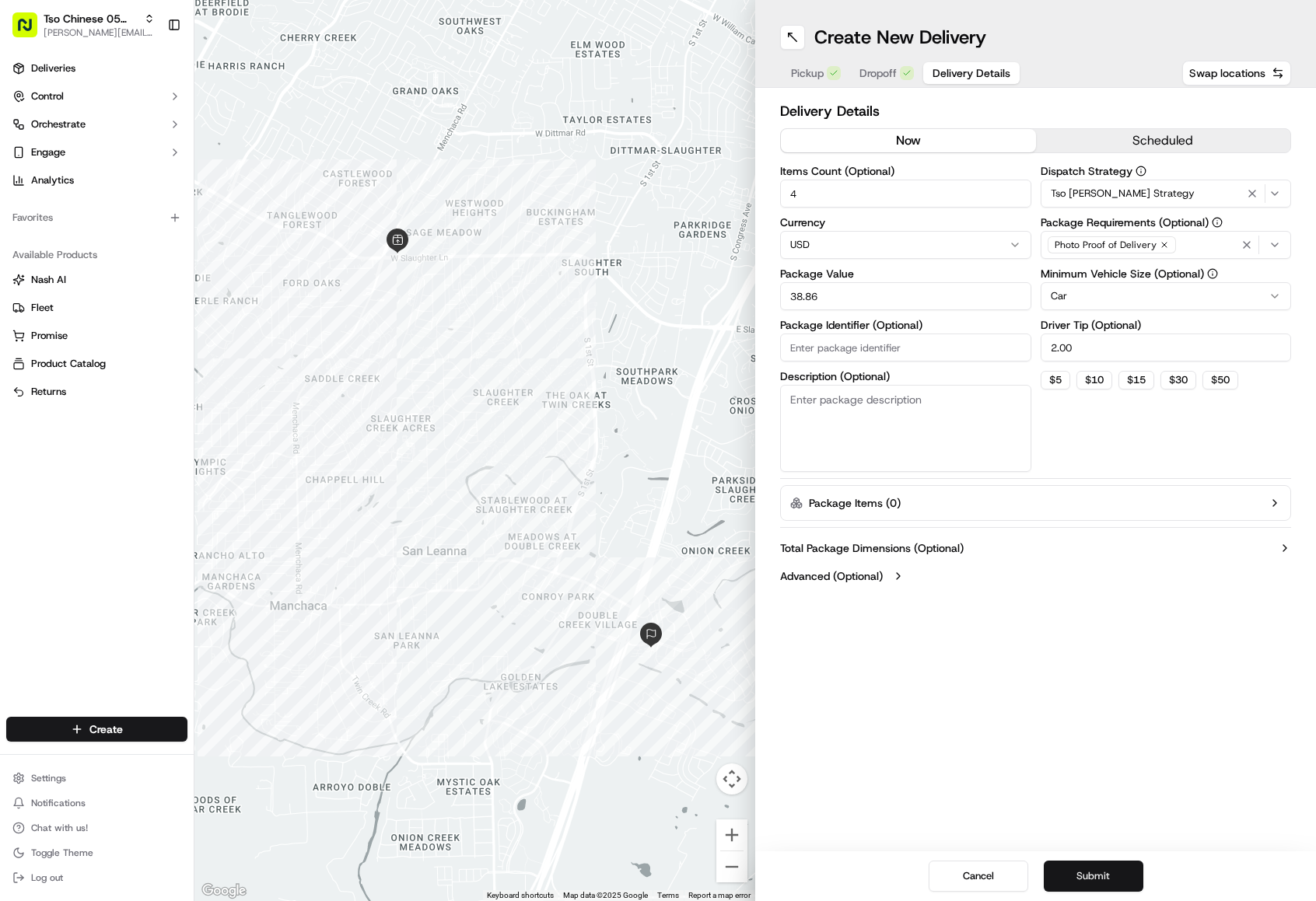
click at [1090, 886] on button "Submit" at bounding box center [1093, 876] width 99 height 31
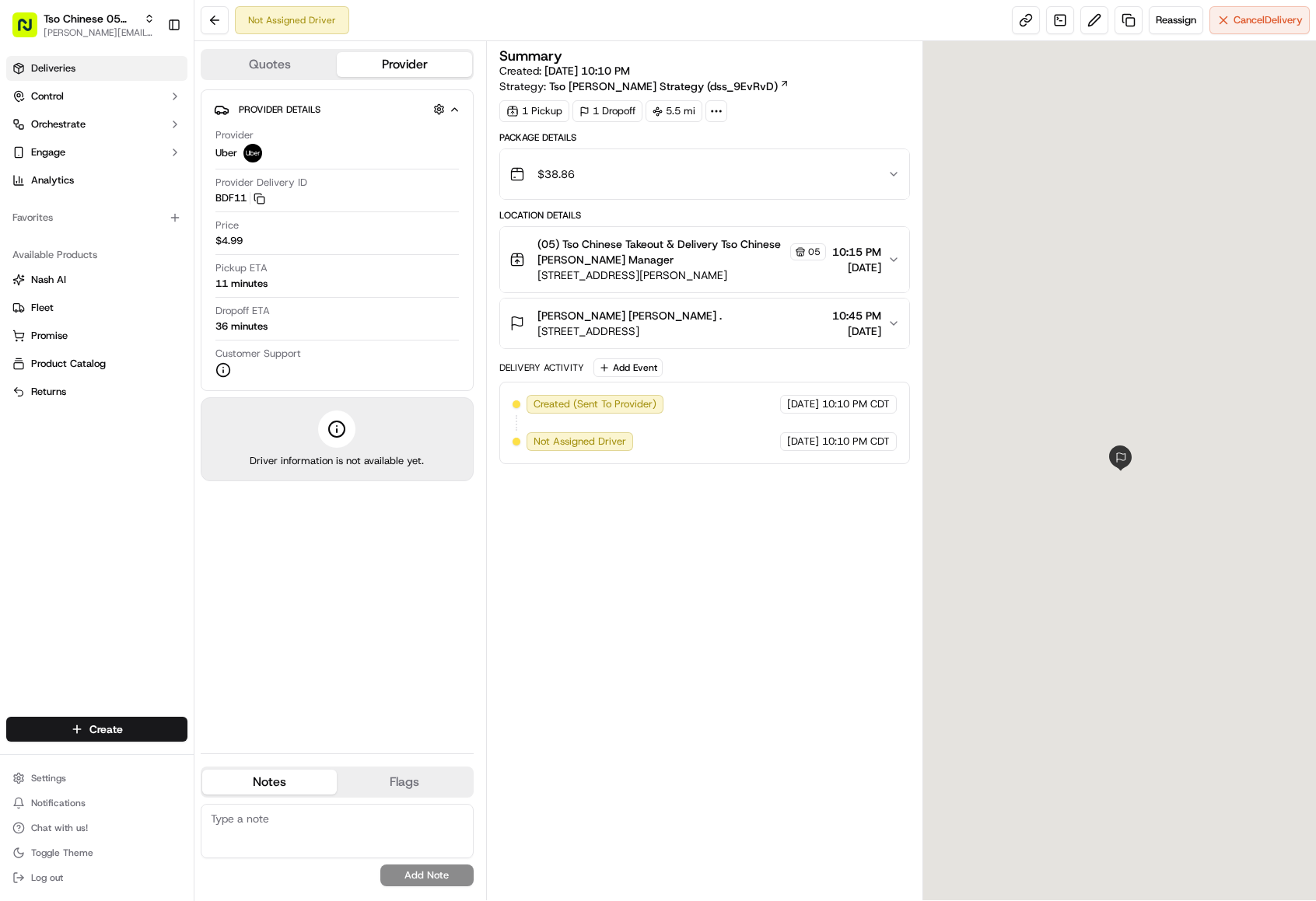
click at [95, 68] on link "Deliveries" at bounding box center [97, 67] width 181 height 25
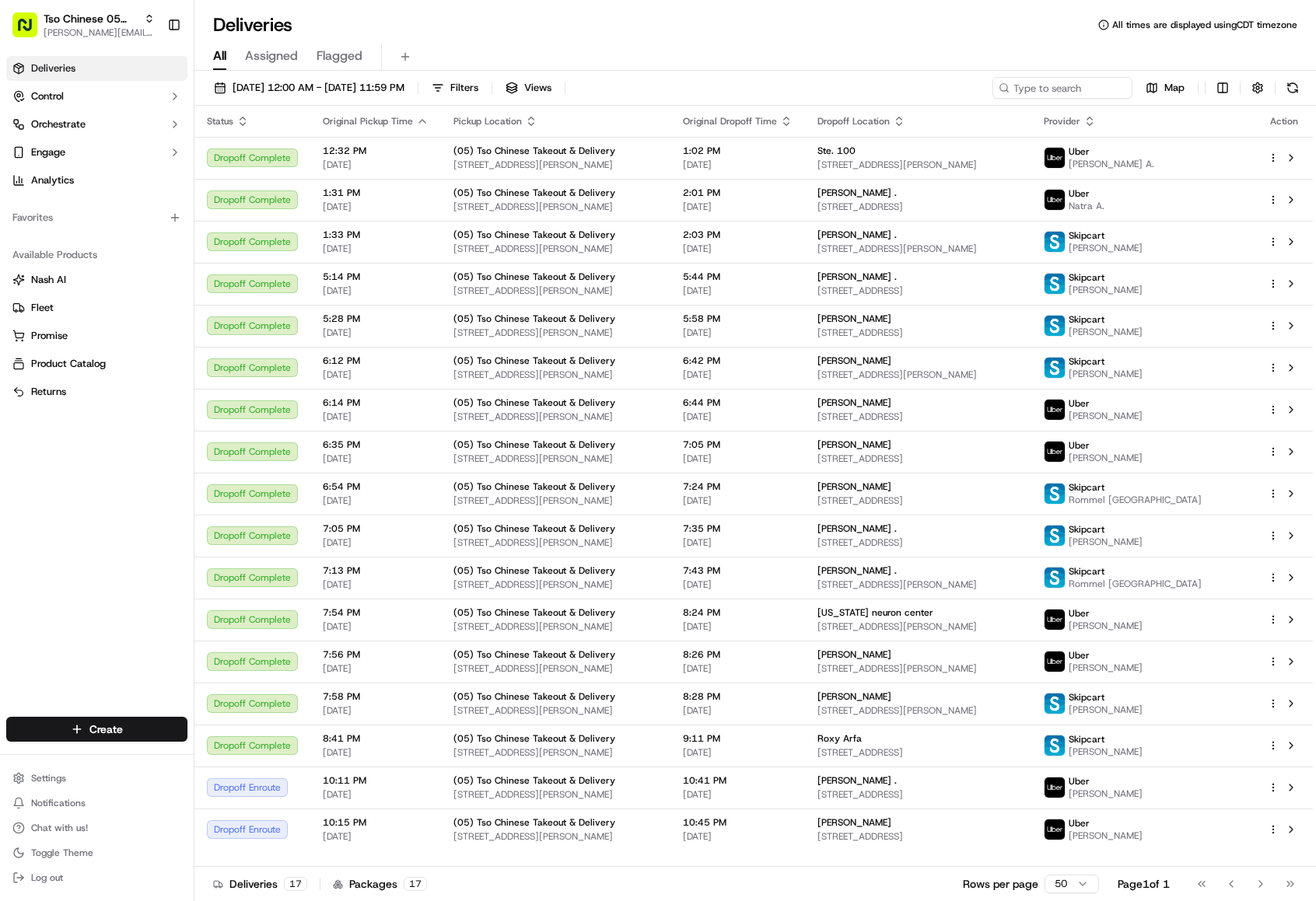
click at [105, 729] on html "Tso Chinese 05 Menchaca [EMAIL_ADDRESS][DOMAIN_NAME] Toggle Sidebar Deliveries …" at bounding box center [658, 450] width 1316 height 901
click at [242, 772] on link "CSV Upload" at bounding box center [281, 785] width 173 height 28
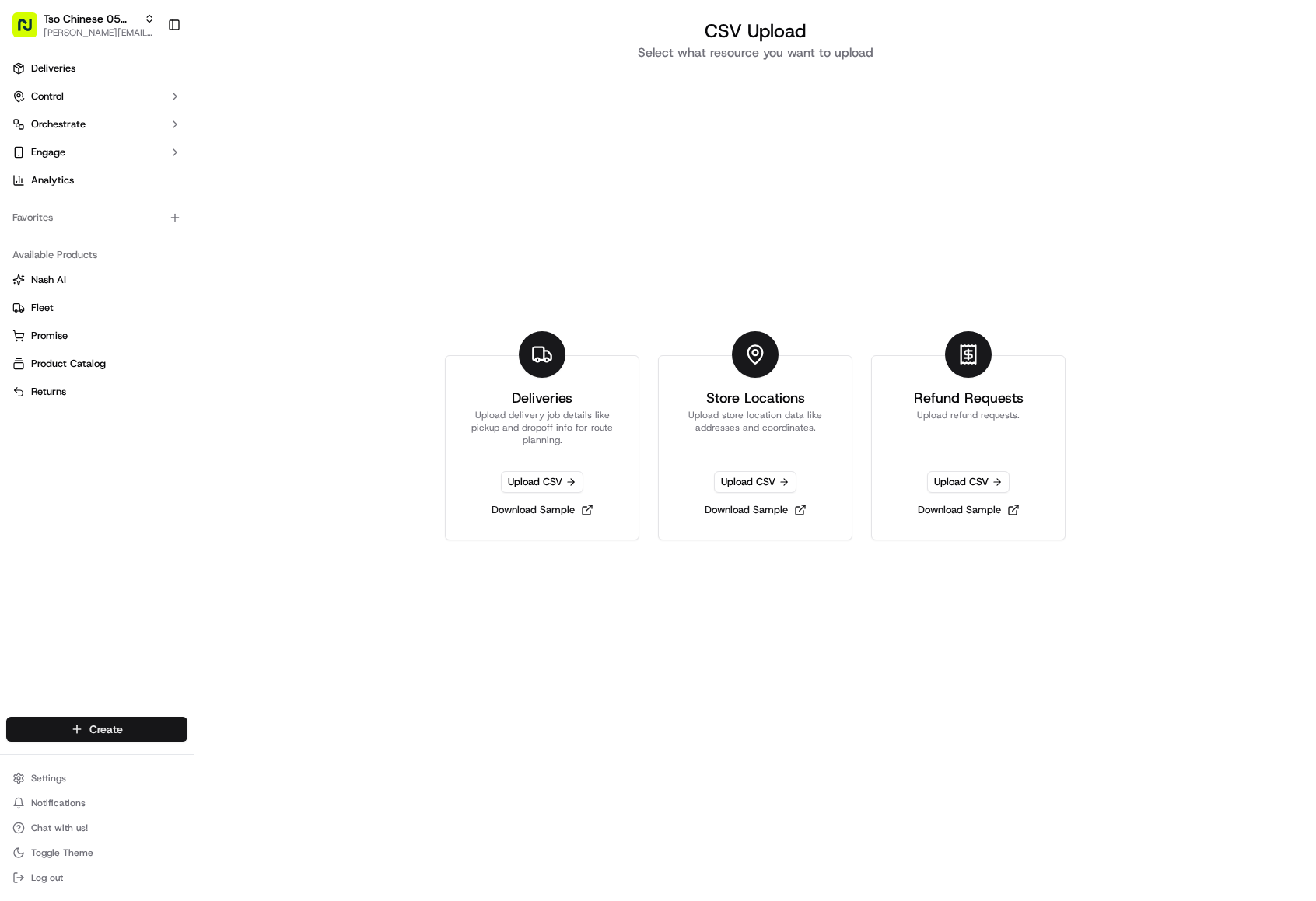
click at [144, 732] on html "Tso Chinese 05 Menchaca [EMAIL_ADDRESS][DOMAIN_NAME] Toggle Sidebar Deliveries …" at bounding box center [658, 450] width 1316 height 901
click at [225, 761] on link "Delivery" at bounding box center [281, 757] width 173 height 28
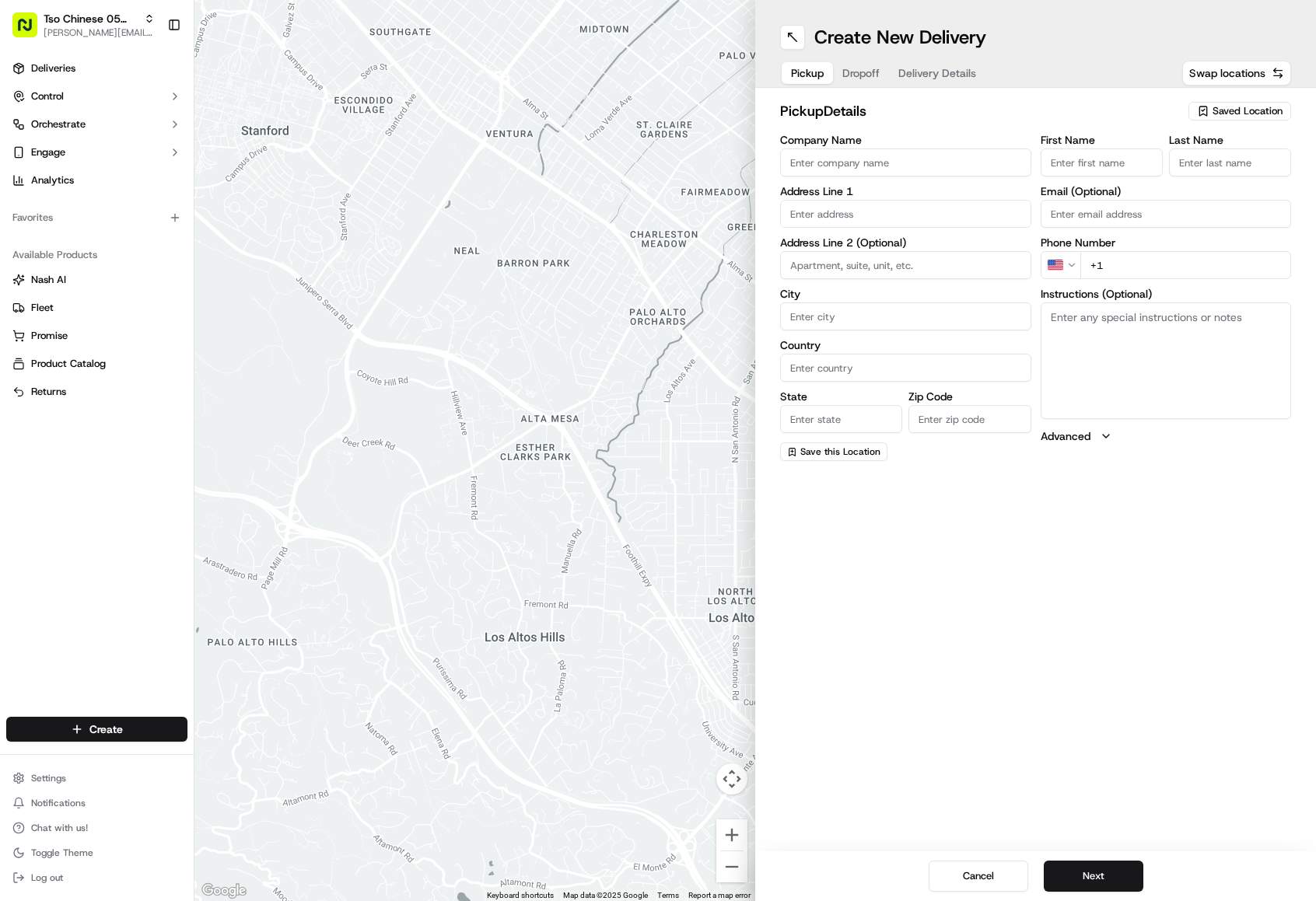
click at [1206, 107] on icon "button" at bounding box center [1202, 111] width 7 height 10
click at [1178, 175] on span "(05) Tso Chinese Takeout & Delivery (05)" at bounding box center [1213, 170] width 191 height 14
type input "(05) Tso Chinese Takeout & Delivery"
type input "[STREET_ADDRESS][PERSON_NAME]"
type input "Ste 100"
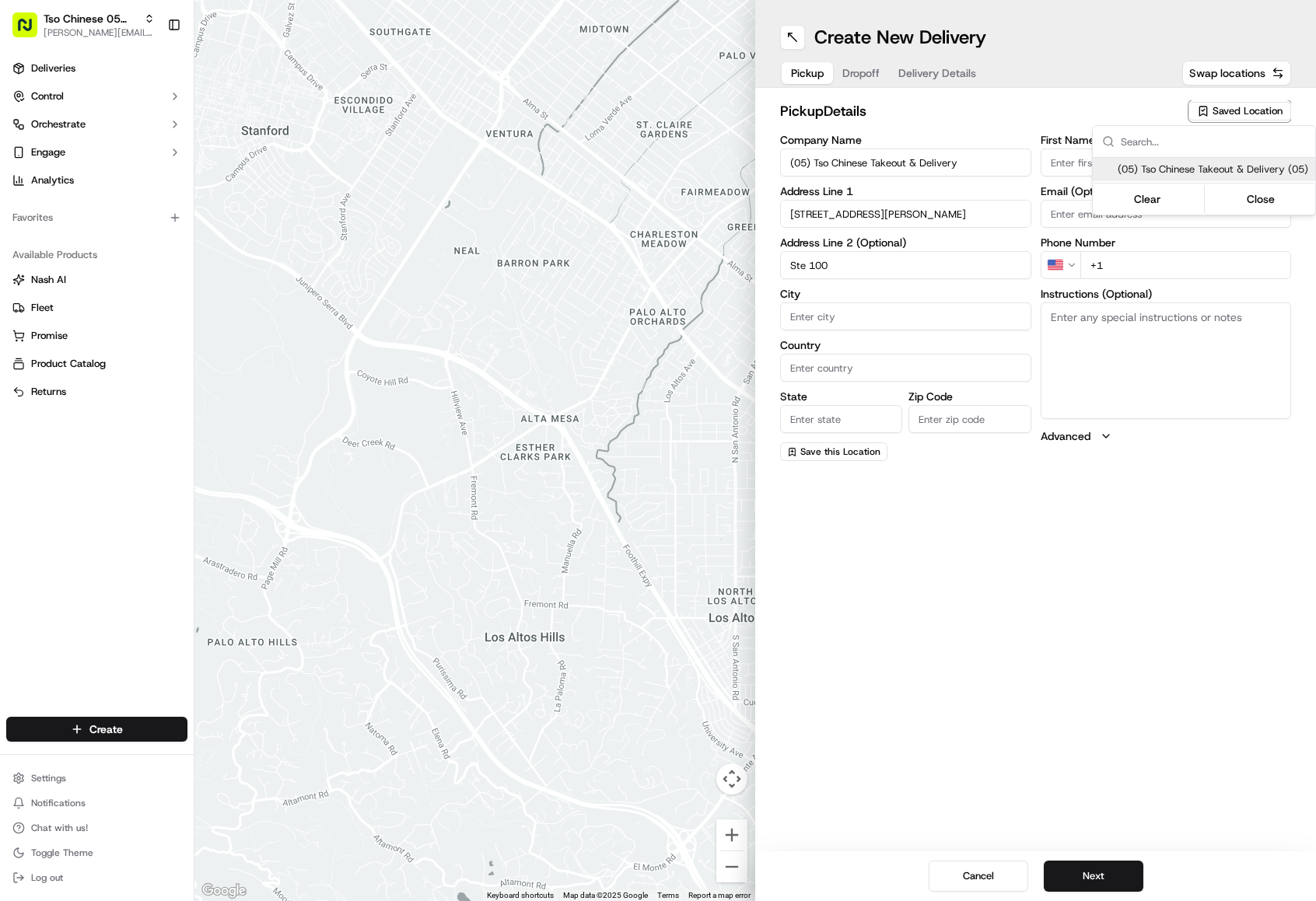
type input "Austin"
type input "US"
type input "[GEOGRAPHIC_DATA]"
type input "78748"
type input "Tso Chinese"
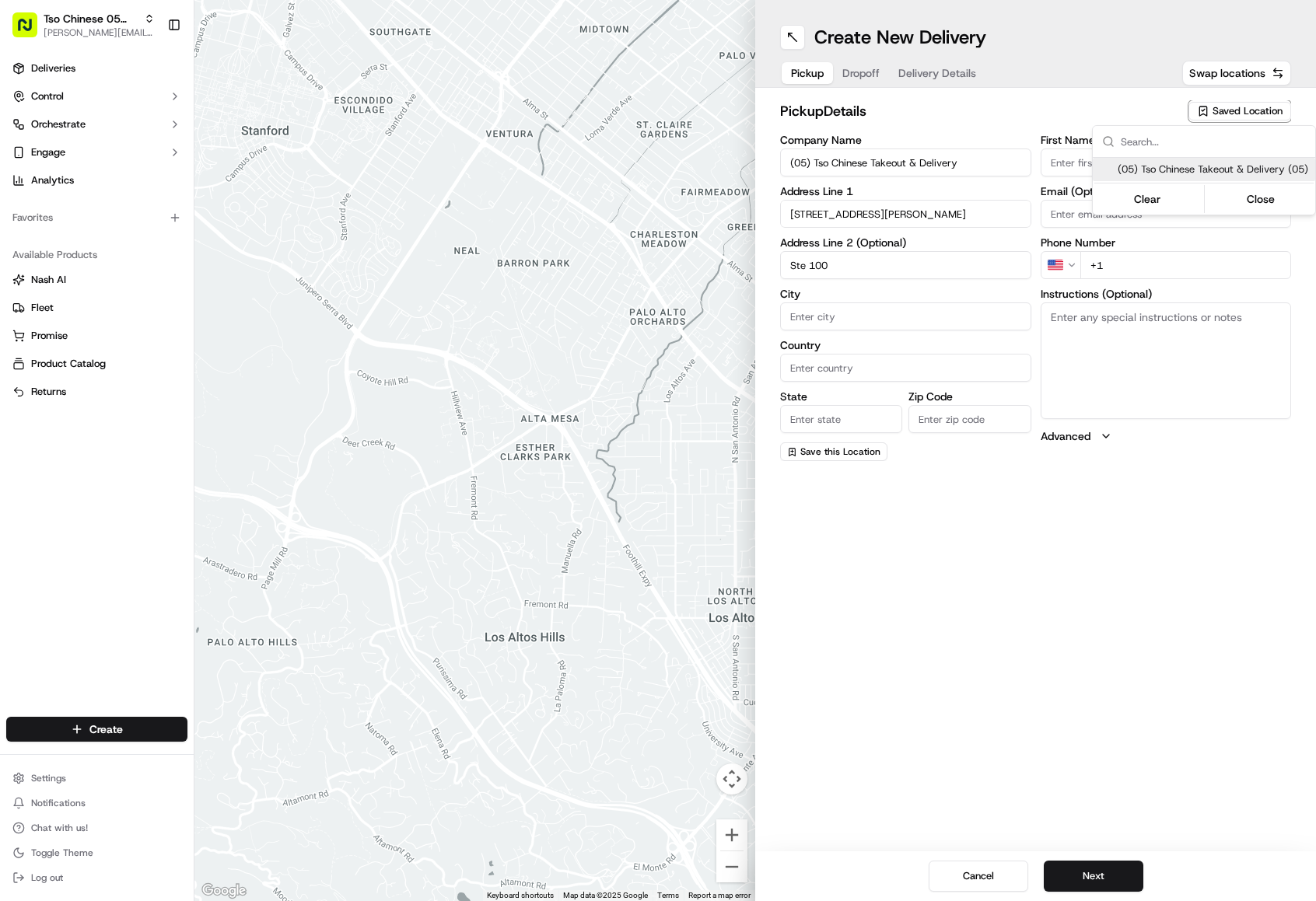
type input "[PERSON_NAME] Manager"
type input "[EMAIL_ADDRESS][DOMAIN_NAME]"
type input "[PHONE_NUMBER]"
type textarea "Submit a picture displaying address & food as Proof of Delivery. Envía una foto…"
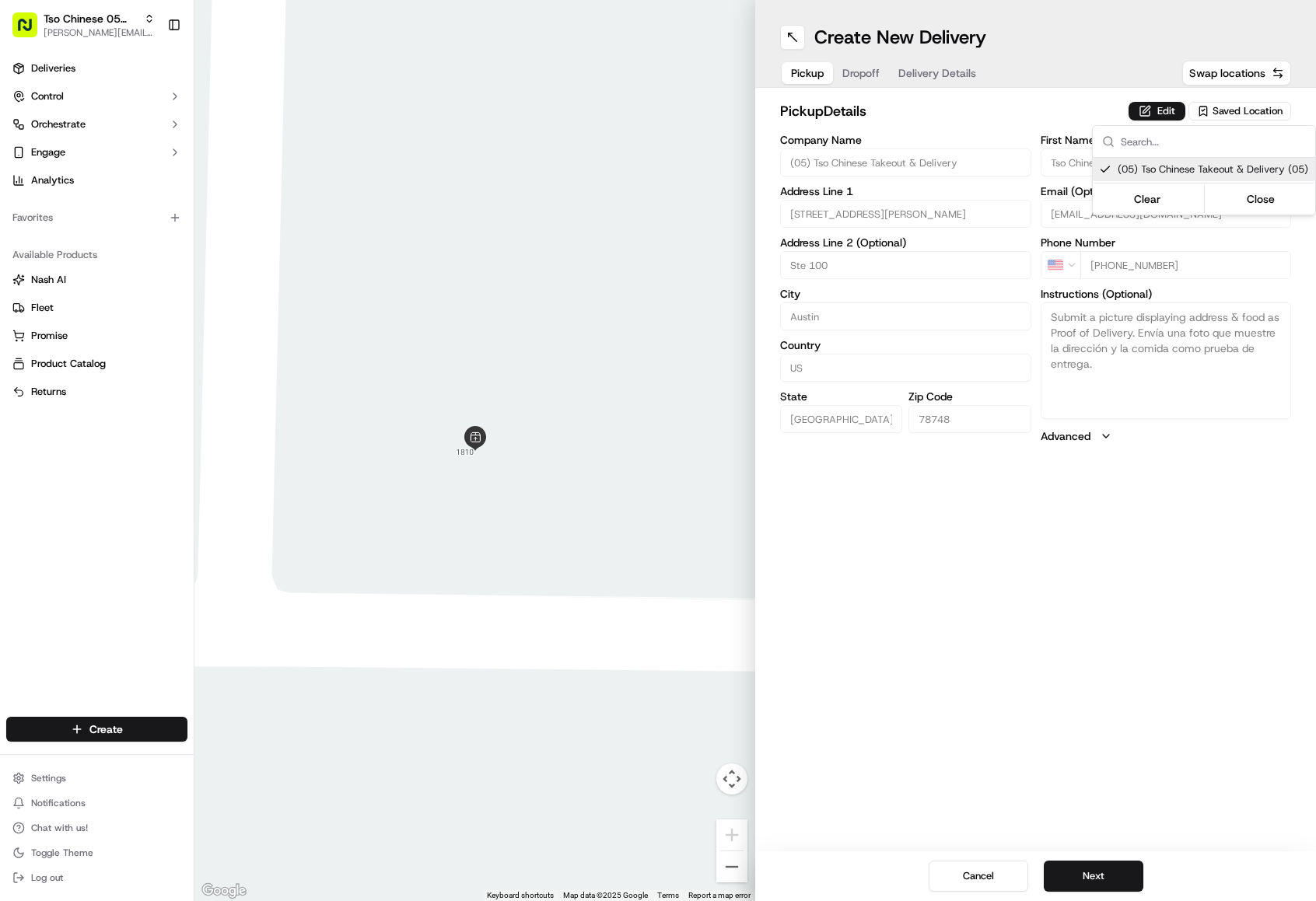
click at [1113, 880] on html "Tso Chinese 05 Menchaca [EMAIL_ADDRESS][DOMAIN_NAME] Toggle Sidebar Deliveries …" at bounding box center [658, 450] width 1316 height 901
click at [1113, 880] on button "Next" at bounding box center [1093, 876] width 99 height 31
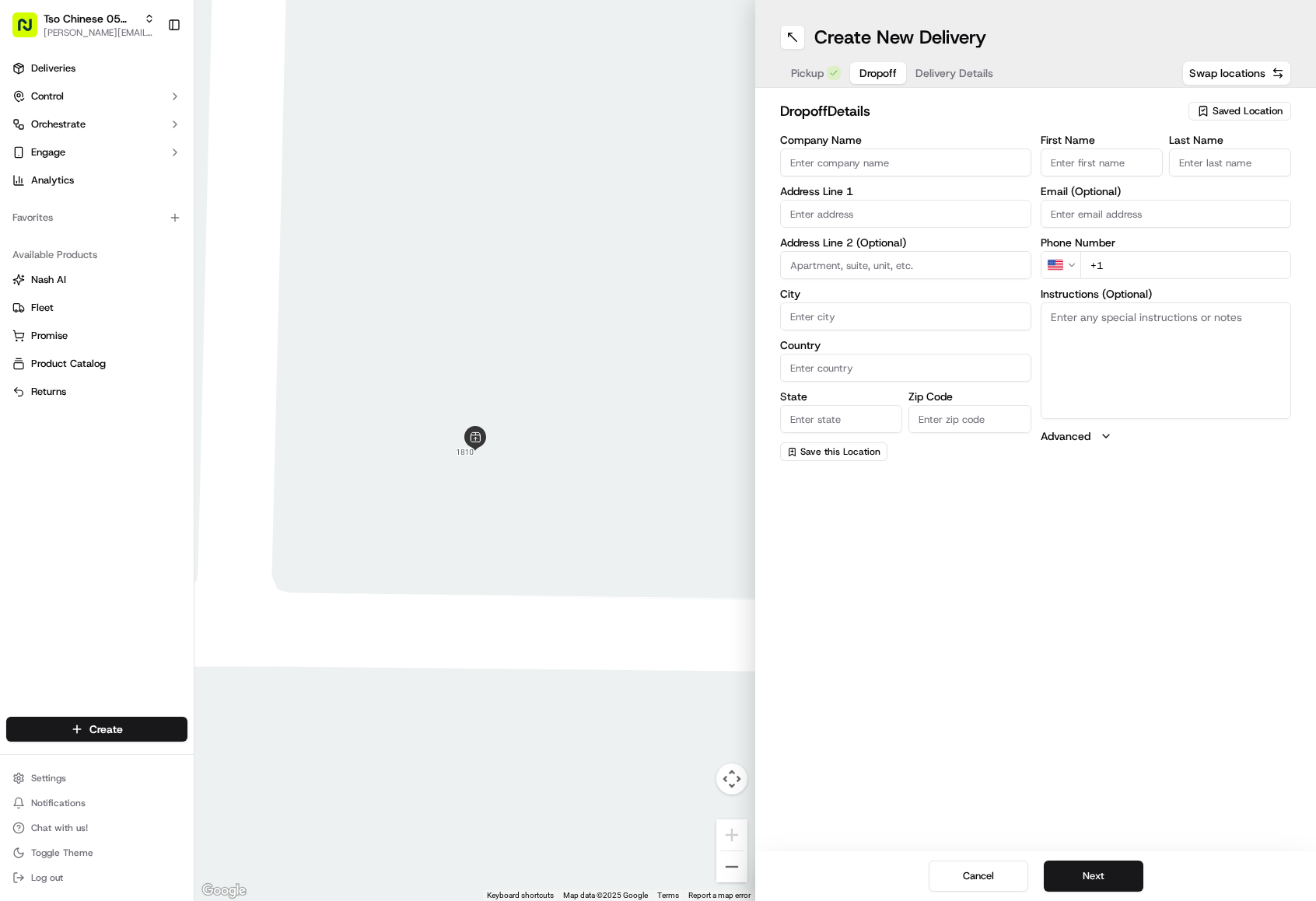
click at [1143, 158] on input "First Name" at bounding box center [1102, 162] width 122 height 28
paste input "[PERSON_NAME]"
type input "[PERSON_NAME]"
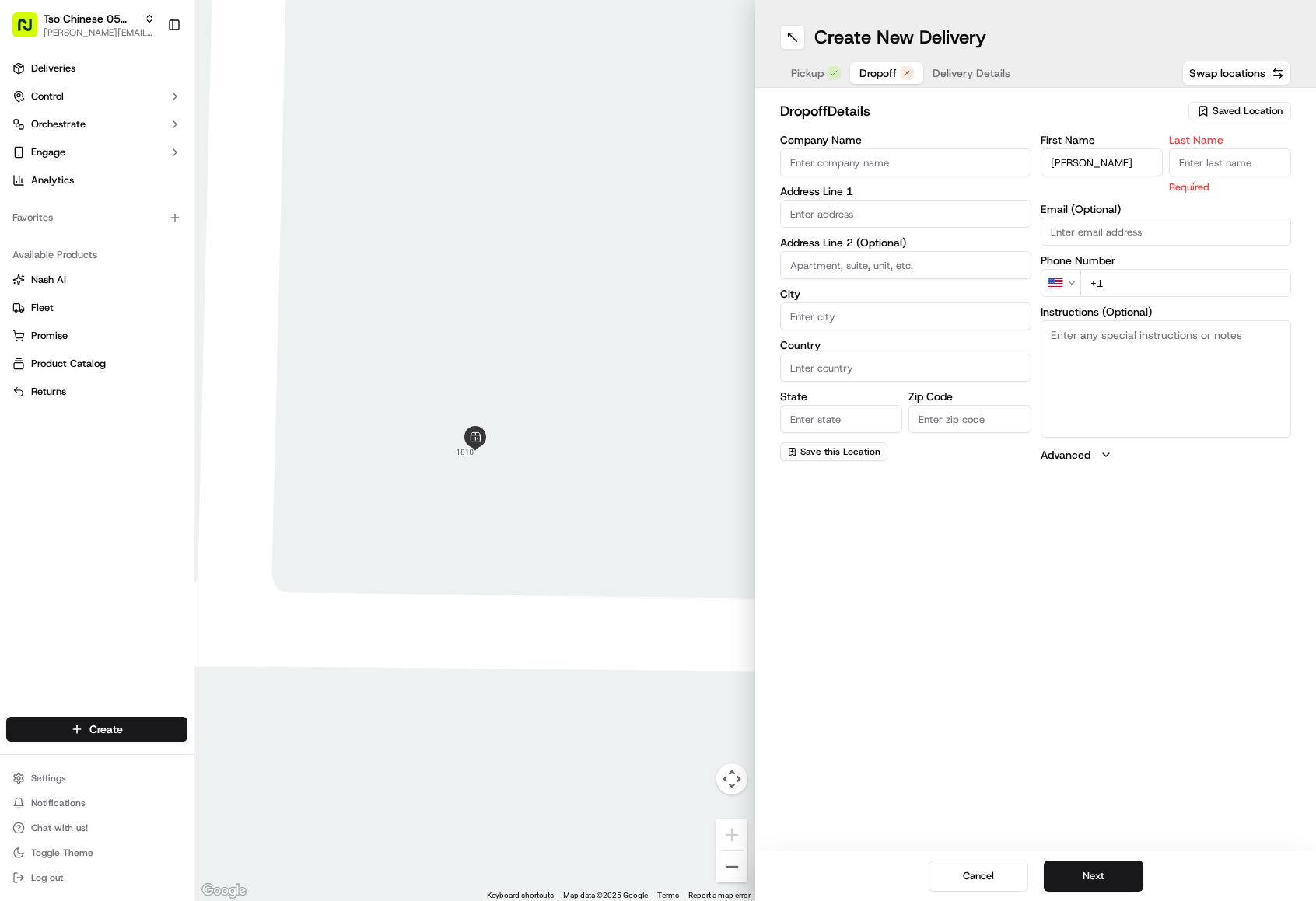
click at [815, 156] on input "Company Name" at bounding box center [905, 162] width 251 height 28
type input "e"
type input "[PERSON_NAME]"
click at [1148, 282] on input "+1" at bounding box center [1186, 283] width 211 height 28
paste input "[PHONE_NUMBER]"
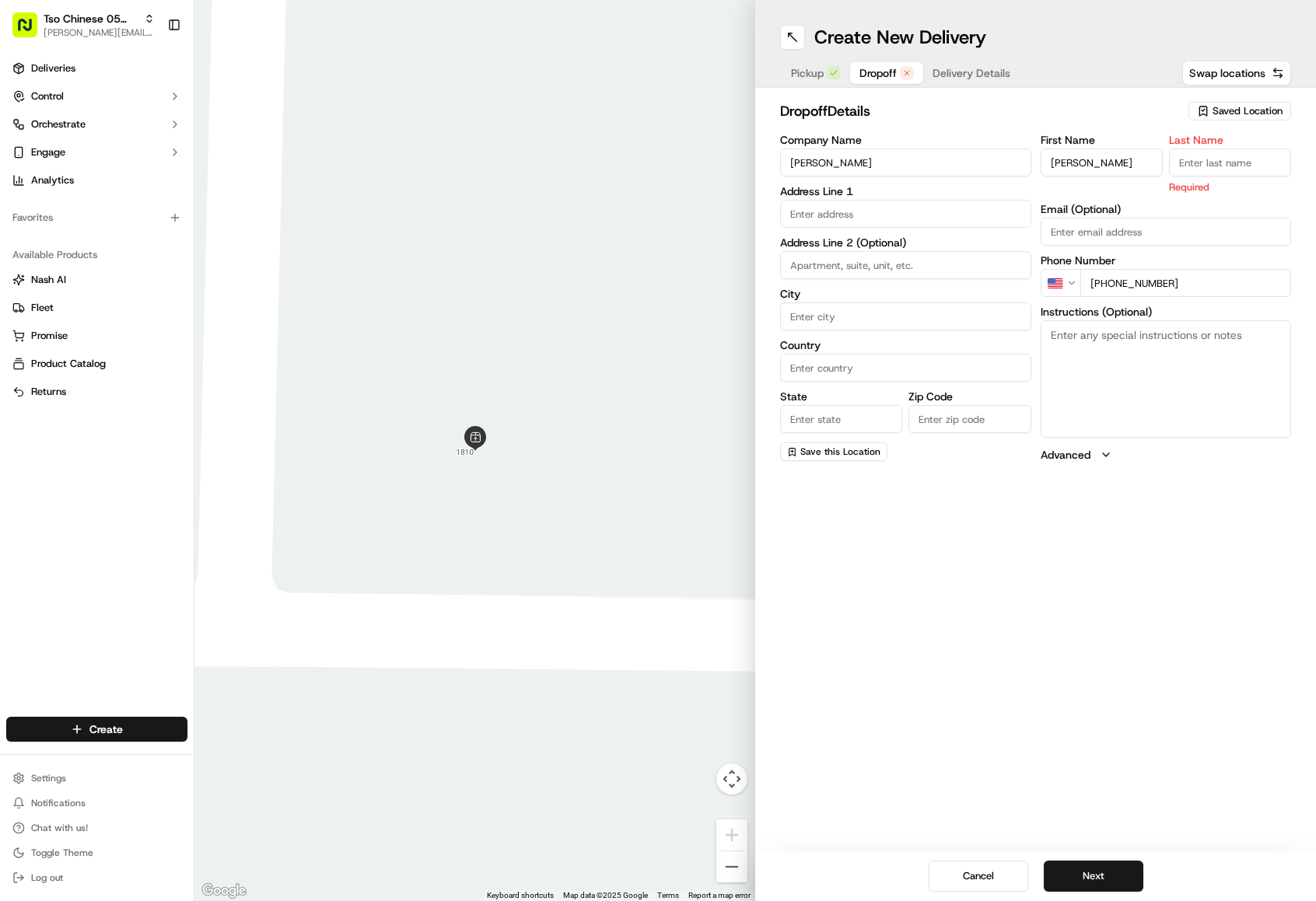
type input "[PHONE_NUMBER]"
click at [897, 219] on input "text" at bounding box center [905, 214] width 251 height 28
click at [872, 241] on div "[STREET_ADDRESS]" at bounding box center [905, 246] width 243 height 23
type input "[STREET_ADDRESS]"
type input "Austin"
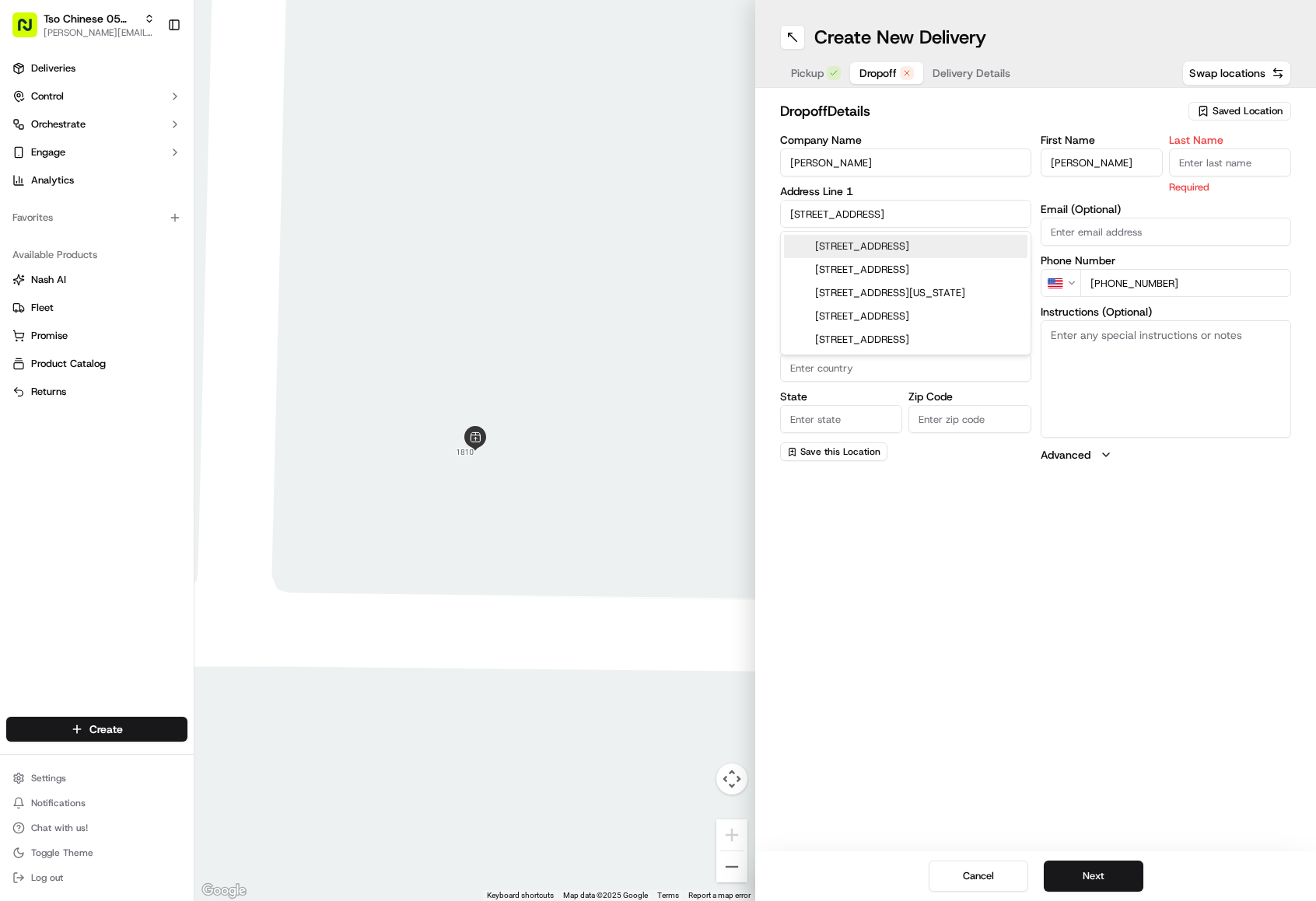
type input "[GEOGRAPHIC_DATA]"
type input "78744"
type input "[STREET_ADDRESS]"
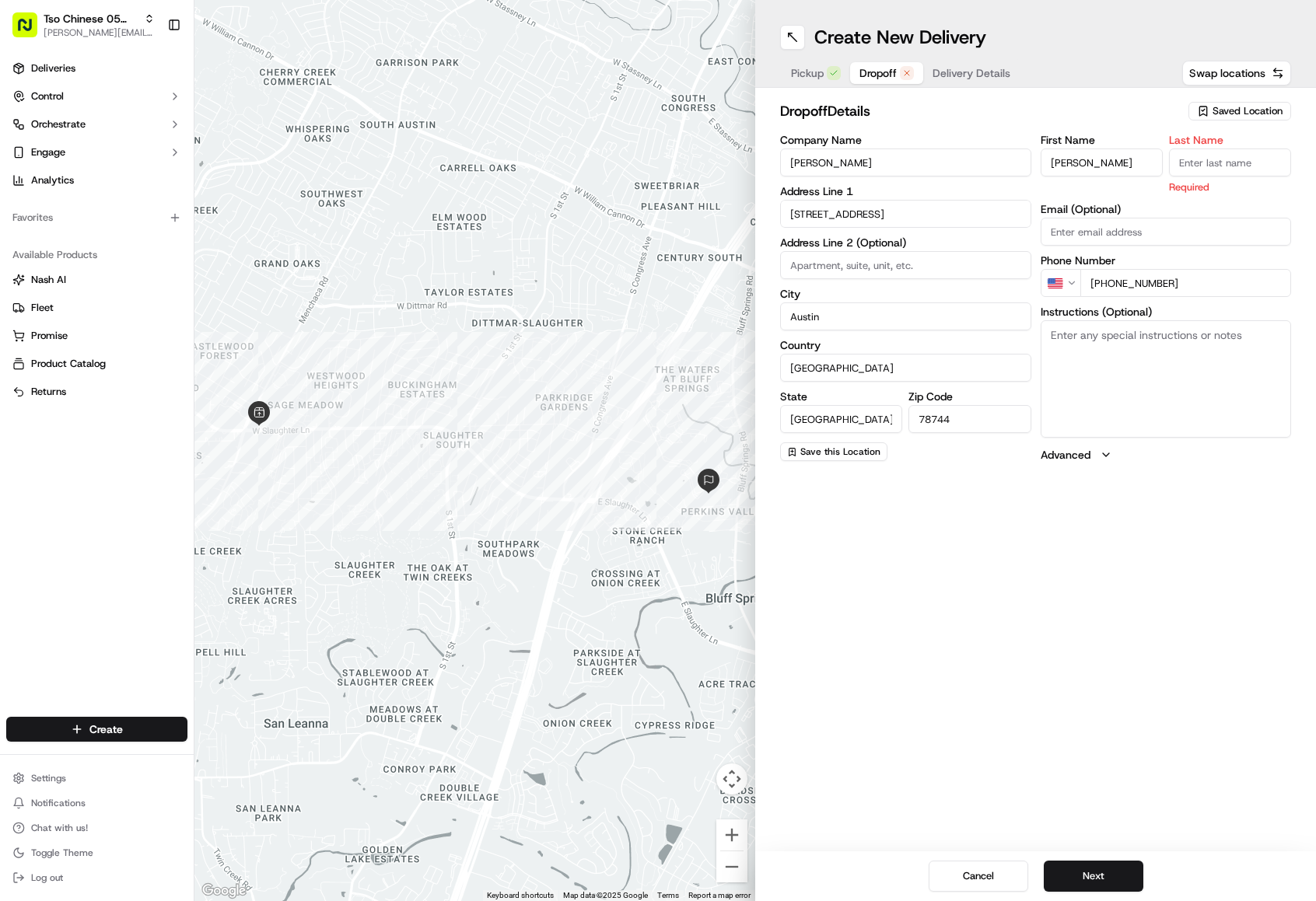
click at [1179, 368] on textarea "Instructions (Optional)" at bounding box center [1166, 378] width 251 height 117
paste textarea "Use main gate. Building 11 second floor. Unit 1125"
type textarea "Use main gate. Building 11 second floor. Unit 1125"
click at [1221, 164] on input "Last Name" at bounding box center [1230, 162] width 122 height 28
type input "."
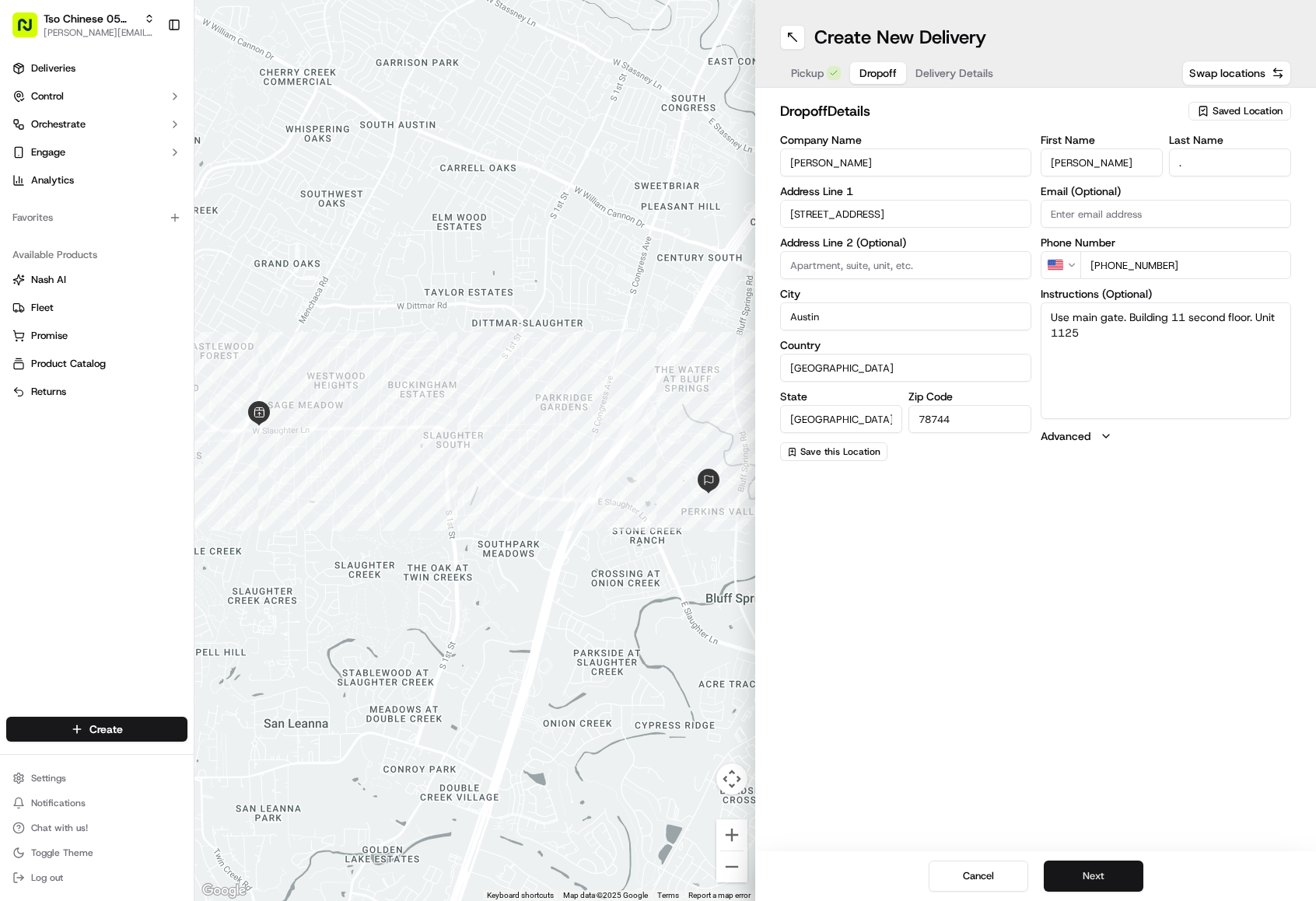
click at [1102, 864] on button "Next" at bounding box center [1093, 876] width 99 height 31
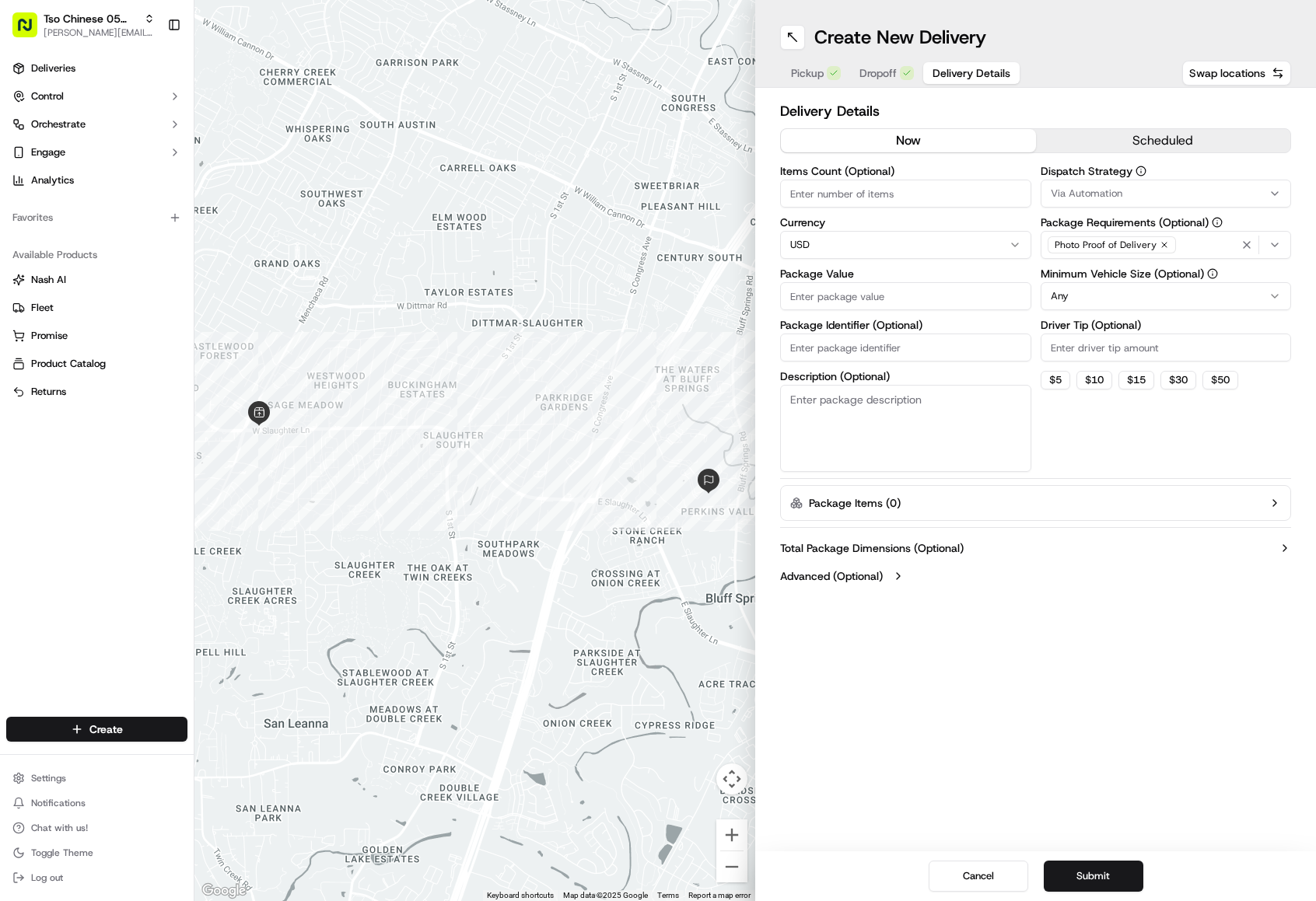
click at [1090, 297] on html "Tso Chinese 05 Menchaca [EMAIL_ADDRESS][DOMAIN_NAME] Toggle Sidebar Deliveries …" at bounding box center [658, 450] width 1316 height 901
click at [1125, 343] on input "Driver Tip (Optional)" at bounding box center [1166, 347] width 251 height 28
type input "2.00"
click at [1080, 202] on button "Via Automation" at bounding box center [1166, 193] width 251 height 28
click at [1080, 202] on html "Tso Chinese 05 Menchaca [EMAIL_ADDRESS][DOMAIN_NAME] Toggle Sidebar Deliveries …" at bounding box center [658, 450] width 1316 height 901
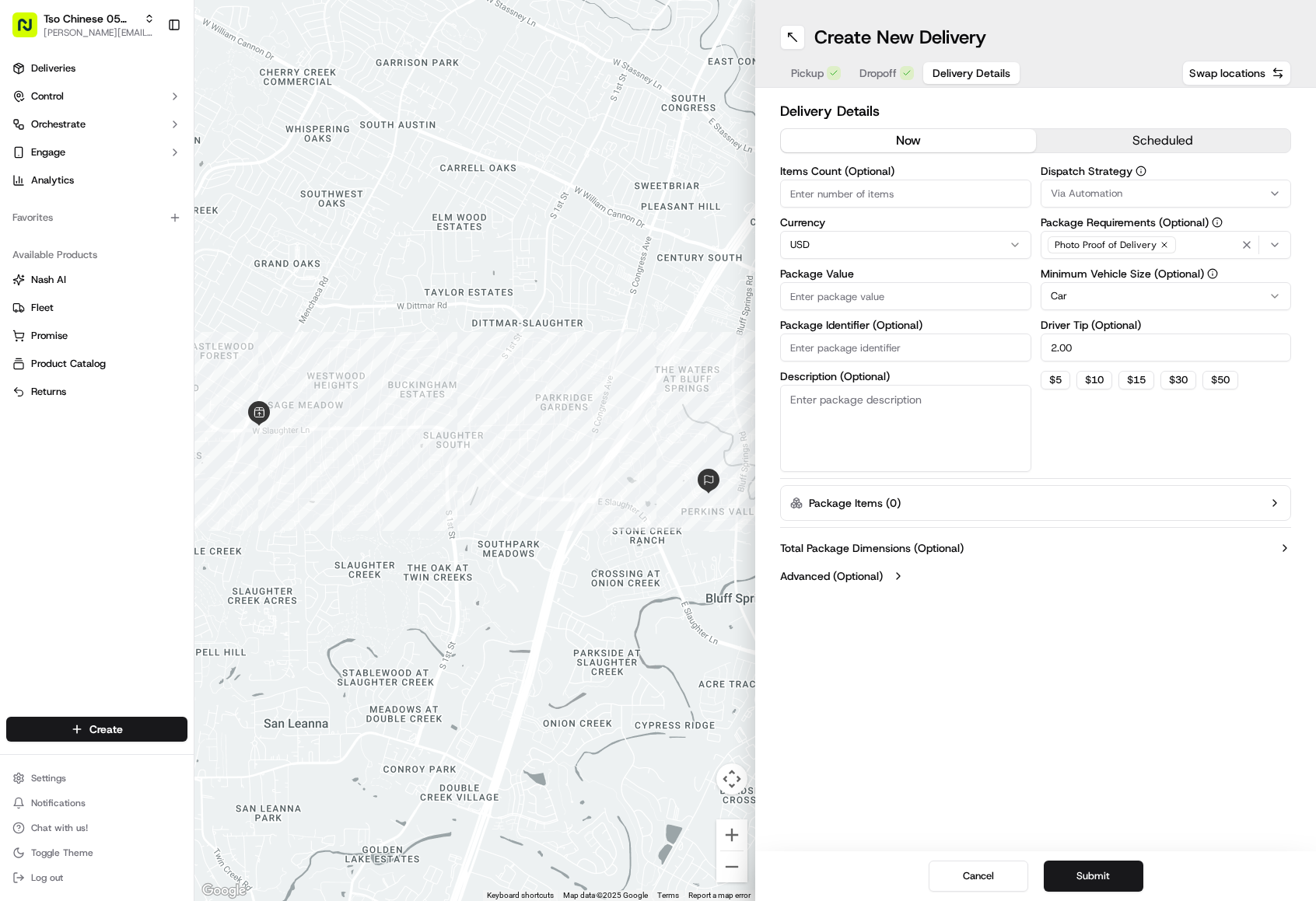
click at [1081, 182] on button "Via Automation" at bounding box center [1166, 193] width 251 height 28
click at [1090, 274] on span "Tso [PERSON_NAME] Strategy" at bounding box center [1161, 279] width 191 height 14
click at [887, 174] on html "Tso Chinese 05 Menchaca [EMAIL_ADDRESS][DOMAIN_NAME] Toggle Sidebar Deliveries …" at bounding box center [658, 450] width 1316 height 901
click at [884, 183] on input "Items Count (Optional)" at bounding box center [905, 193] width 251 height 28
type input "2"
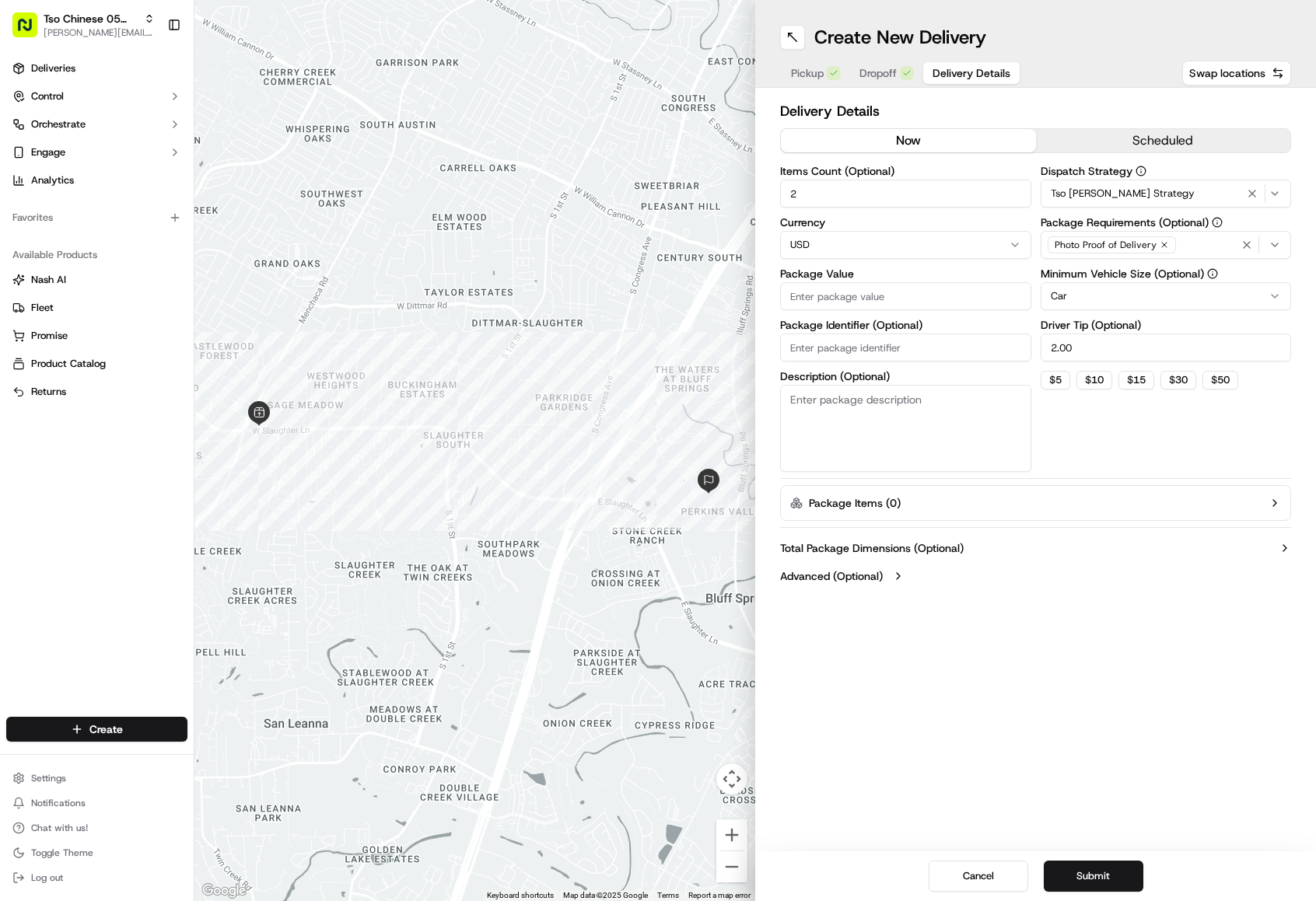
click at [823, 310] on input "Package Value" at bounding box center [905, 295] width 251 height 28
type input "28.04"
click at [1098, 874] on button "Submit" at bounding box center [1093, 876] width 99 height 31
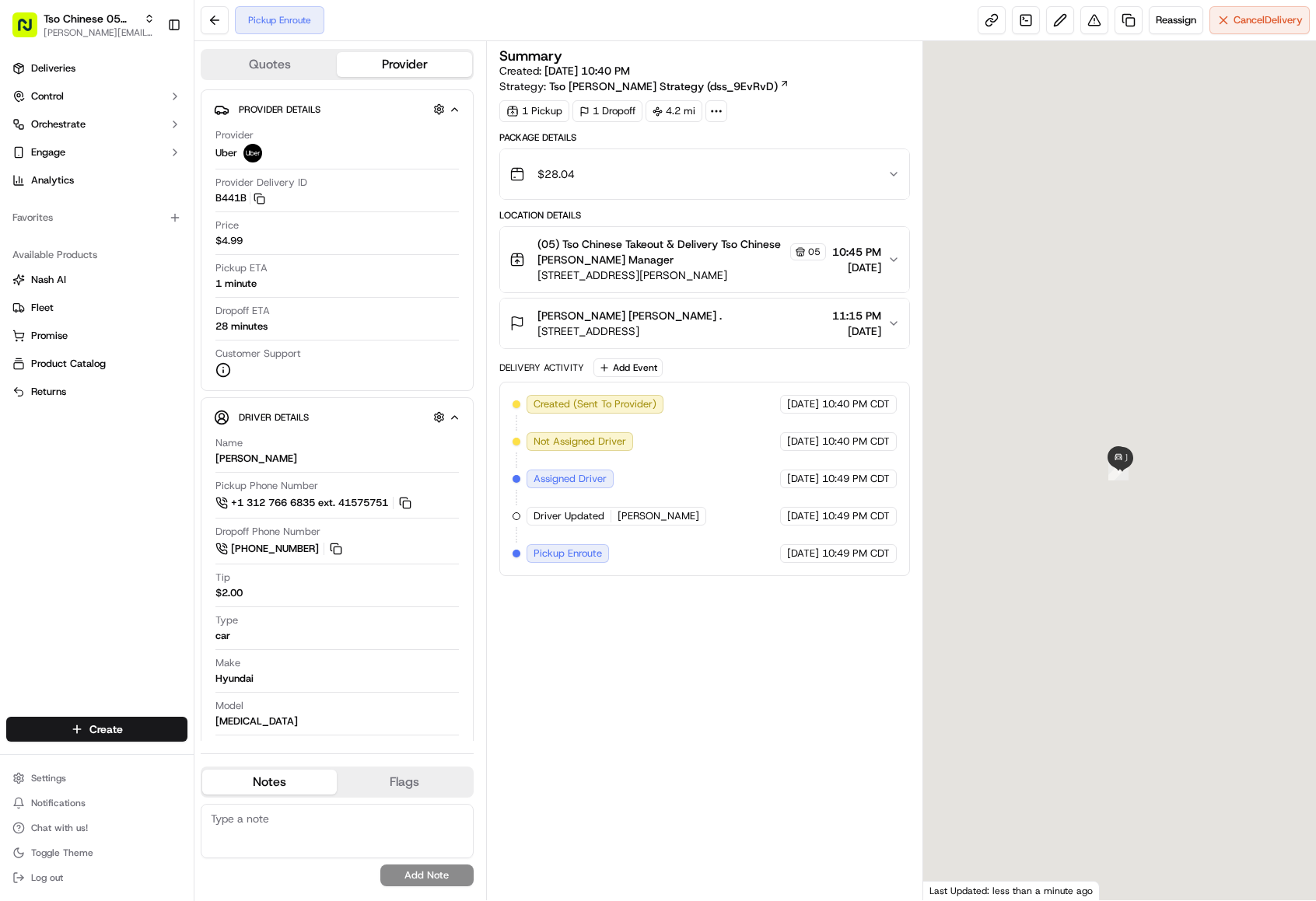
click at [53, 70] on span "Deliveries" at bounding box center [53, 68] width 44 height 14
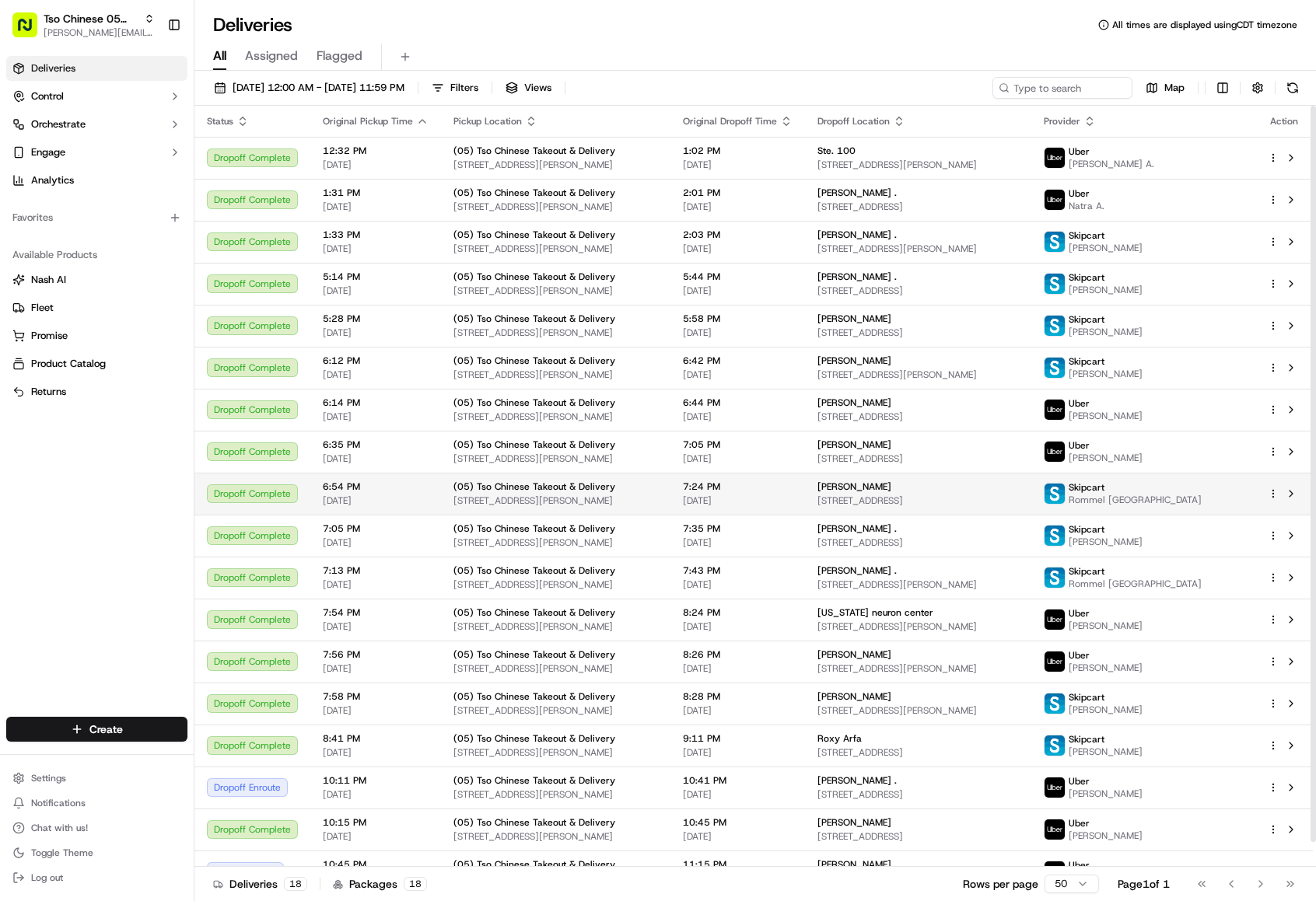
scroll to position [25, 0]
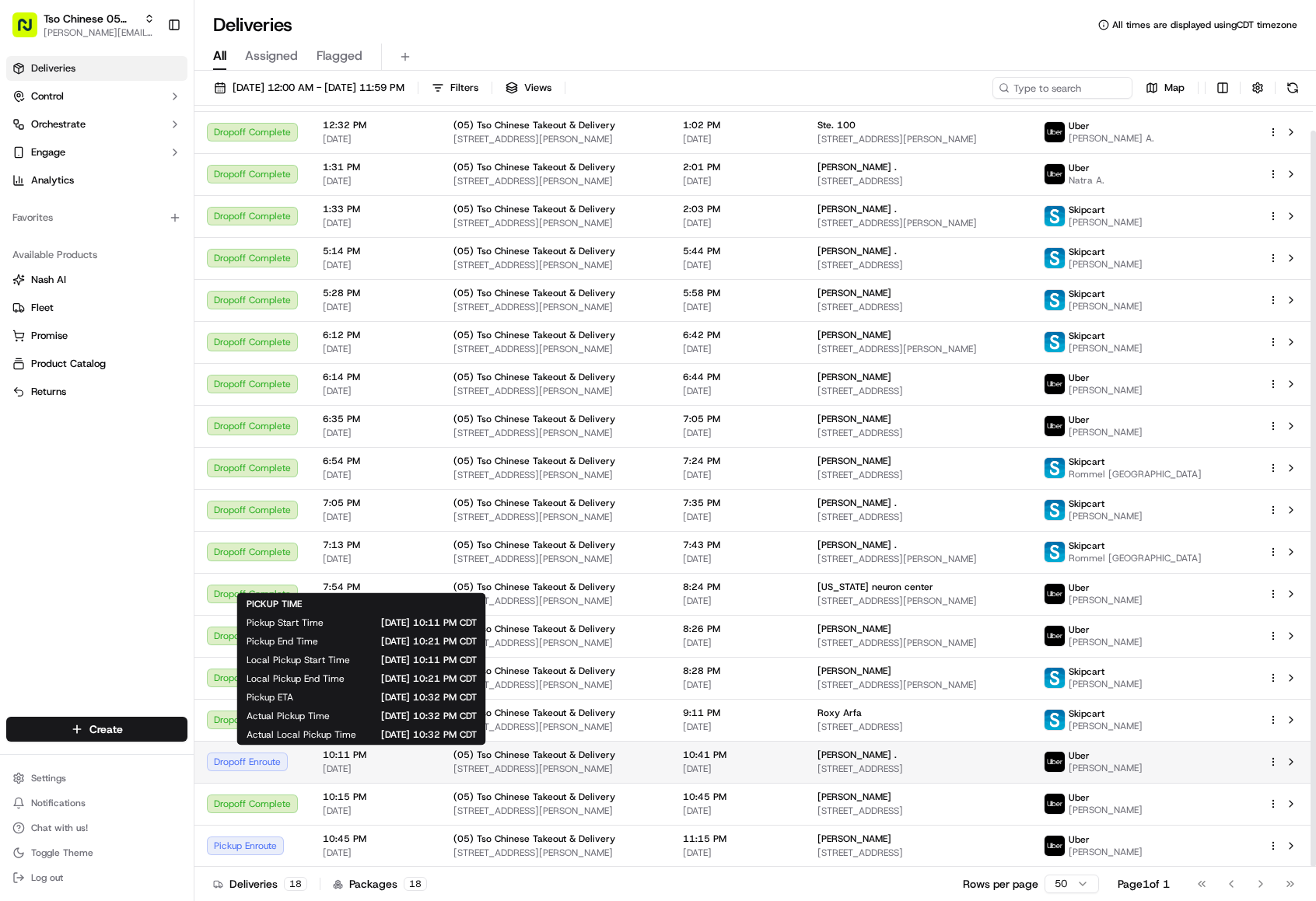
click at [418, 757] on span "10:11 PM" at bounding box center [375, 755] width 106 height 13
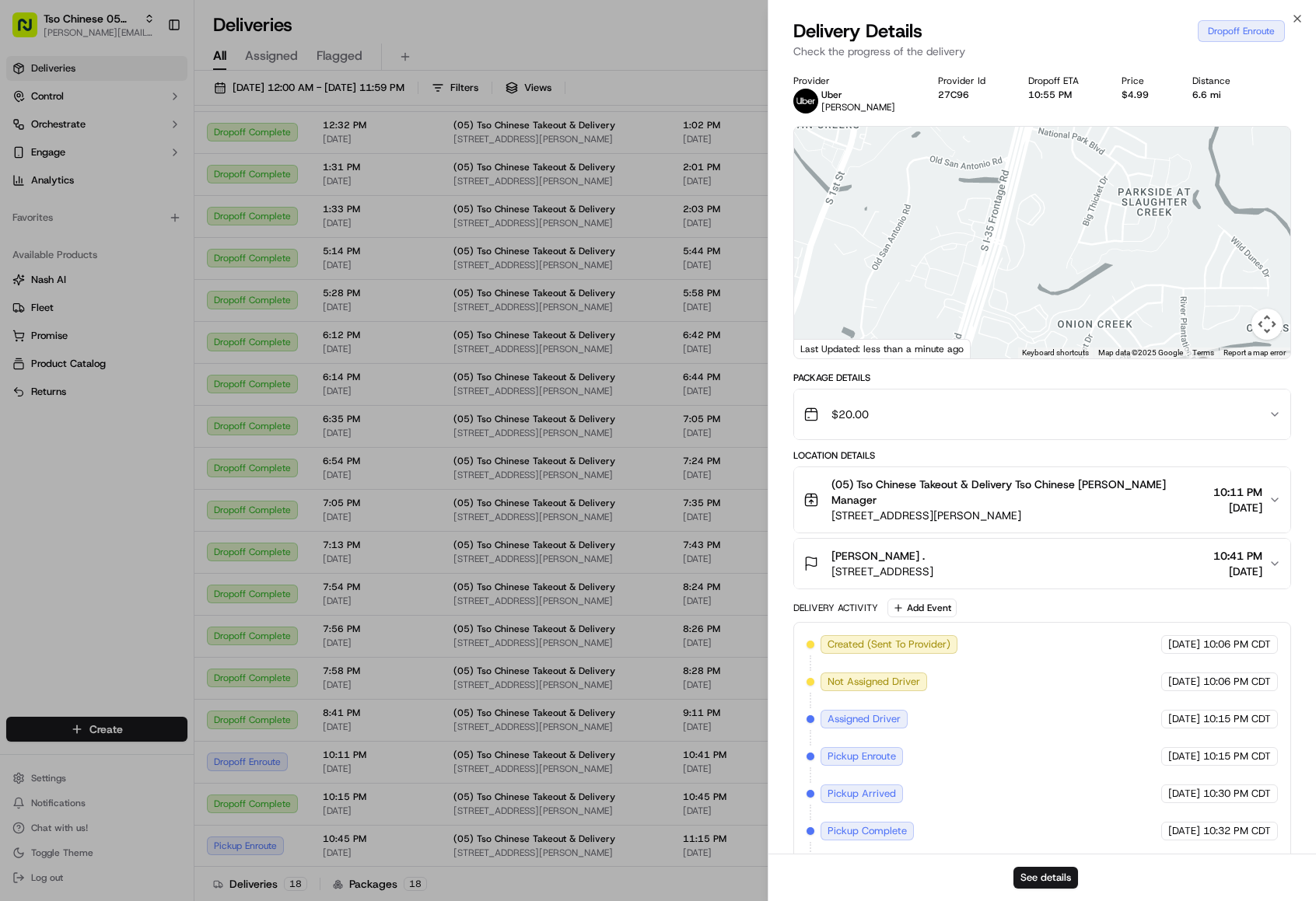
click at [60, 561] on body "Tso Chinese 05 Menchaca [EMAIL_ADDRESS][DOMAIN_NAME] Toggle Sidebar Deliveries …" at bounding box center [658, 450] width 1316 height 901
